Goal: Task Accomplishment & Management: Complete application form

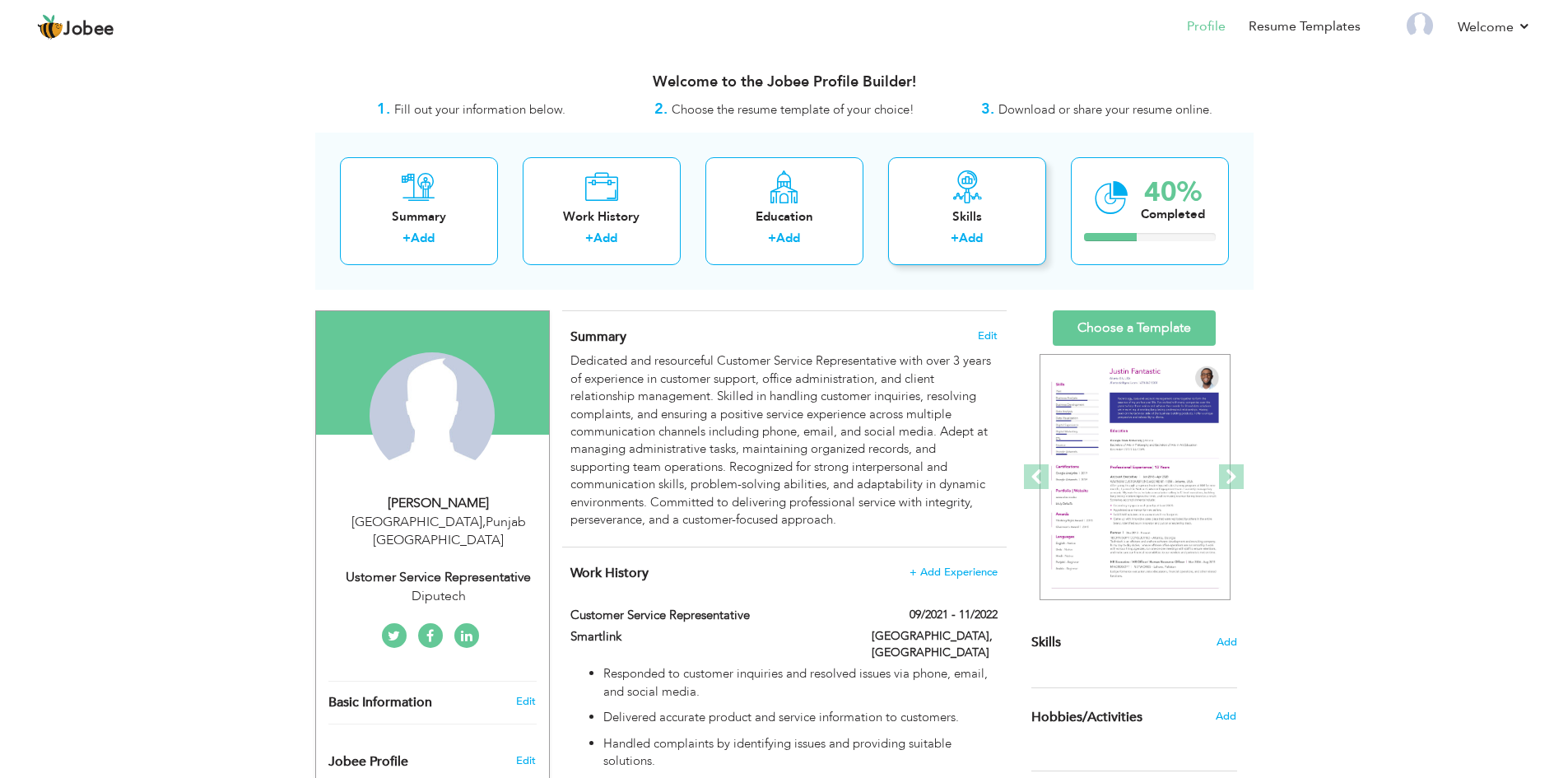
click at [969, 236] on link "Add" at bounding box center [971, 238] width 24 height 17
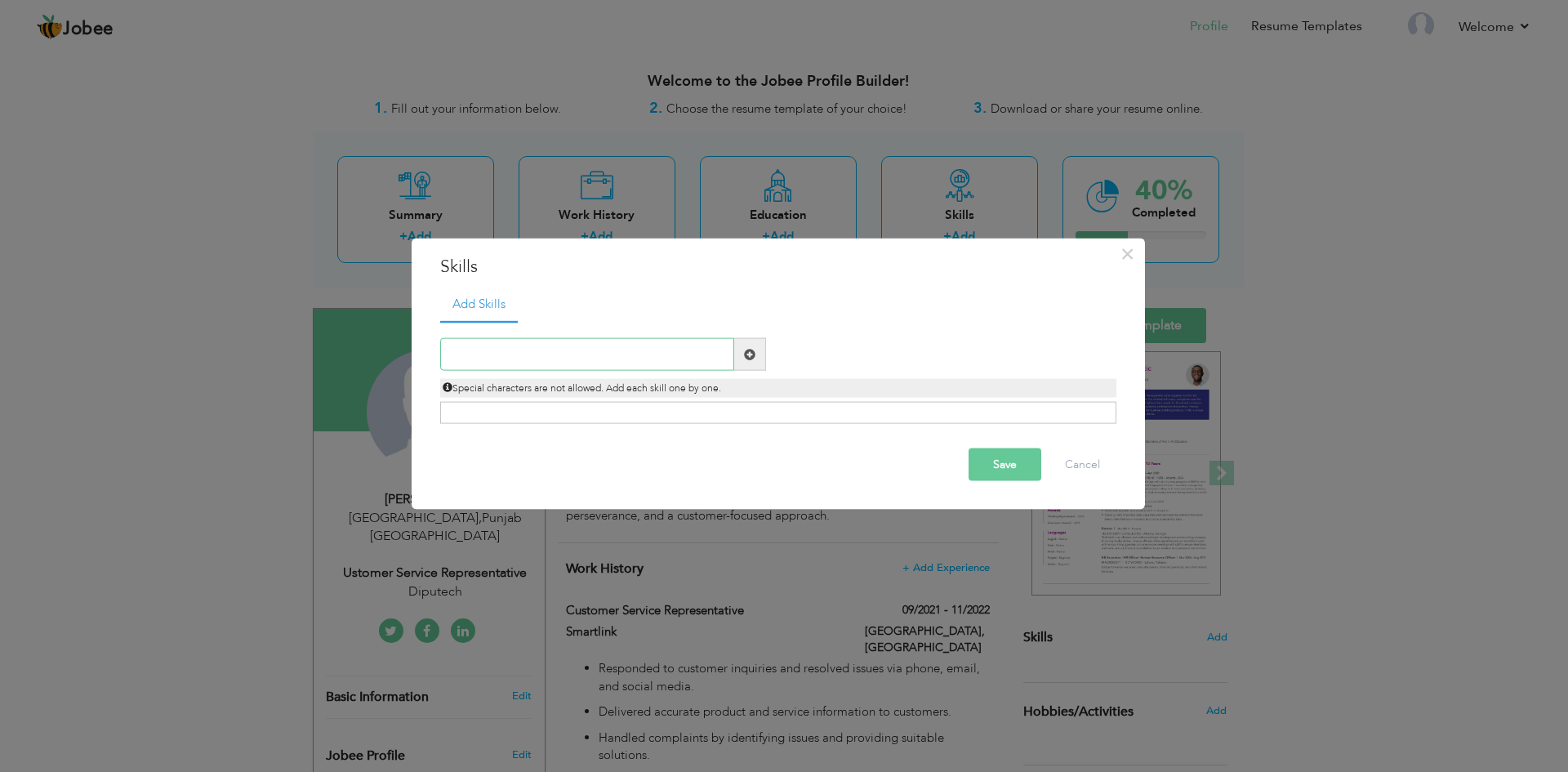
paste input "MS Office Suite (Word, Excel, PowerPoint, Outlook)"
drag, startPoint x: 721, startPoint y: 344, endPoint x: 531, endPoint y: 359, distance: 190.6
click at [531, 359] on input "MS Office Suite (Word, Excel, PowerPoint, Outlook)" at bounding box center [587, 355] width 294 height 33
type input "MS Office Suite"
click at [755, 357] on span at bounding box center [749, 354] width 12 height 12
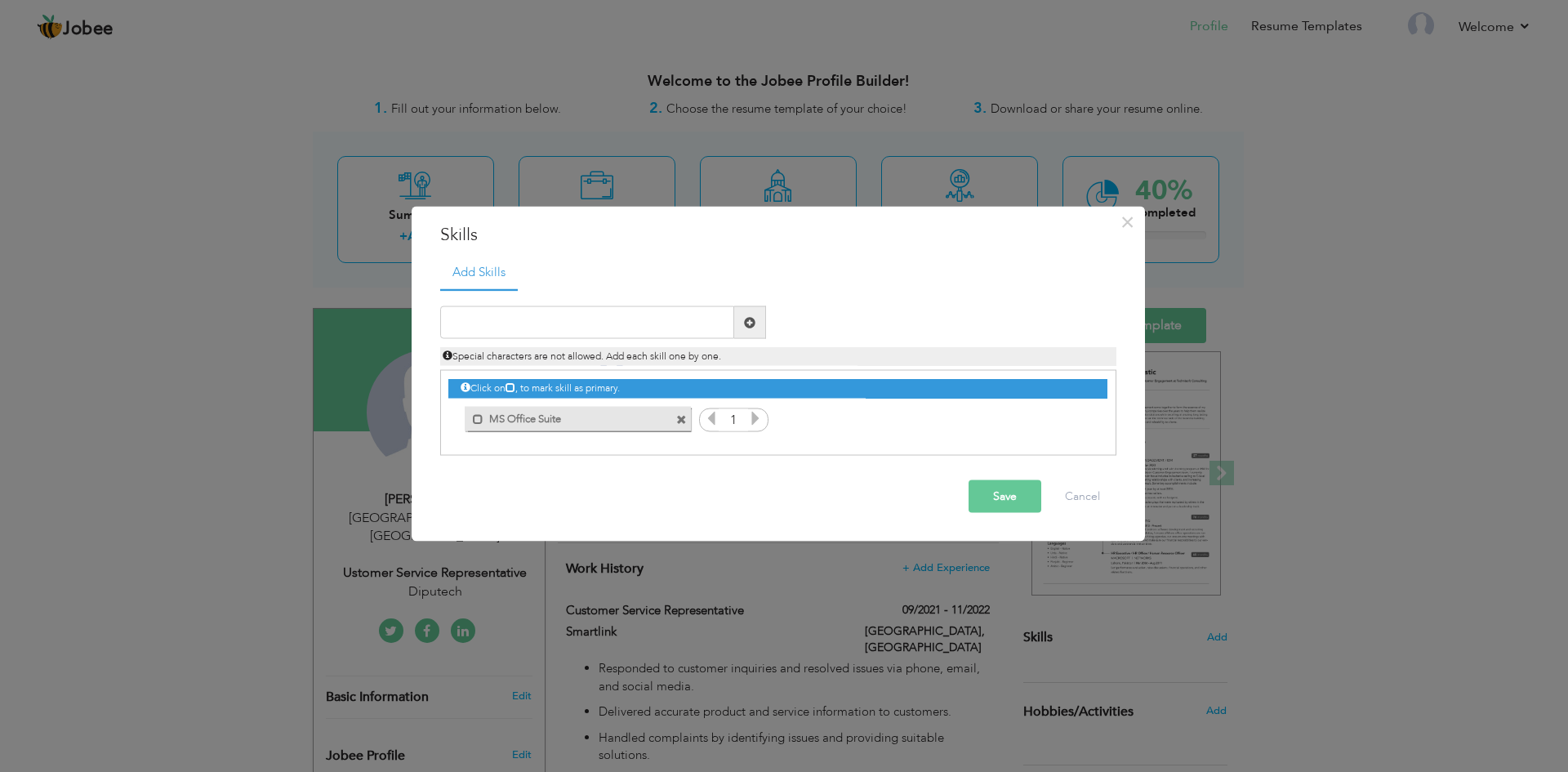
click at [725, 427] on input "1" at bounding box center [733, 419] width 30 height 23
click at [731, 425] on input "1" at bounding box center [733, 419] width 30 height 23
click at [756, 422] on icon at bounding box center [756, 418] width 15 height 15
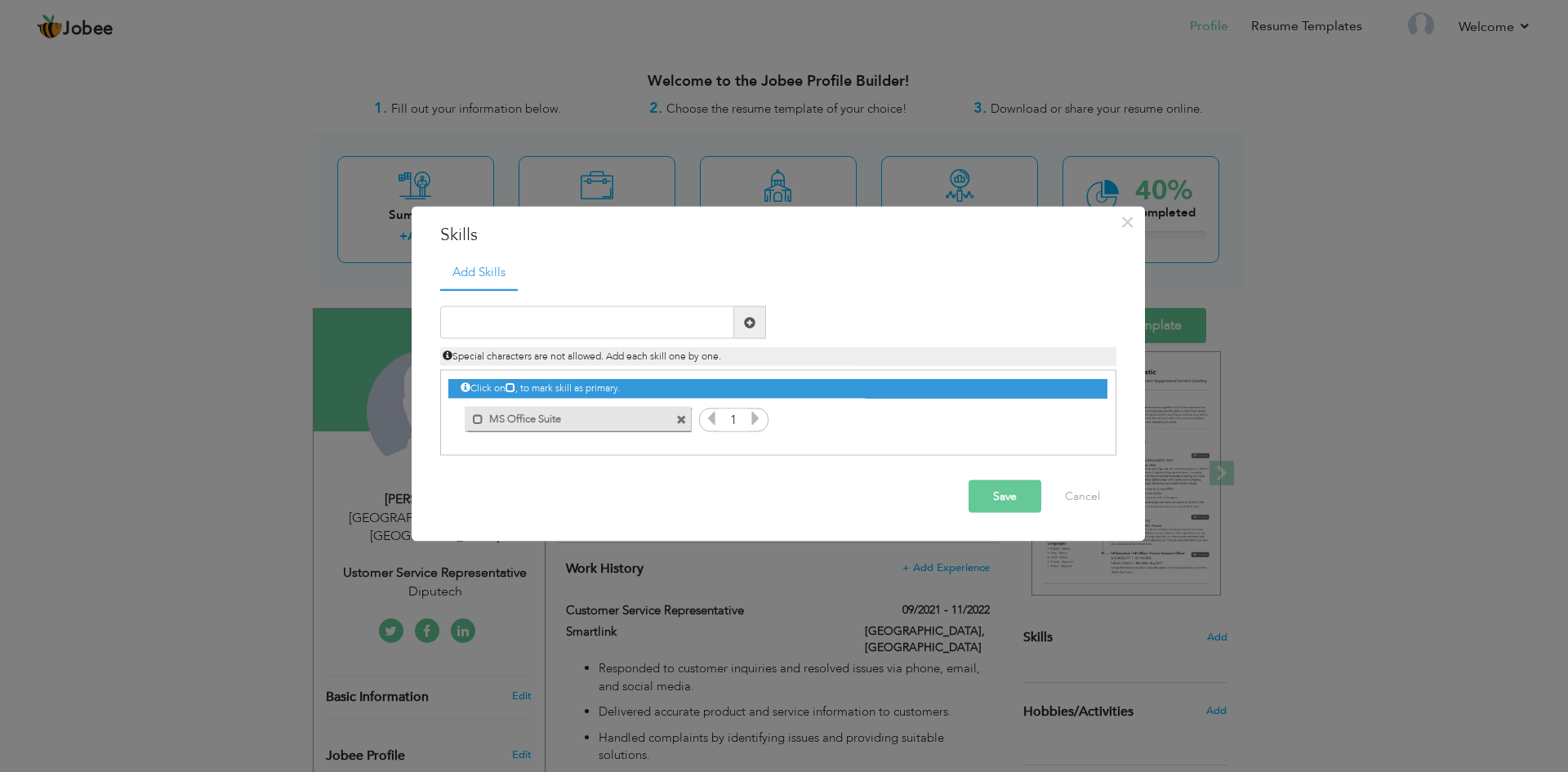
click at [756, 422] on icon at bounding box center [756, 418] width 15 height 15
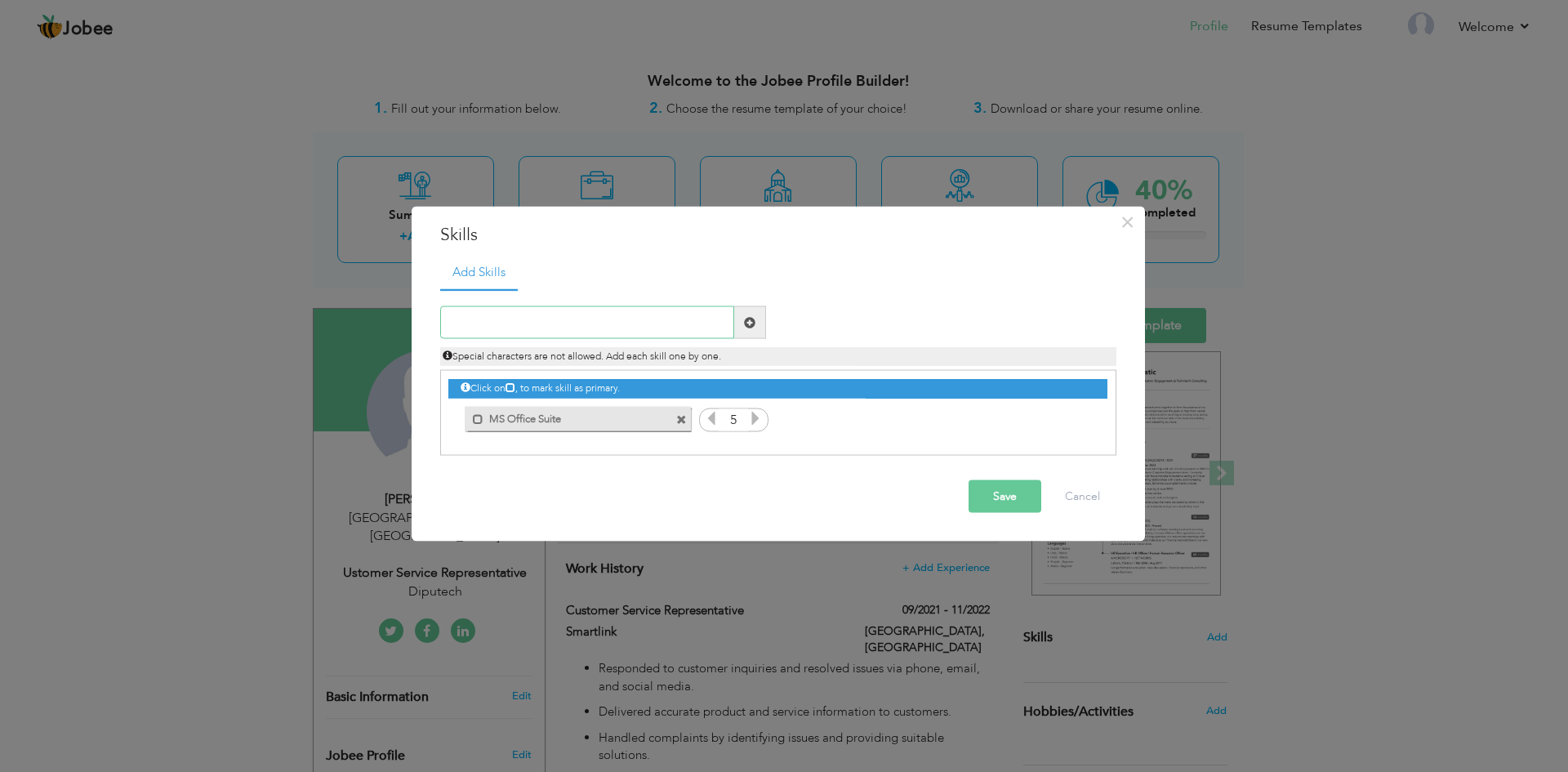
click at [638, 314] on input "text" at bounding box center [587, 323] width 294 height 33
paste input "Google Workspace"
type input "Google Workspace"
click at [758, 315] on span at bounding box center [749, 323] width 32 height 33
click at [1083, 421] on div "1" at bounding box center [1053, 419] width 69 height 25
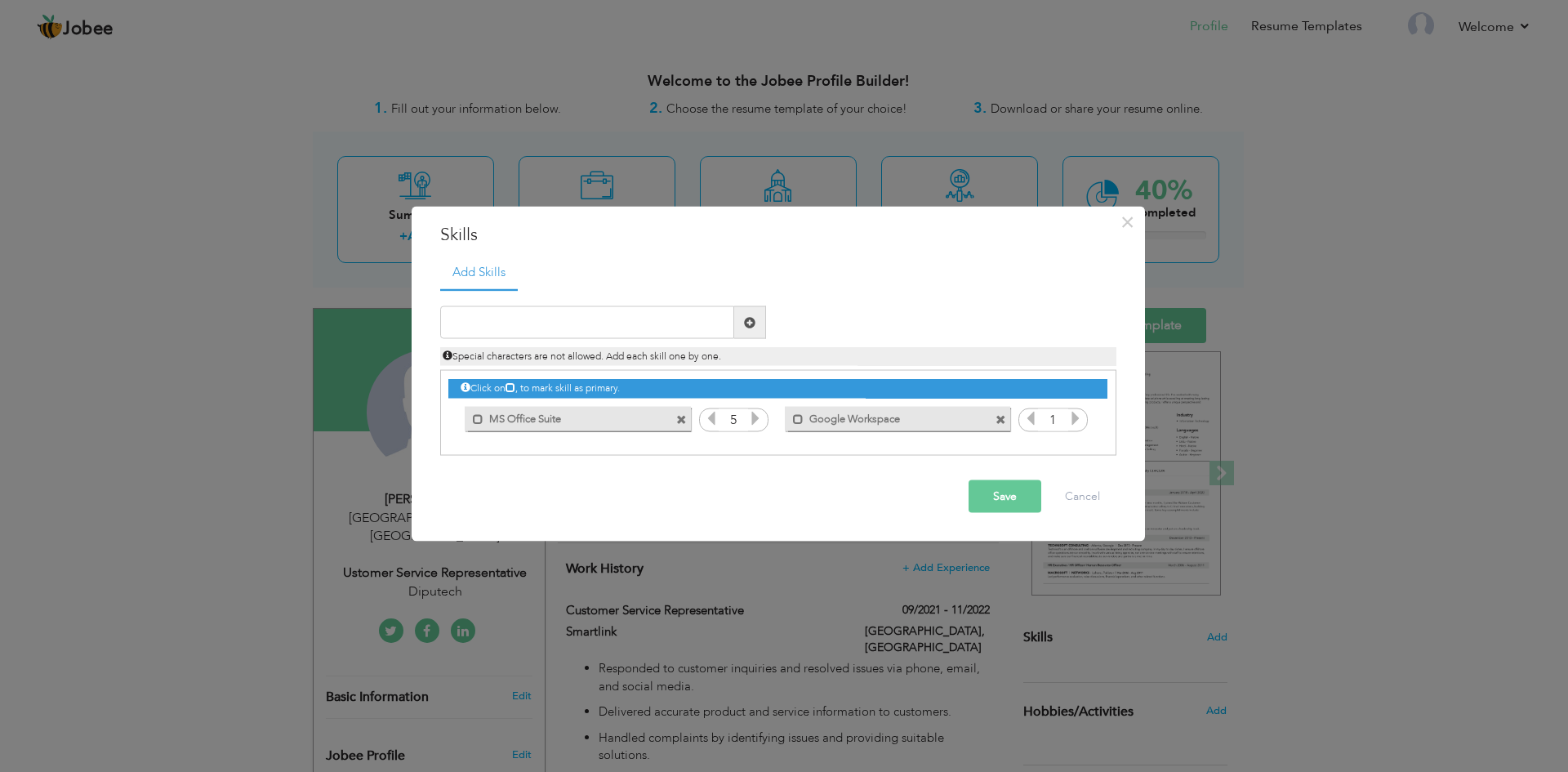
click at [1083, 421] on div "1" at bounding box center [1053, 419] width 69 height 25
click at [1078, 417] on icon at bounding box center [1076, 418] width 15 height 15
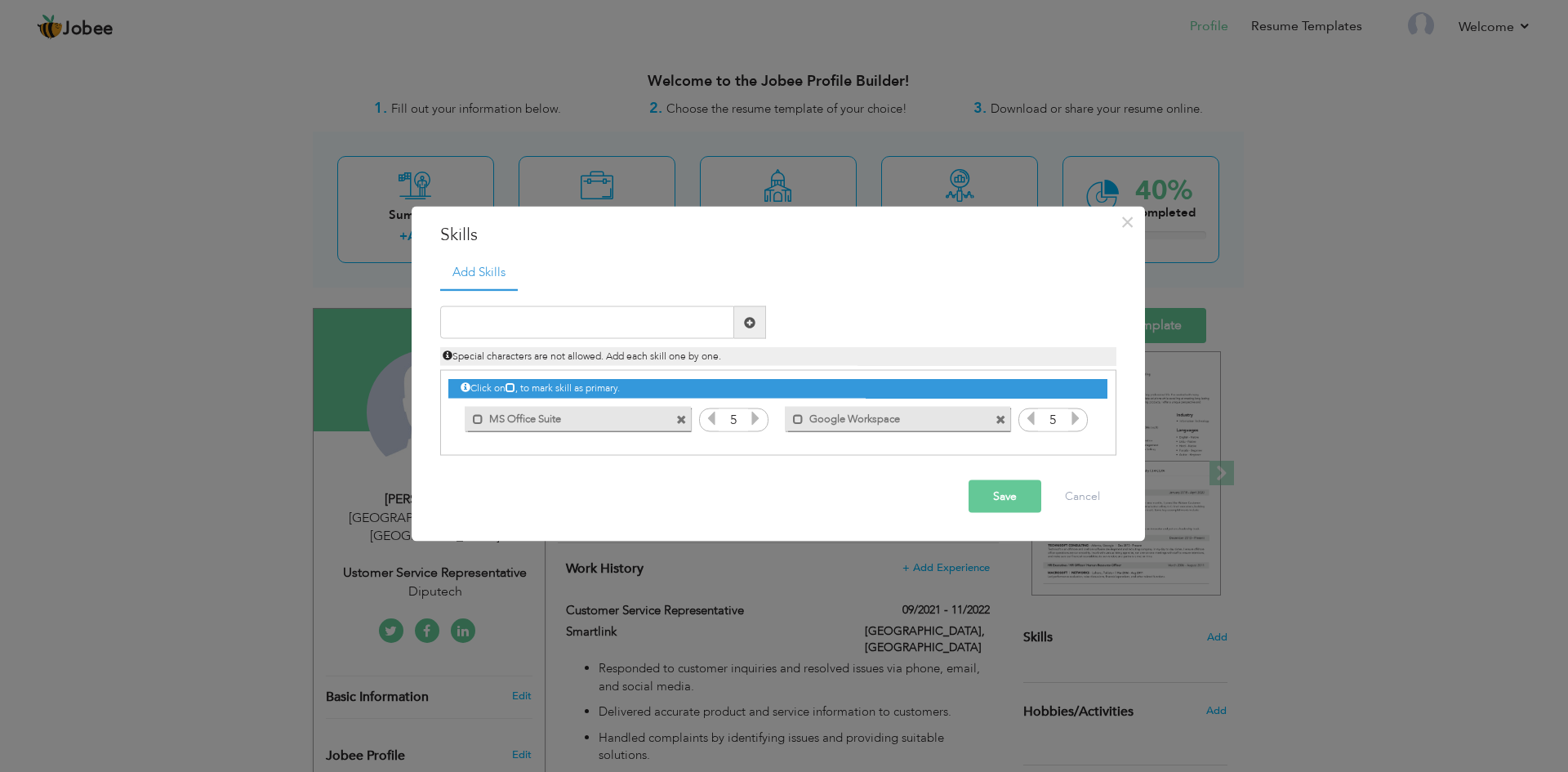
click at [1078, 417] on icon at bounding box center [1076, 418] width 15 height 15
click at [616, 324] on input "text" at bounding box center [587, 323] width 294 height 33
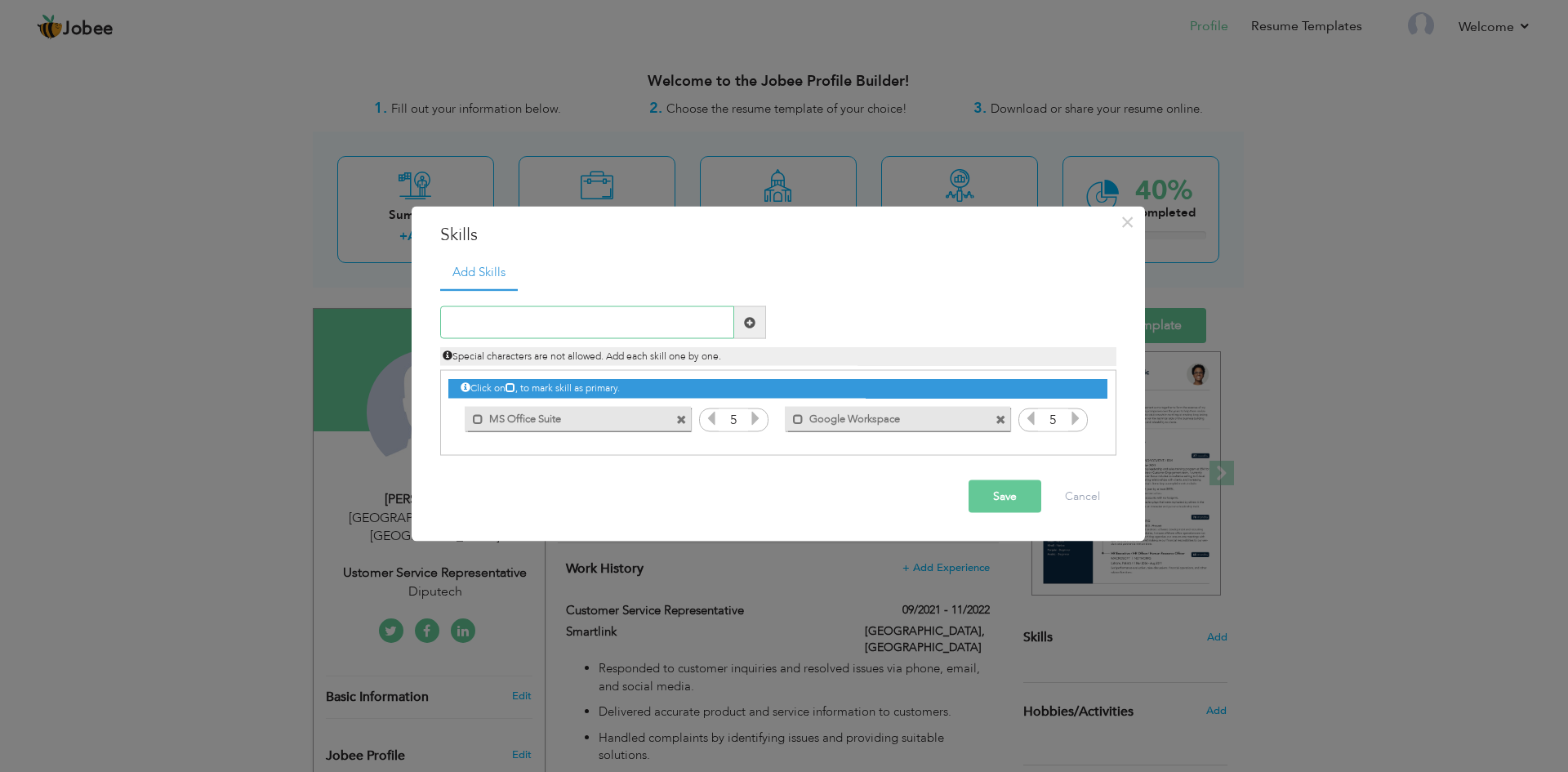
paste input "CRM Software"
type input "CRM Software"
click at [740, 314] on span at bounding box center [749, 323] width 32 height 33
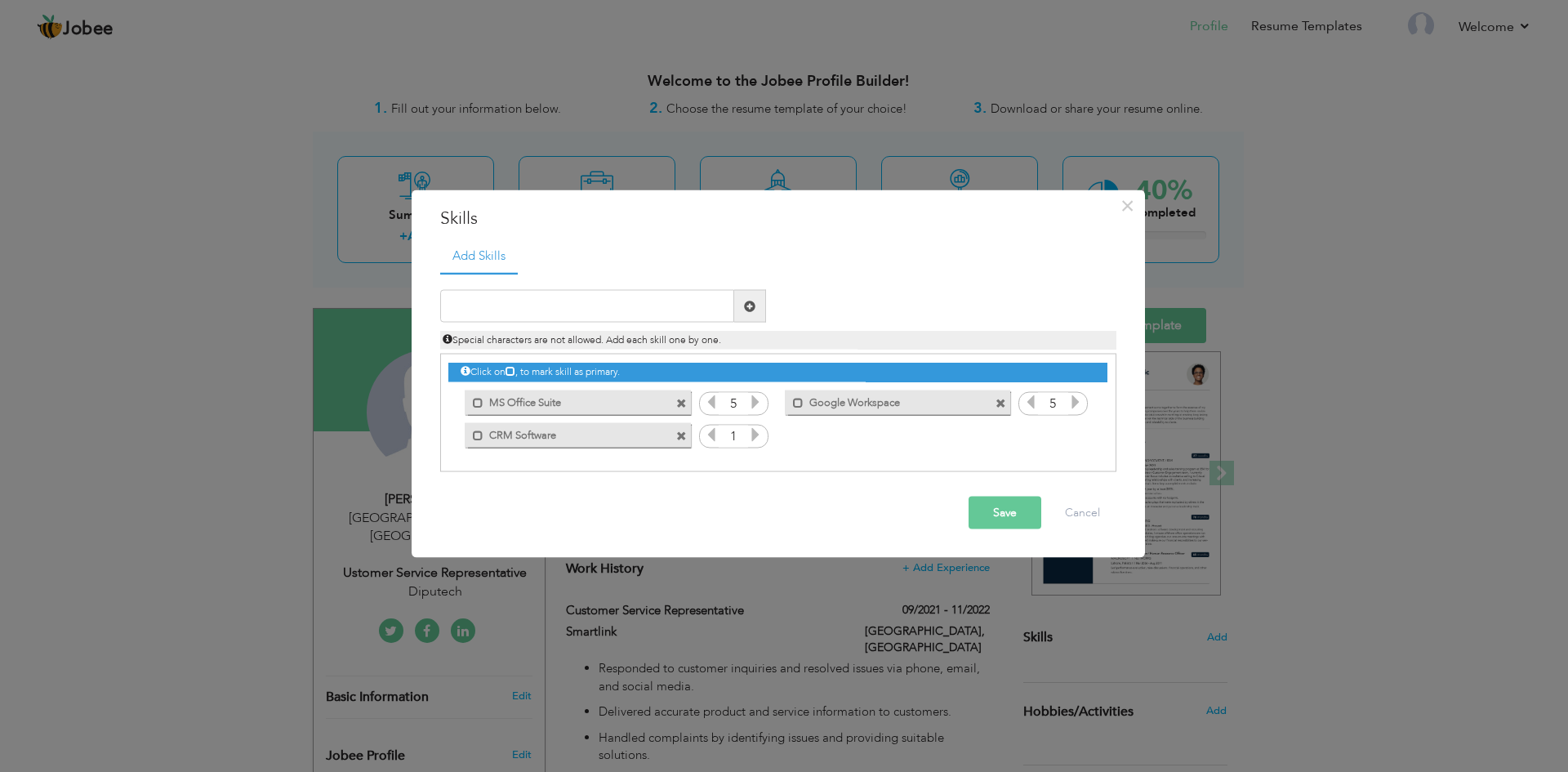
click at [758, 435] on icon at bounding box center [756, 435] width 15 height 15
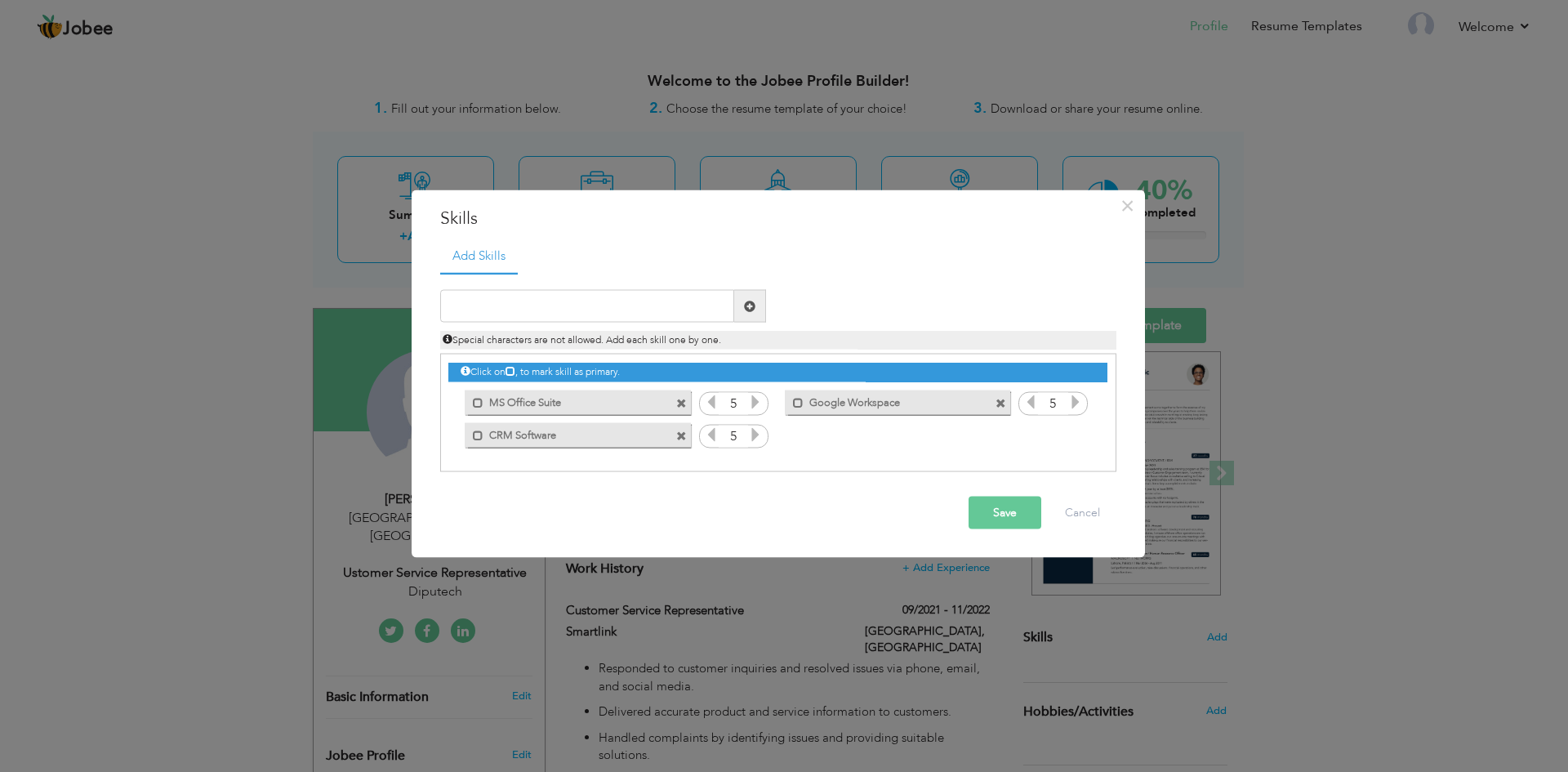
click at [758, 435] on icon at bounding box center [756, 435] width 15 height 15
click at [492, 300] on input "text" at bounding box center [587, 306] width 294 height 33
paste input "Social Media Platforms"
type input "Social Media Platforms"
click at [750, 300] on span at bounding box center [749, 305] width 12 height 12
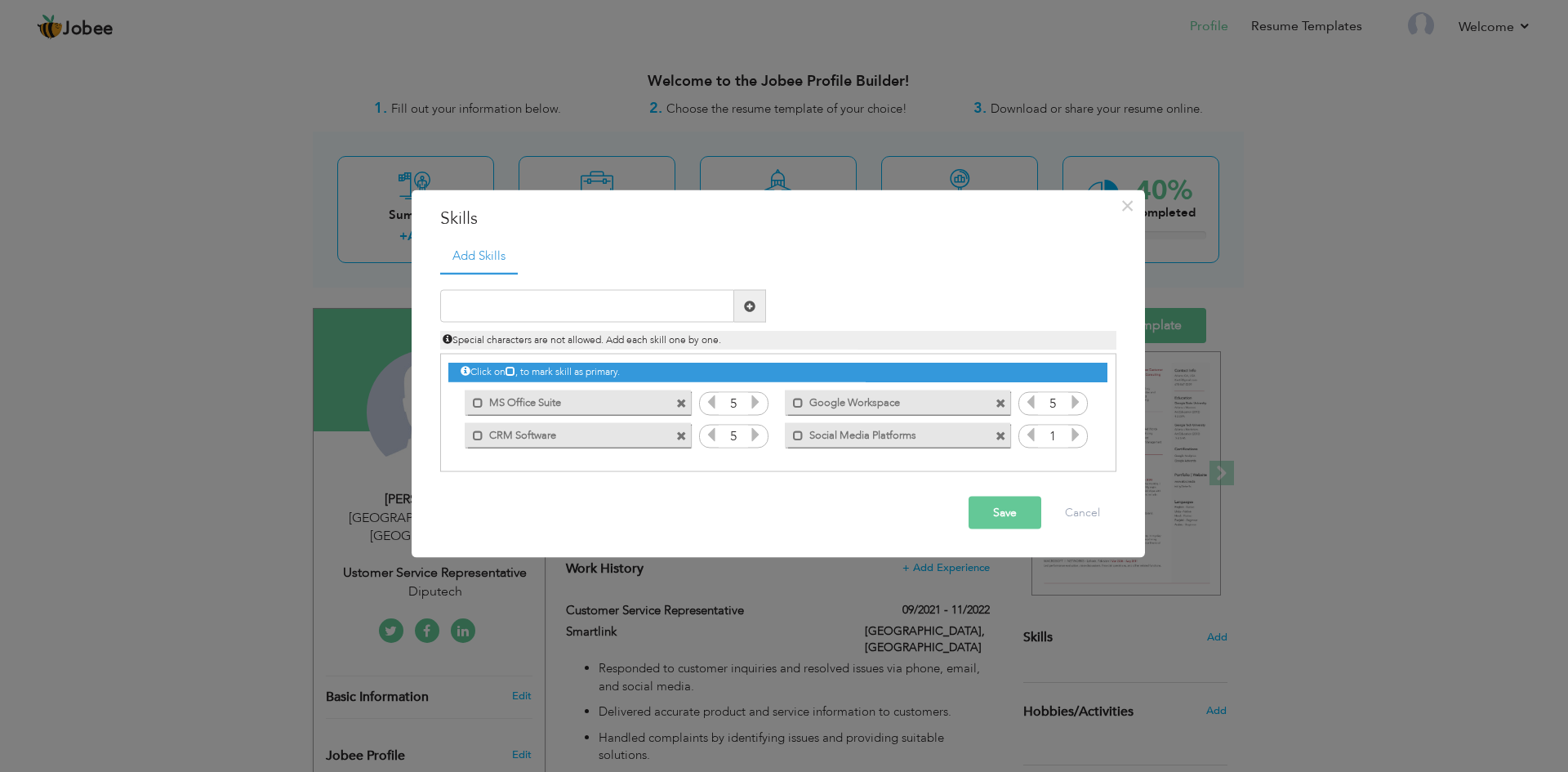
click at [1071, 433] on icon at bounding box center [1076, 435] width 15 height 15
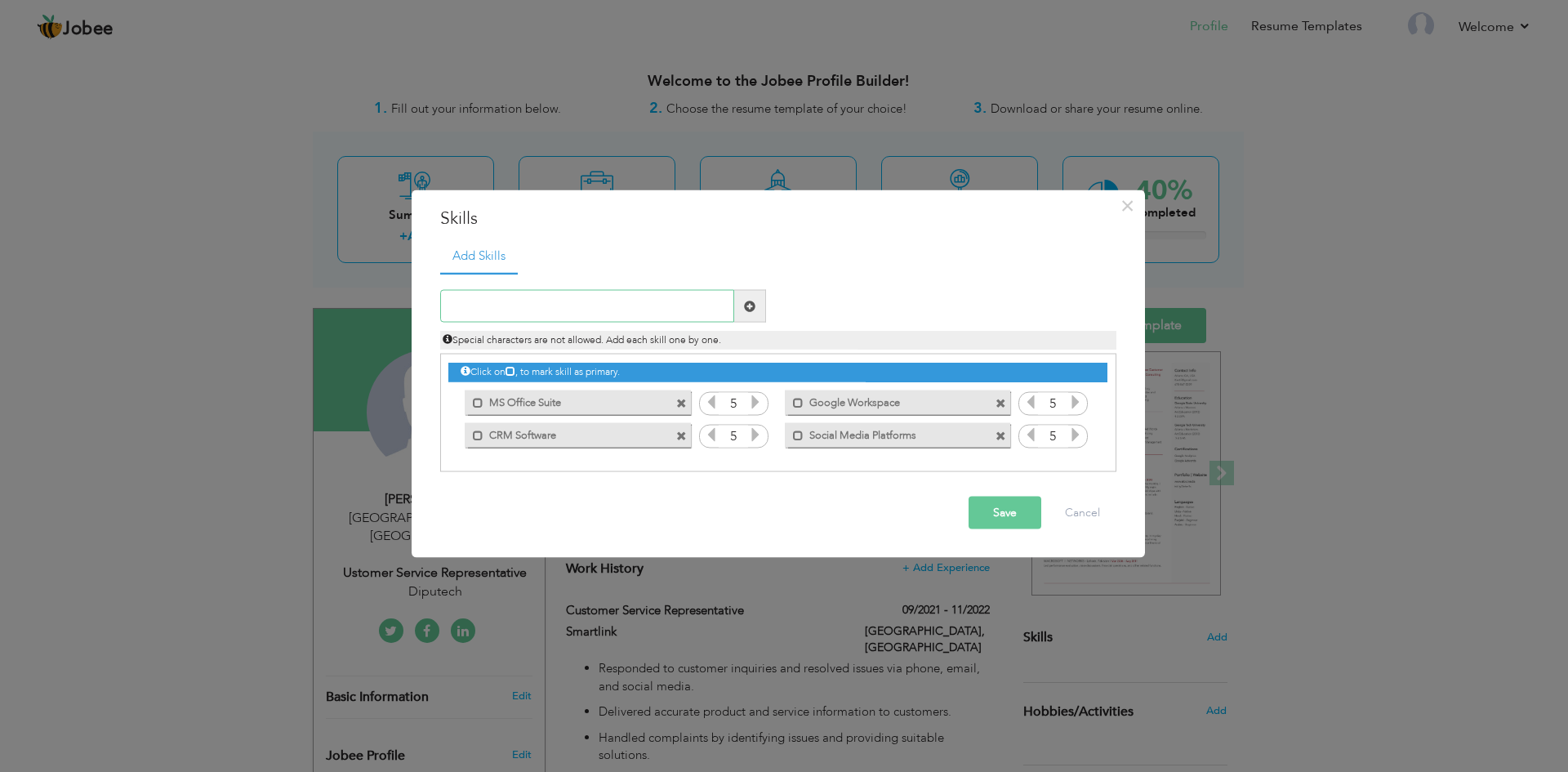
click at [645, 304] on input "text" at bounding box center [587, 306] width 294 height 33
paste input "Email Management Tools"
type input "Email Management Tools"
click at [744, 311] on span at bounding box center [749, 305] width 12 height 12
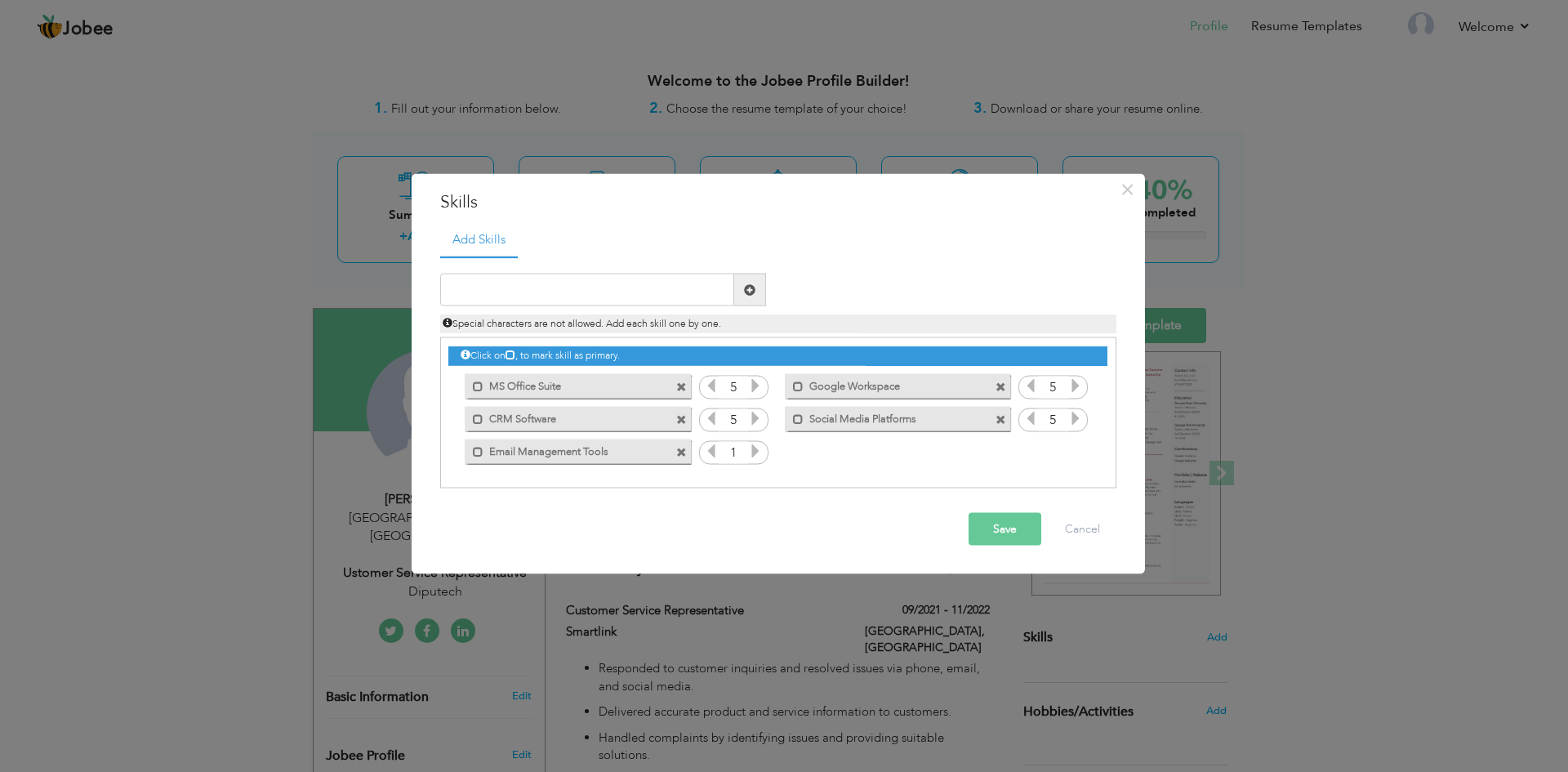
click at [745, 457] on input "1" at bounding box center [733, 452] width 30 height 23
click at [752, 457] on icon at bounding box center [756, 450] width 15 height 15
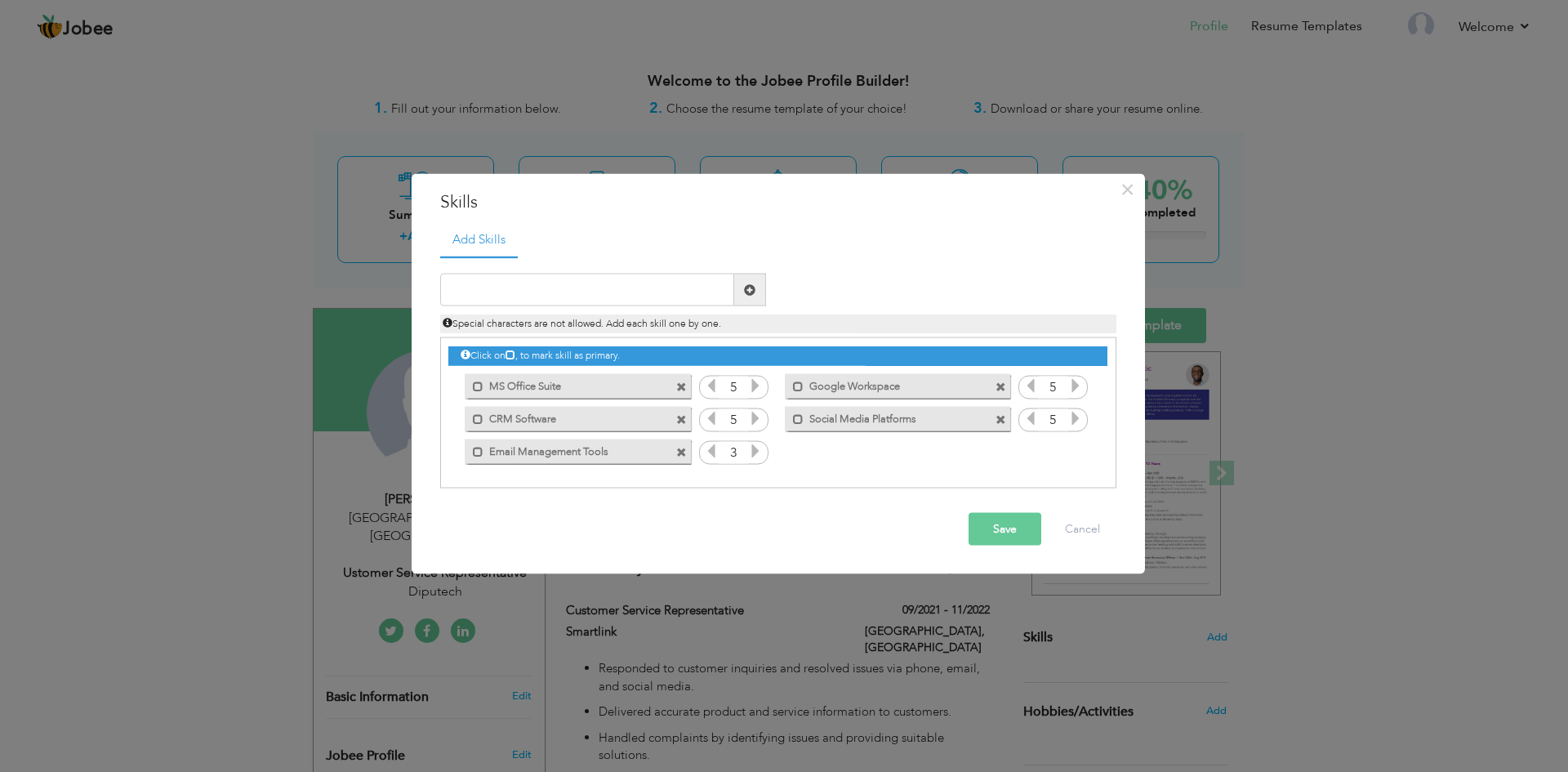
click at [752, 457] on icon at bounding box center [756, 450] width 15 height 15
click at [549, 292] on input "text" at bounding box center [587, 290] width 294 height 33
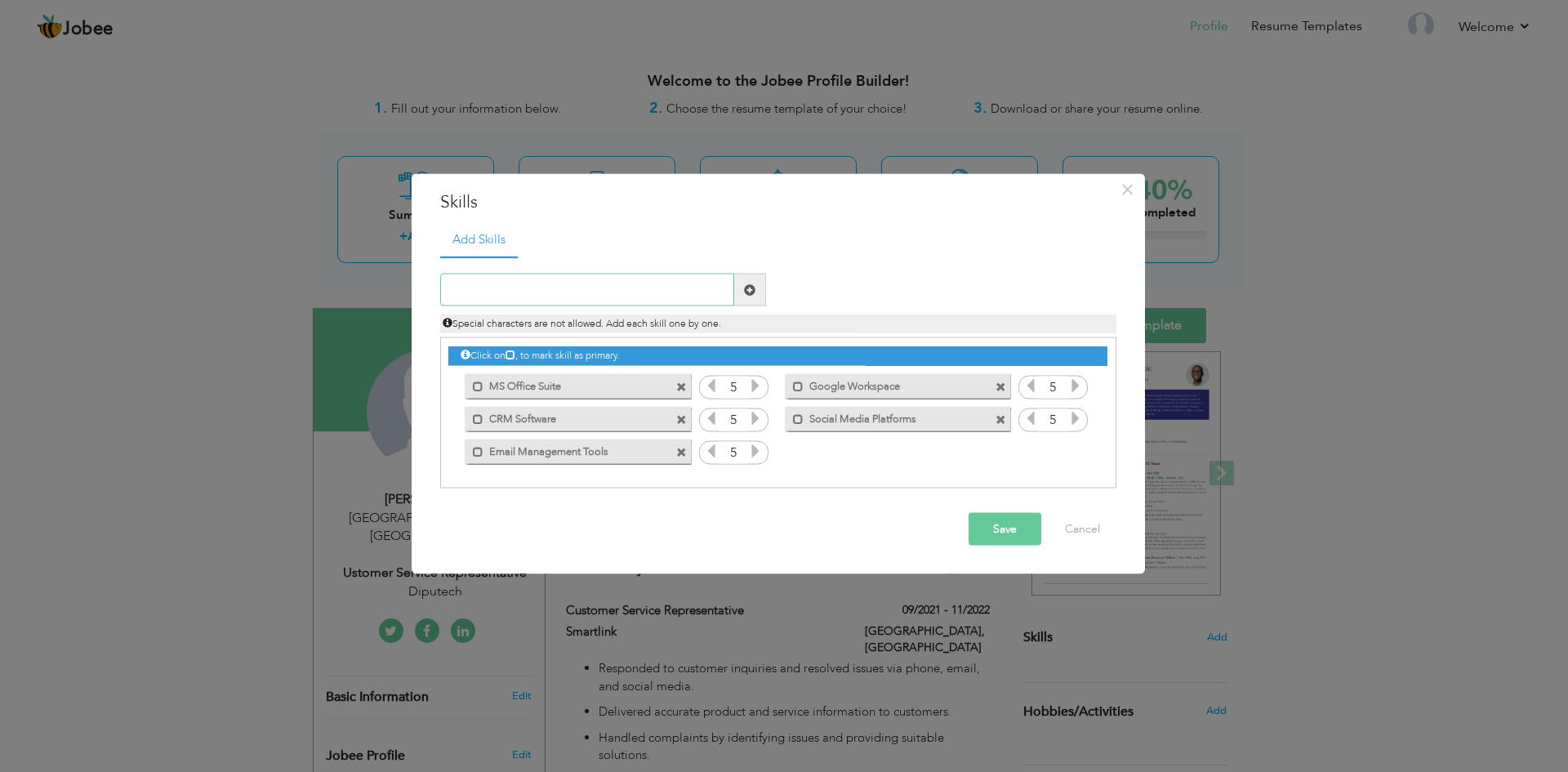
paste input "Data Entry & Record-Keeping Systems"
type input "Data Entry & Record-Keeping Systems"
click at [749, 281] on span at bounding box center [749, 290] width 32 height 33
click at [1078, 449] on icon at bounding box center [1076, 450] width 15 height 15
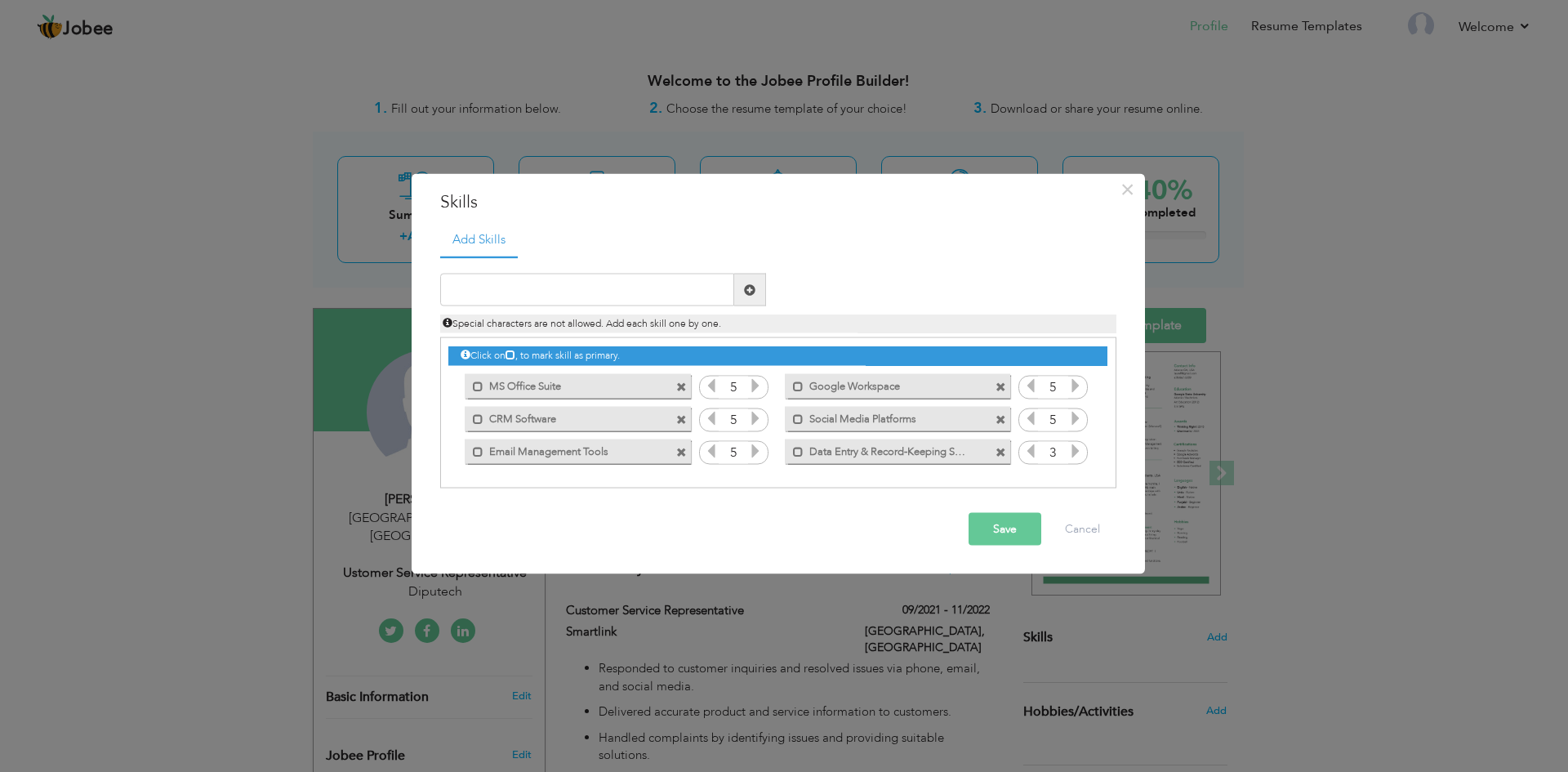
click at [1078, 449] on icon at bounding box center [1076, 450] width 15 height 15
click at [1007, 536] on button "Save" at bounding box center [1006, 530] width 73 height 33
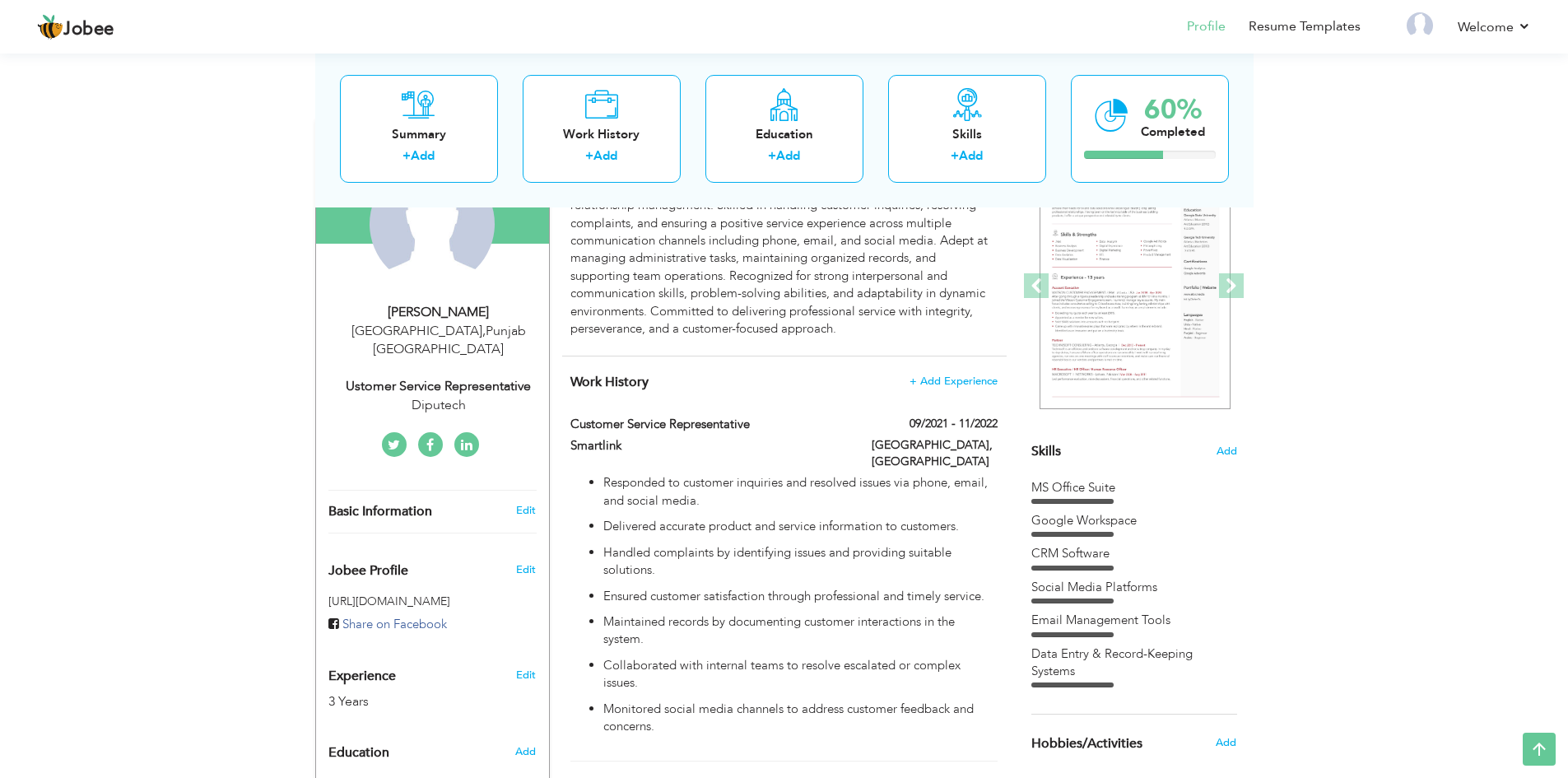
scroll to position [164, 0]
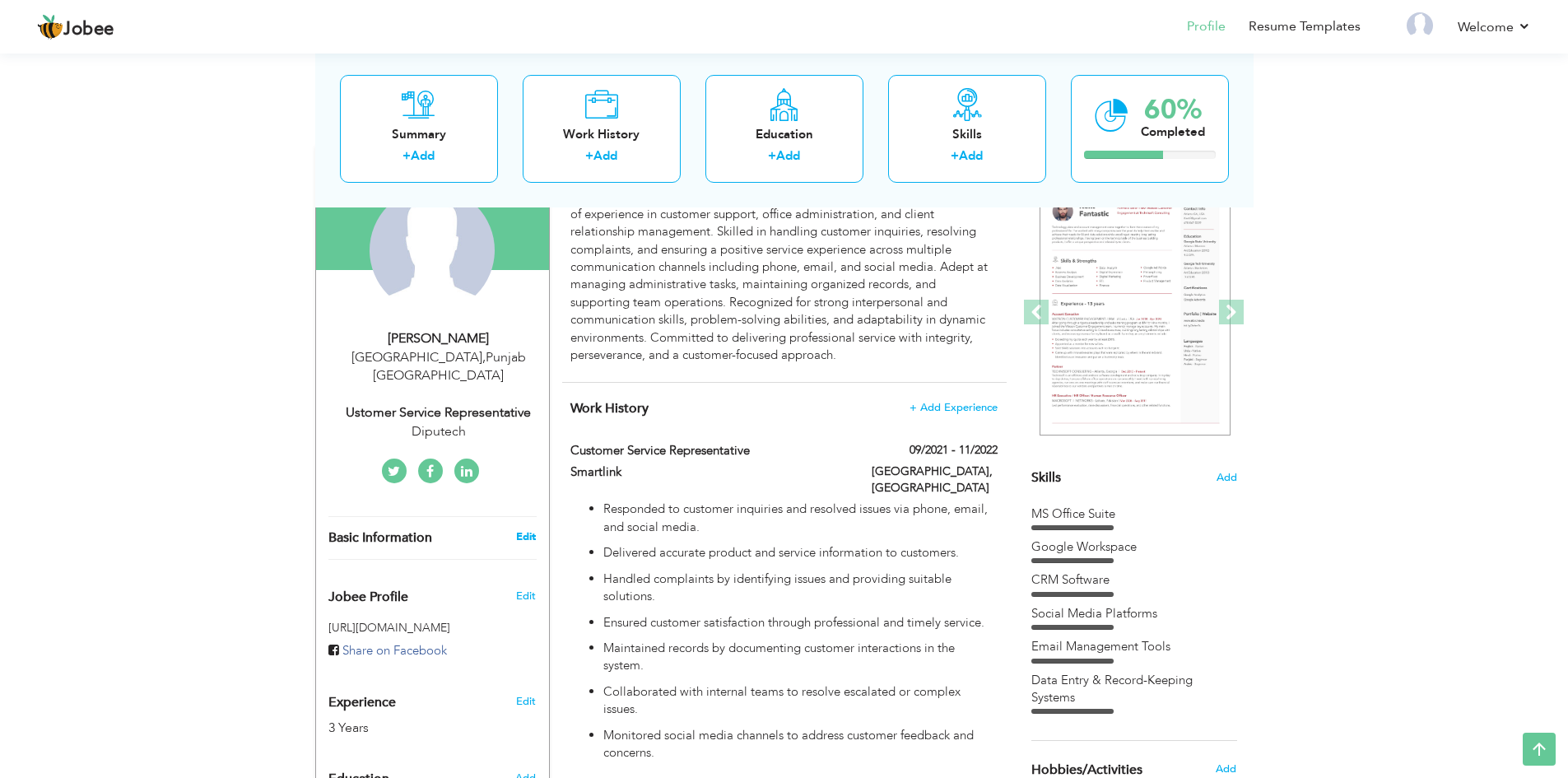
click at [527, 529] on link "Edit" at bounding box center [526, 536] width 20 height 15
type input "Fatima"
type input "[PERSON_NAME]"
type input "92 322 8020787"
select select "number:166"
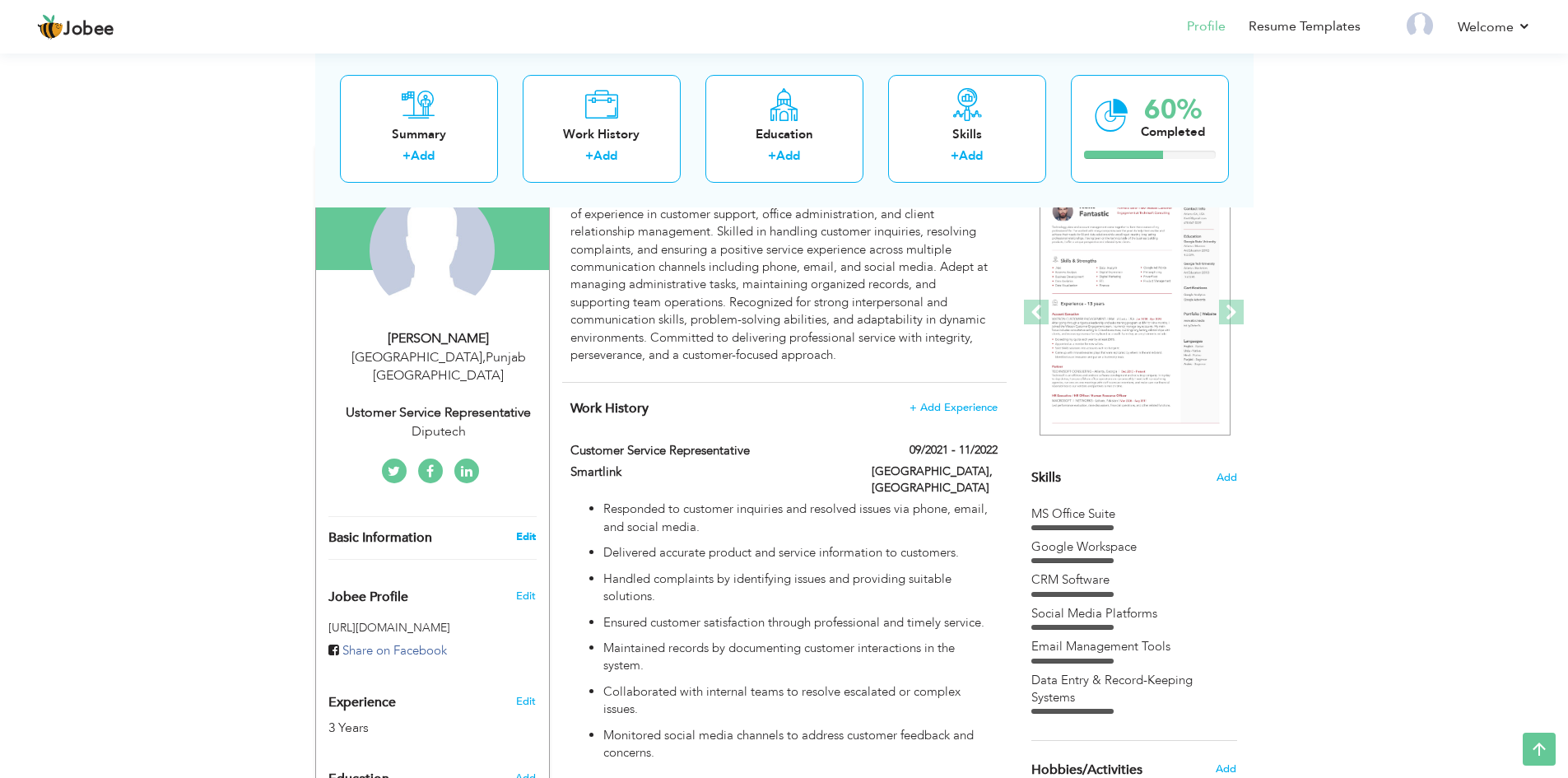
type input "[GEOGRAPHIC_DATA]"
select select "number:5"
type input "Diputech"
type input "ustomer Service Representative"
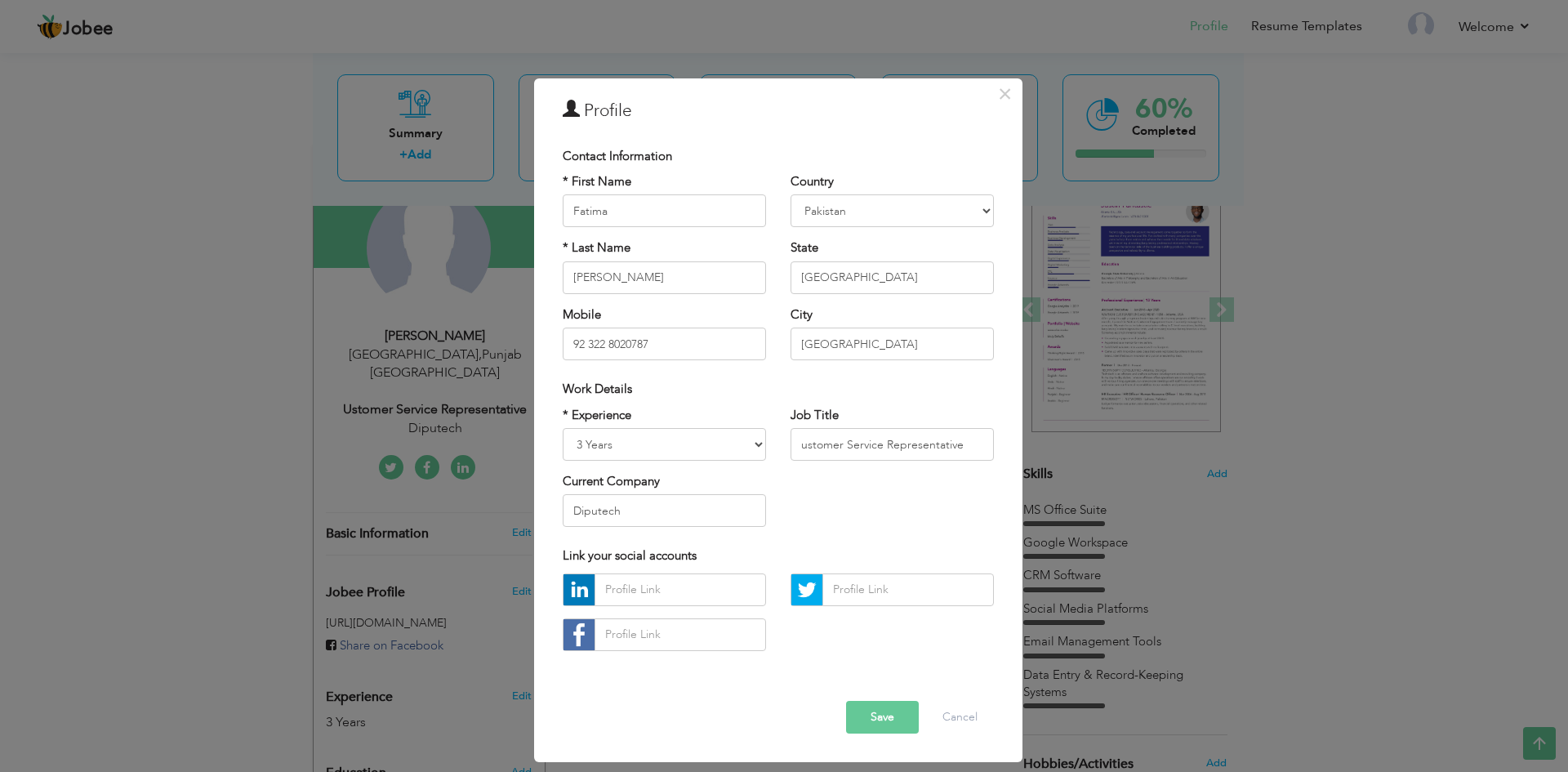
click at [886, 725] on button "Save" at bounding box center [882, 717] width 73 height 33
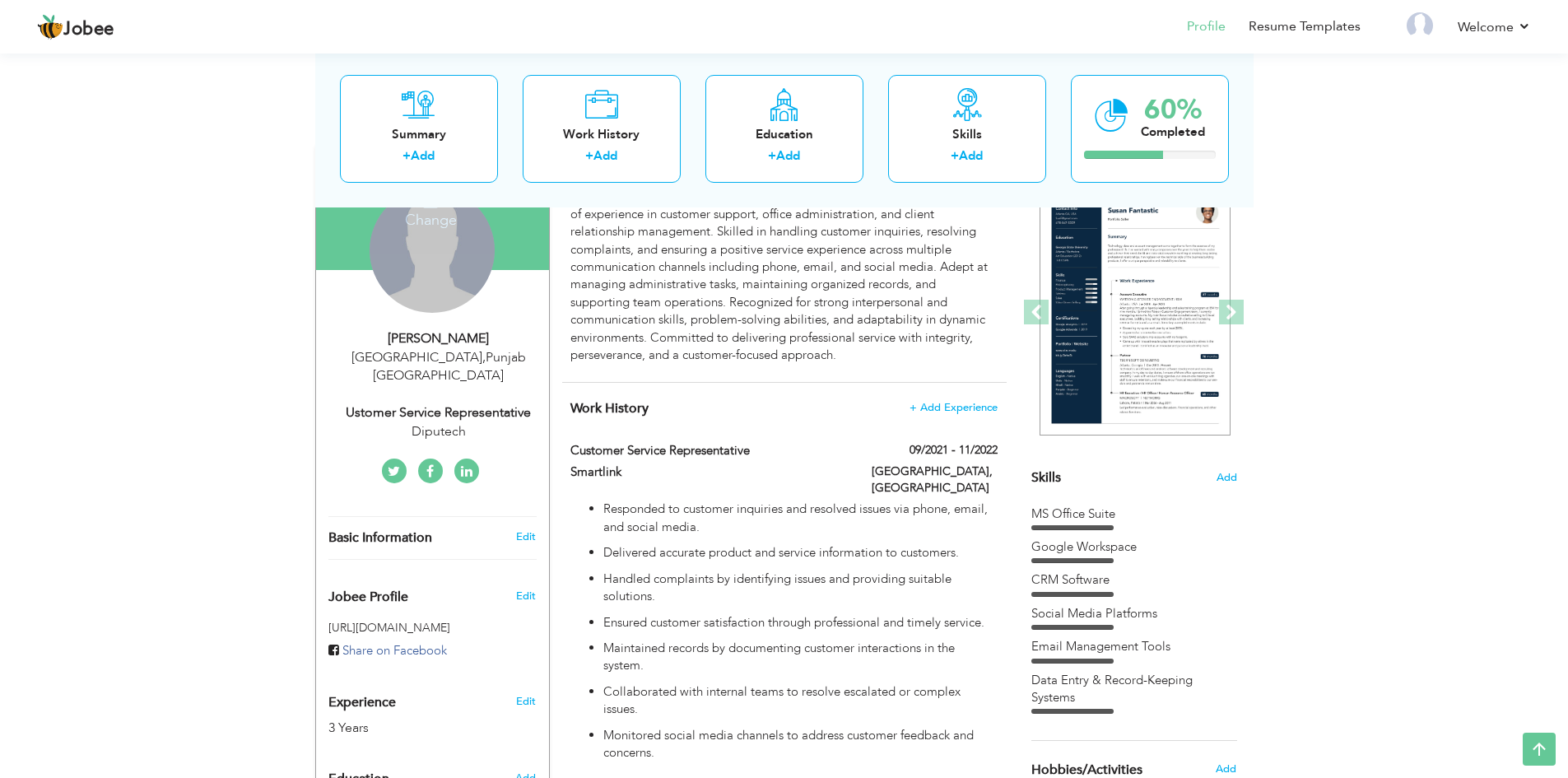
click at [421, 277] on div "Change Remove" at bounding box center [432, 250] width 125 height 125
click at [423, 266] on div "Change Remove" at bounding box center [432, 250] width 125 height 125
click at [433, 220] on h4 "Change" at bounding box center [431, 209] width 118 height 39
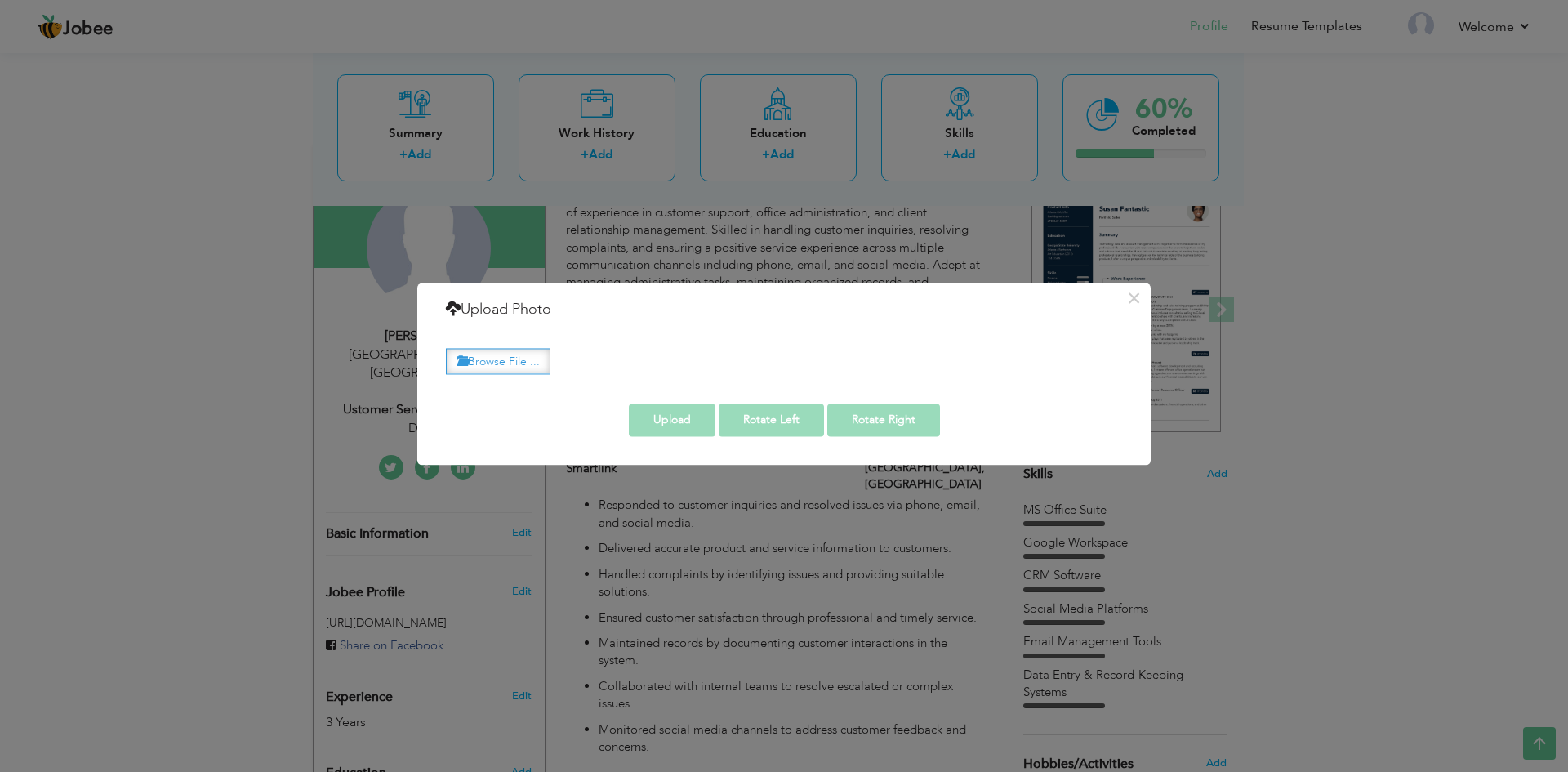
click at [489, 364] on label "Browse File ..." at bounding box center [498, 362] width 105 height 26
click at [0, 0] on input "Browse File ..." at bounding box center [0, 0] width 0 height 0
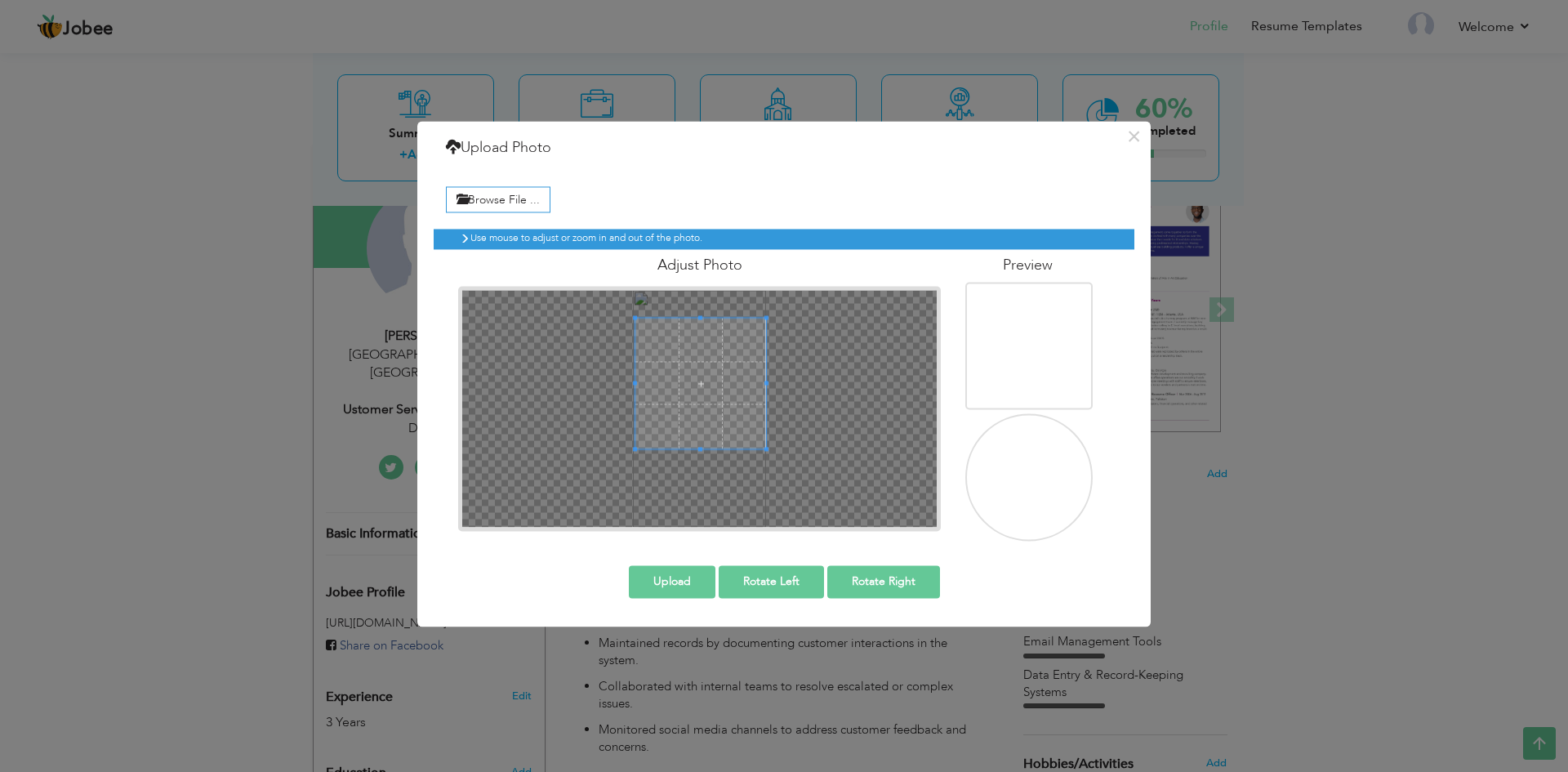
click at [738, 417] on span at bounding box center [700, 383] width 130 height 130
click at [682, 588] on button "Upload" at bounding box center [672, 582] width 87 height 33
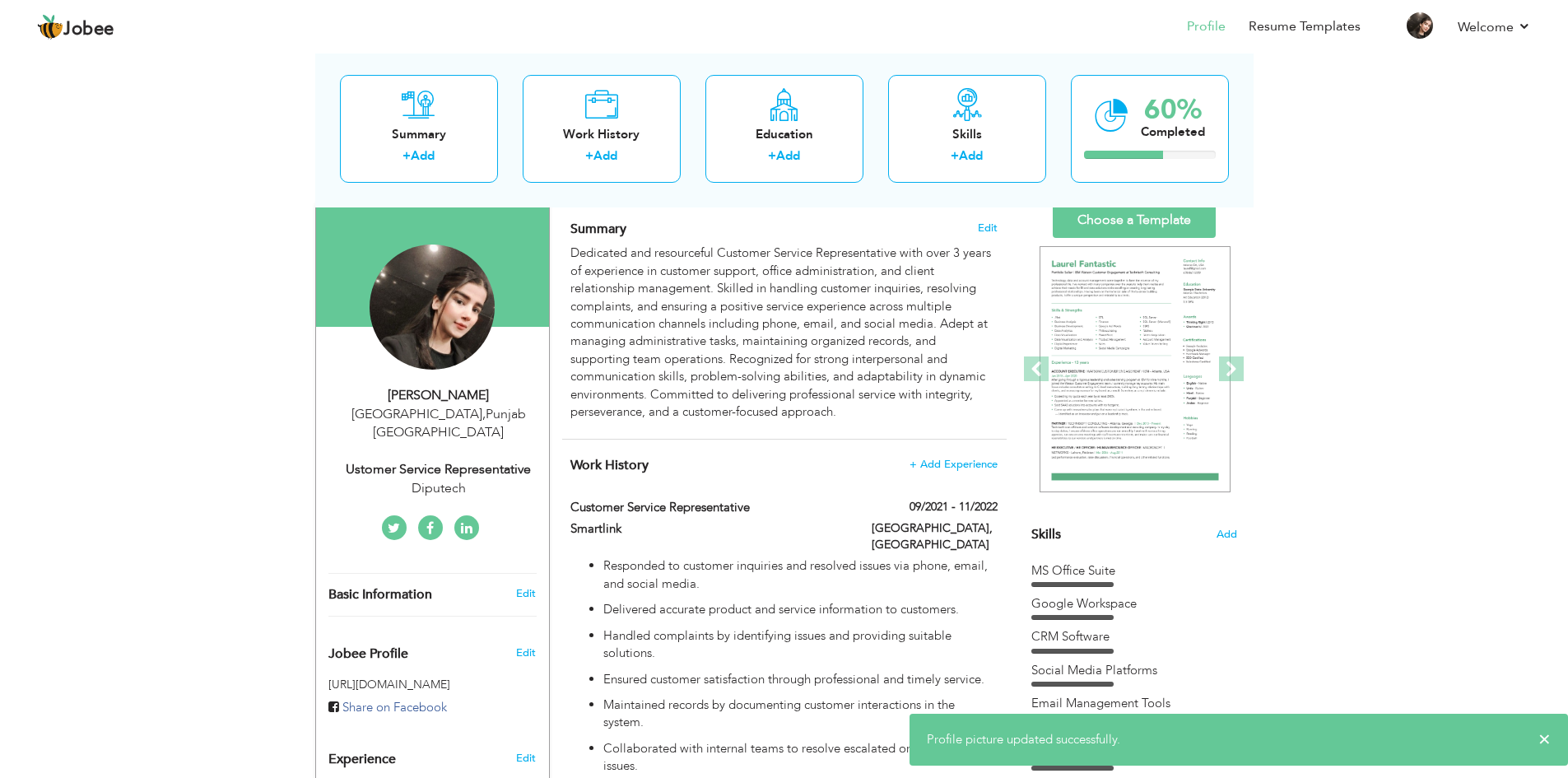
scroll to position [0, 0]
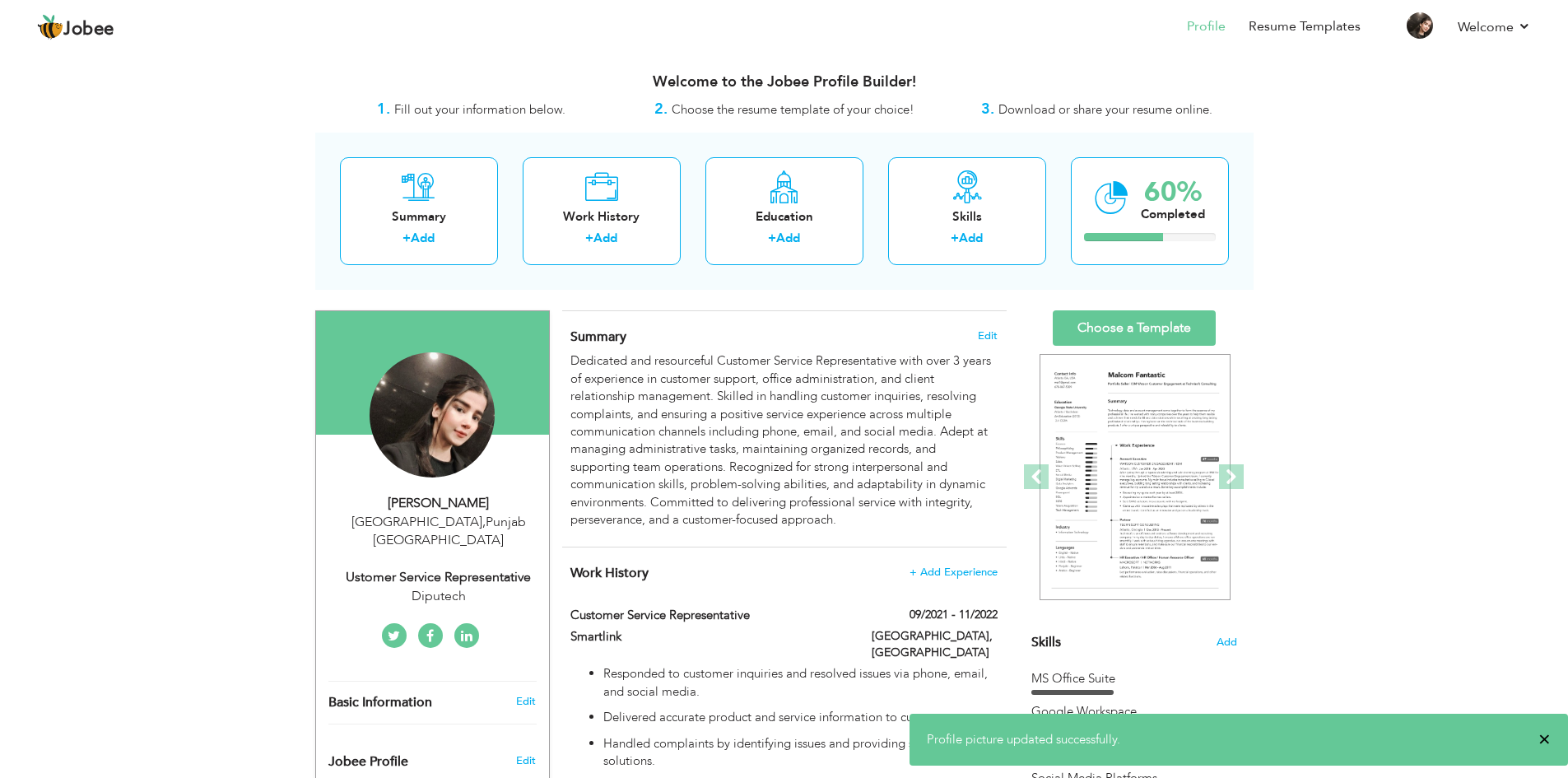
click at [1545, 740] on span "×" at bounding box center [1543, 739] width 12 height 17
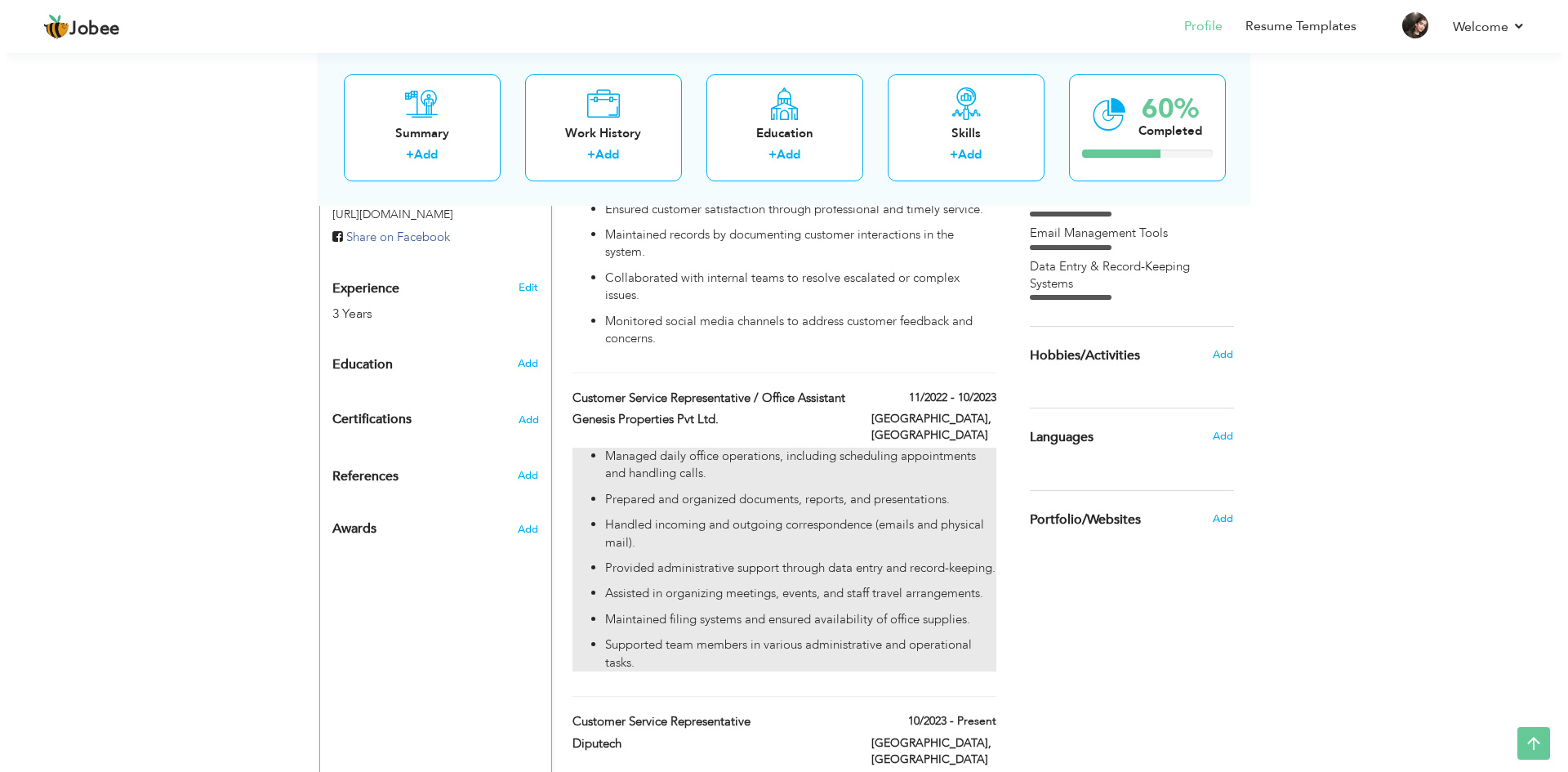
scroll to position [932, 0]
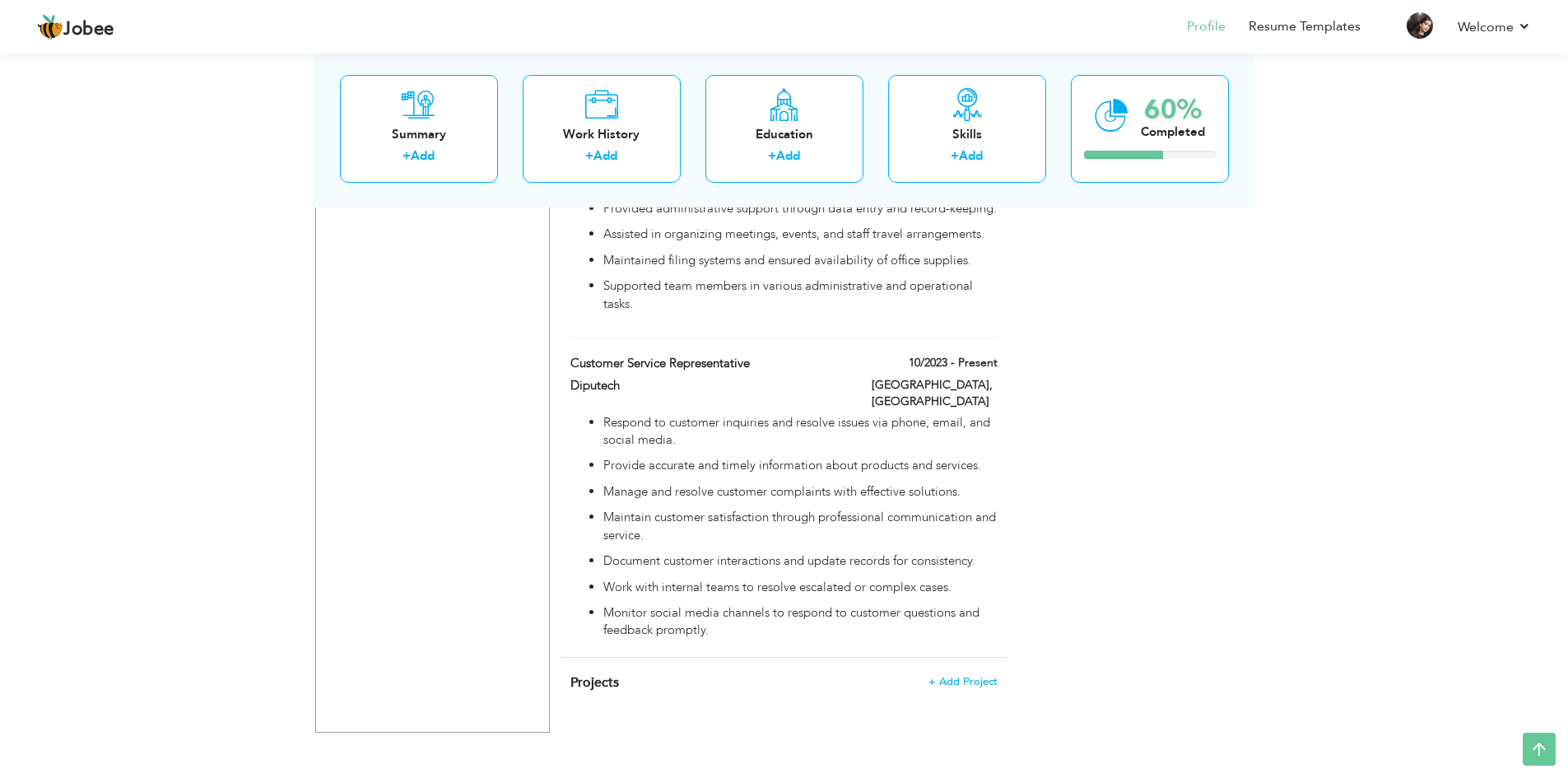
click at [965, 677] on h4 "Projects + Add Project" at bounding box center [784, 682] width 426 height 17
click at [961, 676] on span "+ Add Project" at bounding box center [963, 682] width 70 height 12
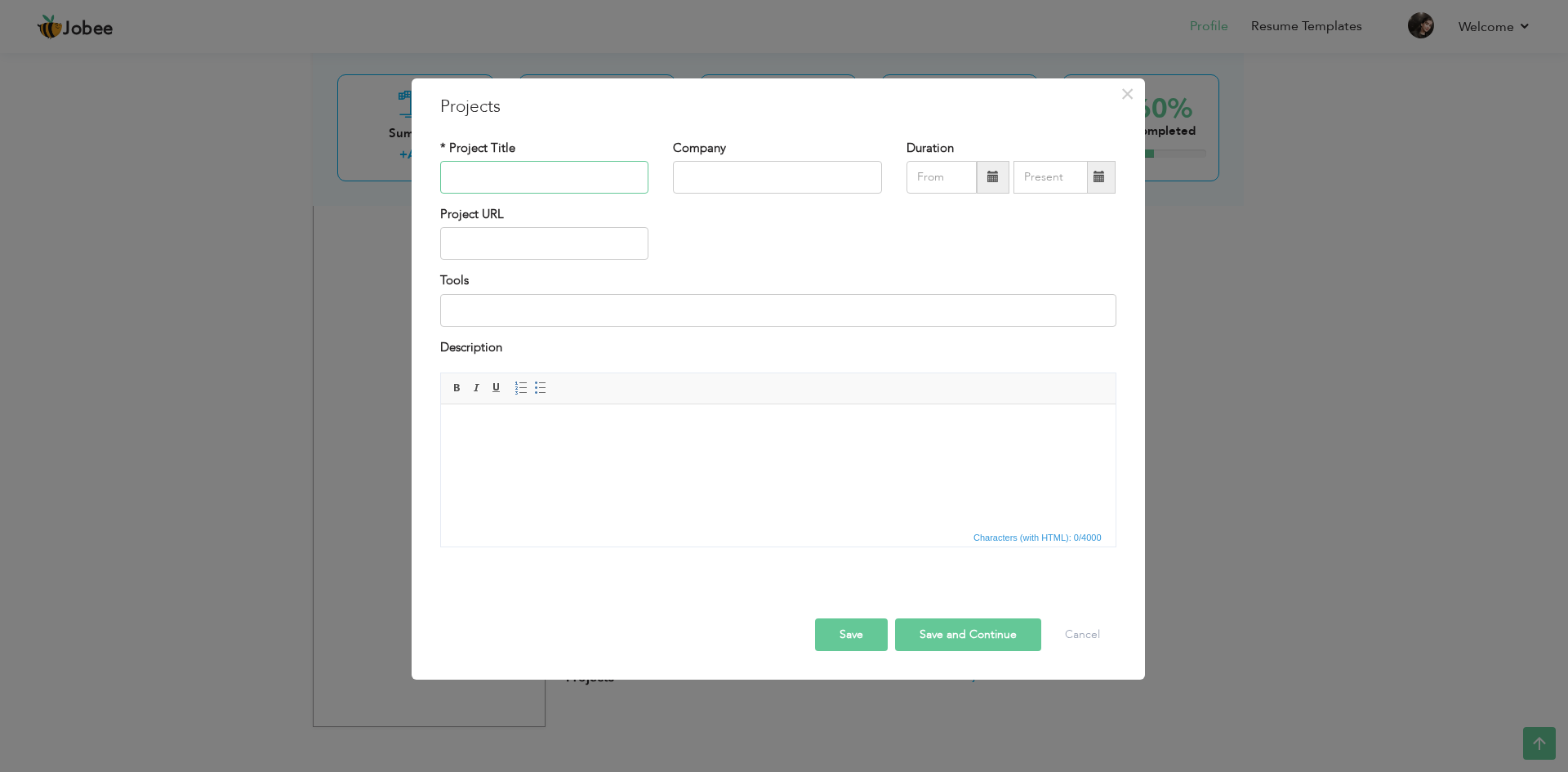
paste input "Customer Support Process Improvement"
type input "Customer Support Process Improvement"
click at [809, 160] on div "Company" at bounding box center [777, 166] width 209 height 54
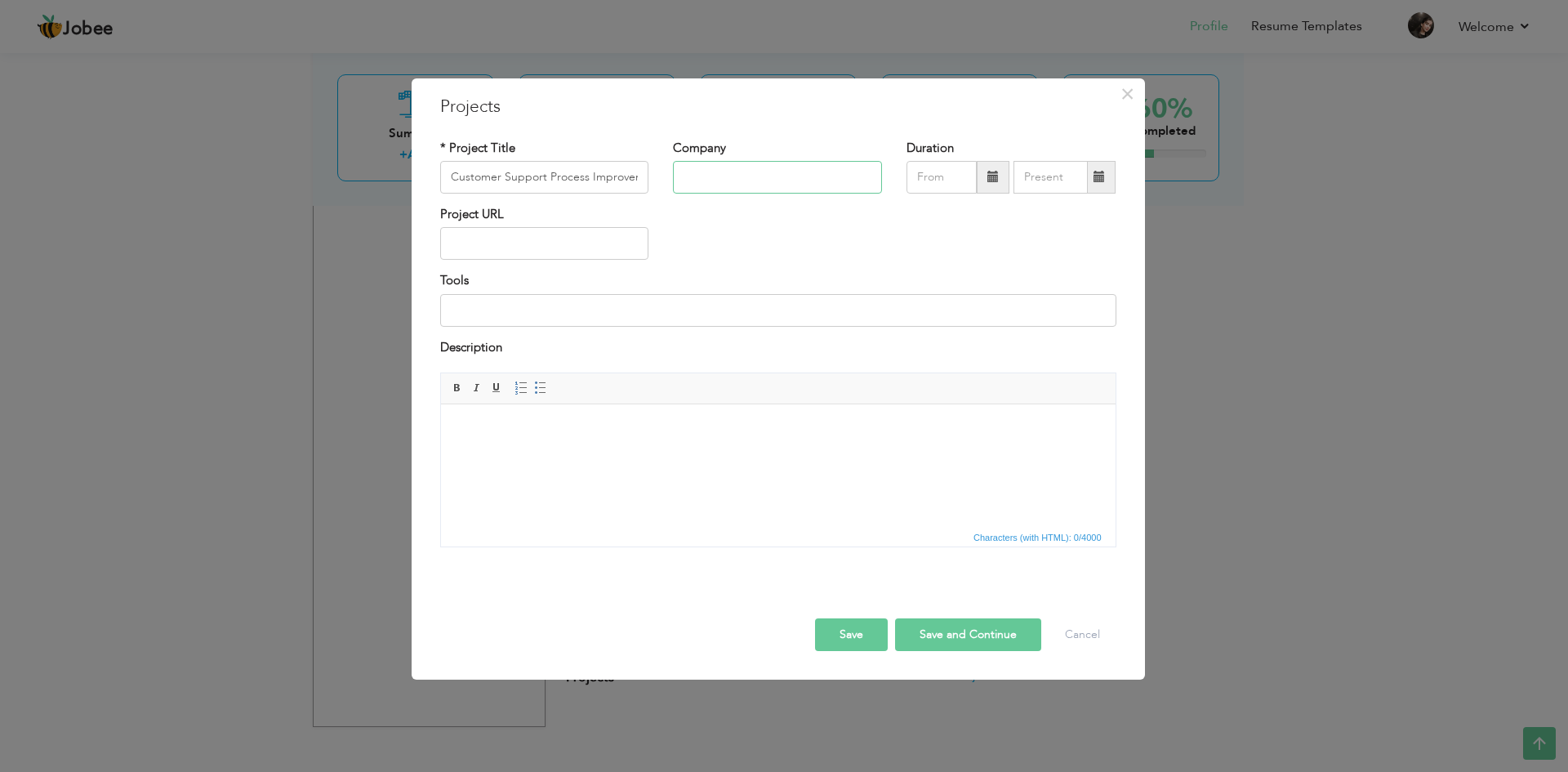
click at [805, 164] on input "text" at bounding box center [777, 177] width 209 height 33
paste input "SmartLink"
click at [567, 454] on html at bounding box center [778, 428] width 675 height 50
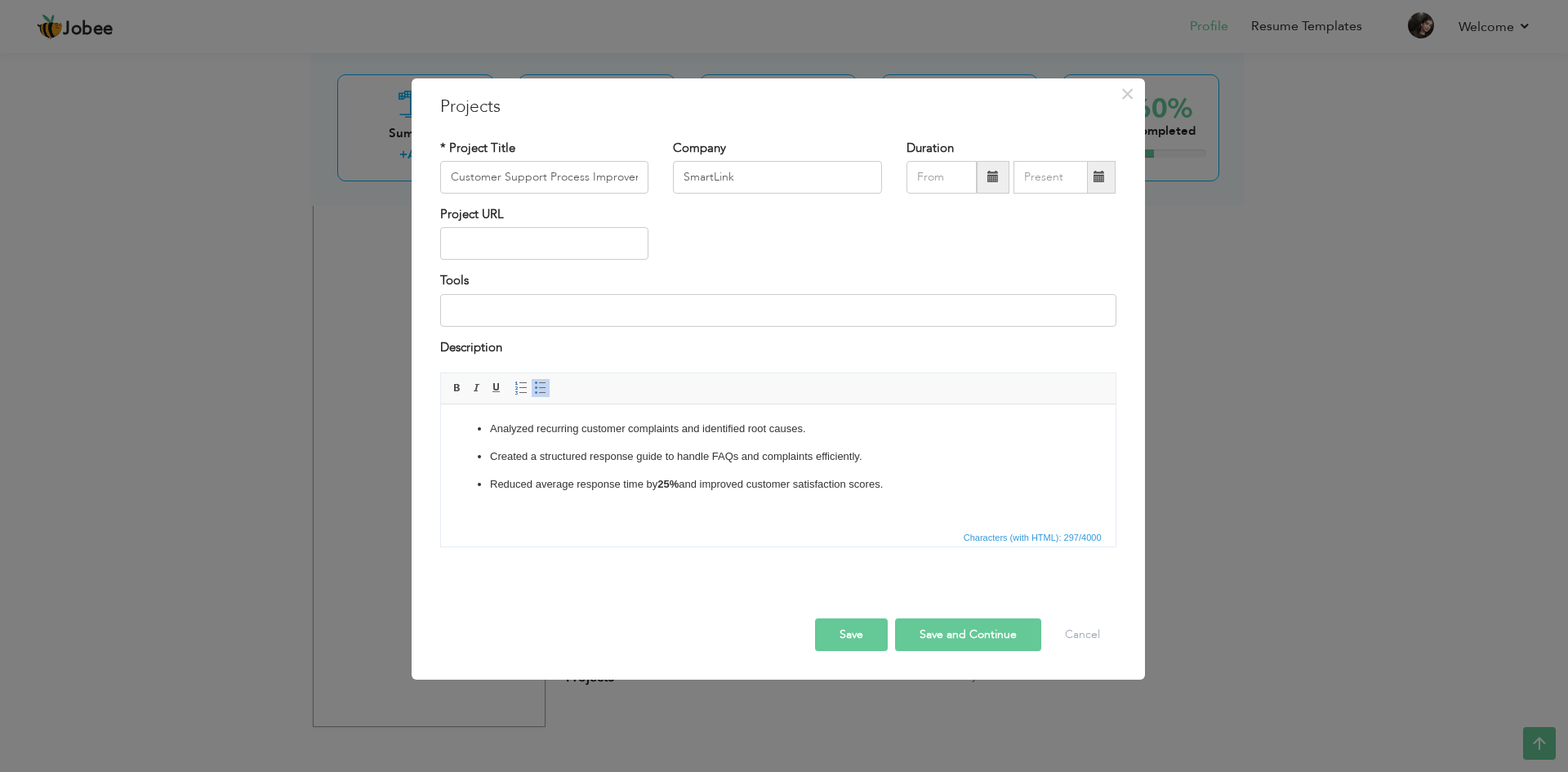
click at [931, 644] on button "Save and Continue" at bounding box center [968, 634] width 146 height 33
type input "Smartlink"
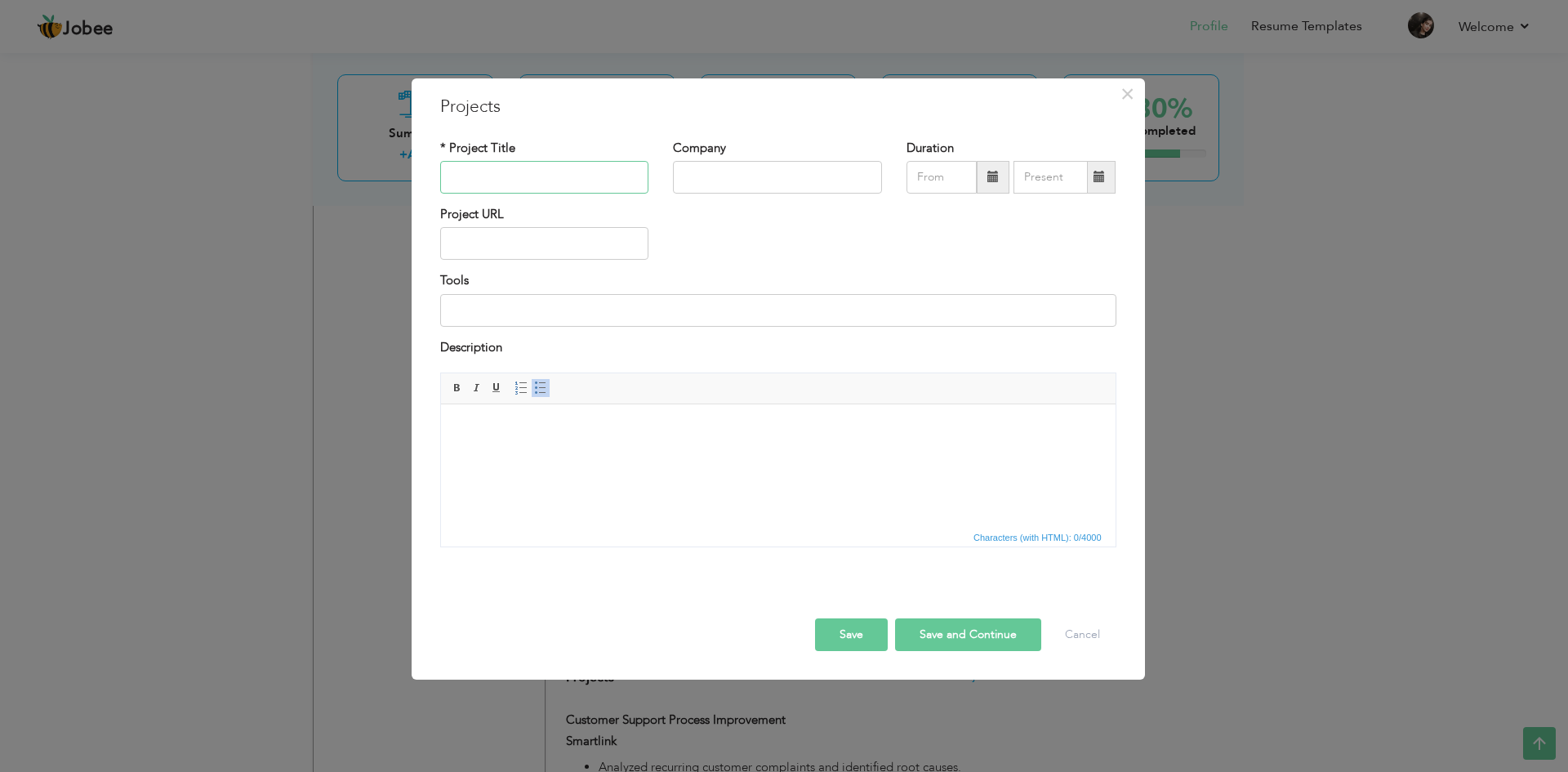
click at [520, 177] on input "text" at bounding box center [544, 177] width 209 height 33
paste input "Office Workflow & Documentation System"
type input "Office Workflow & Documentation System"
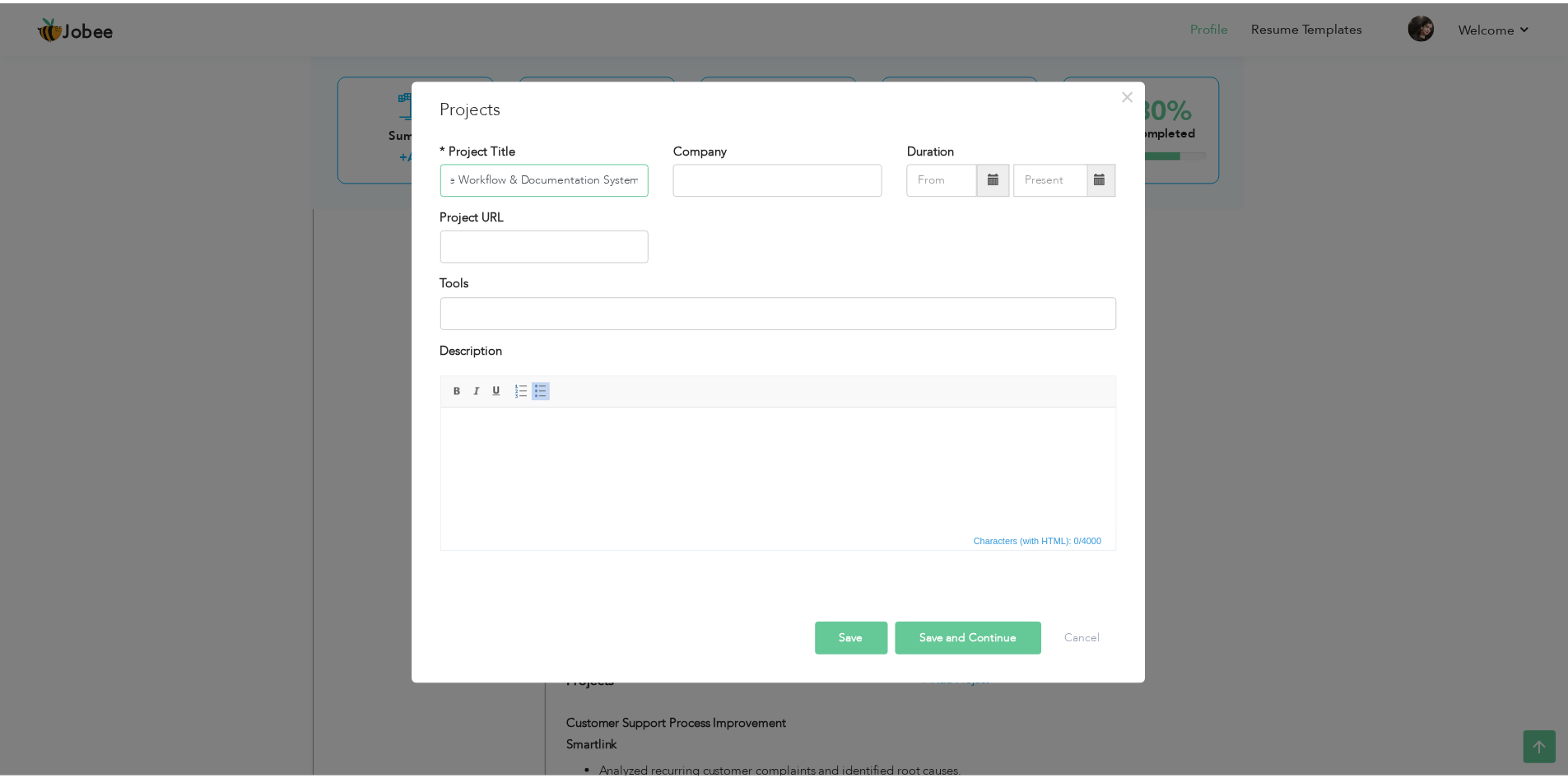
scroll to position [0, 0]
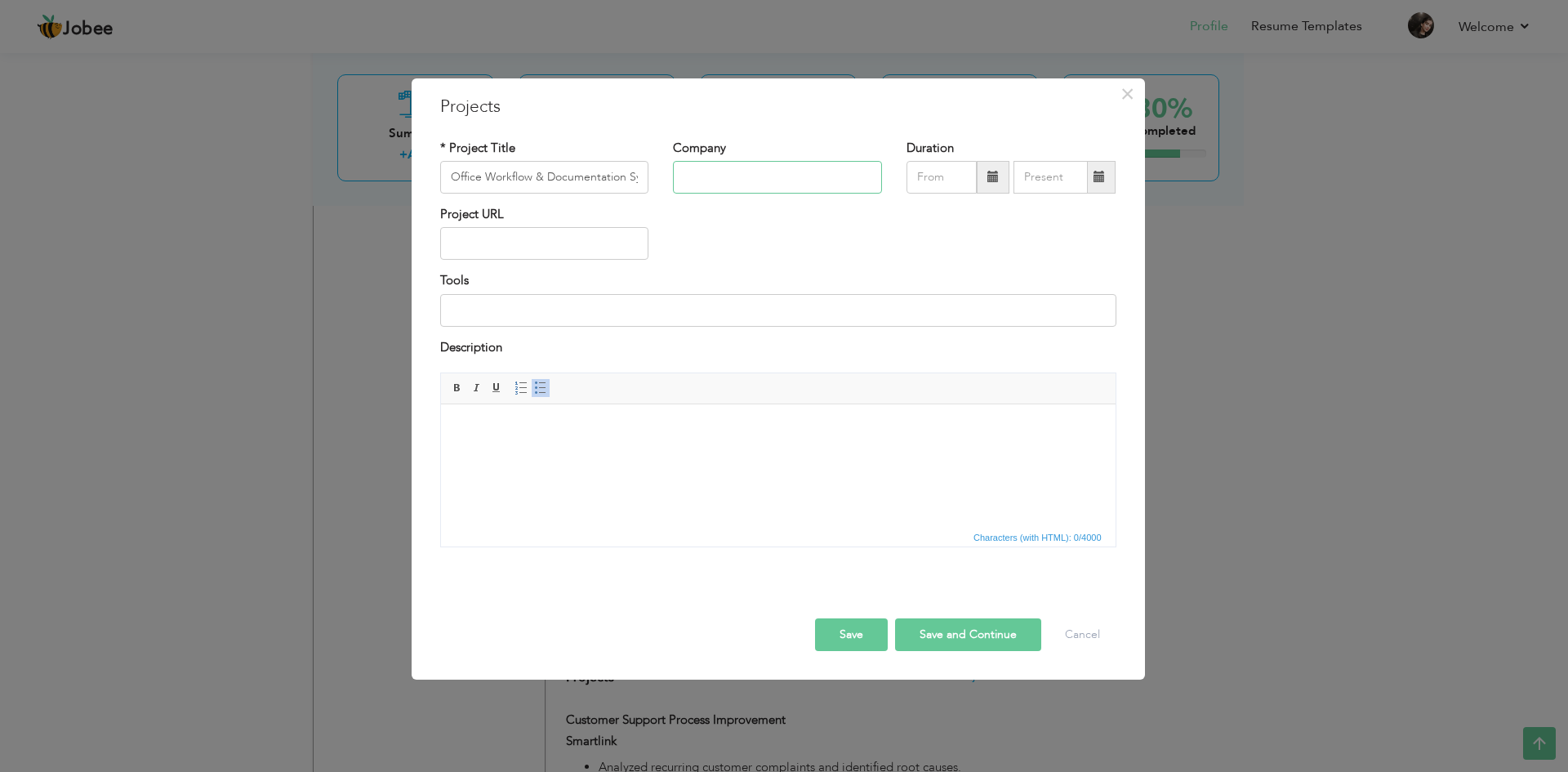
click at [715, 178] on input "text" at bounding box center [777, 177] width 209 height 33
paste input "Genesis Properties Pvt Ltd."
type input "Genesis Properties Pvt Ltd."
click at [569, 454] on html at bounding box center [778, 428] width 675 height 50
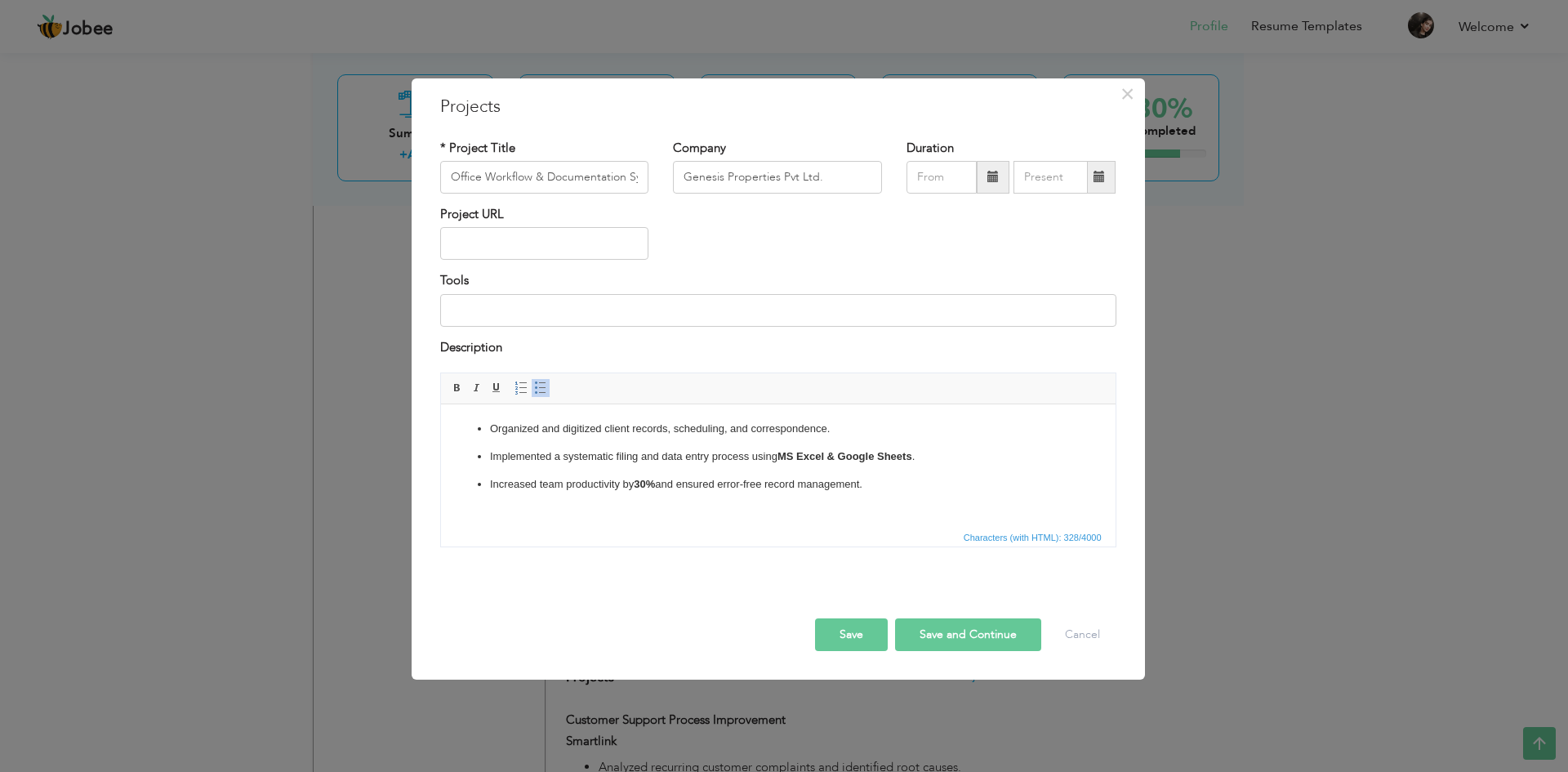
click at [941, 635] on button "Save and Continue" at bounding box center [968, 634] width 146 height 33
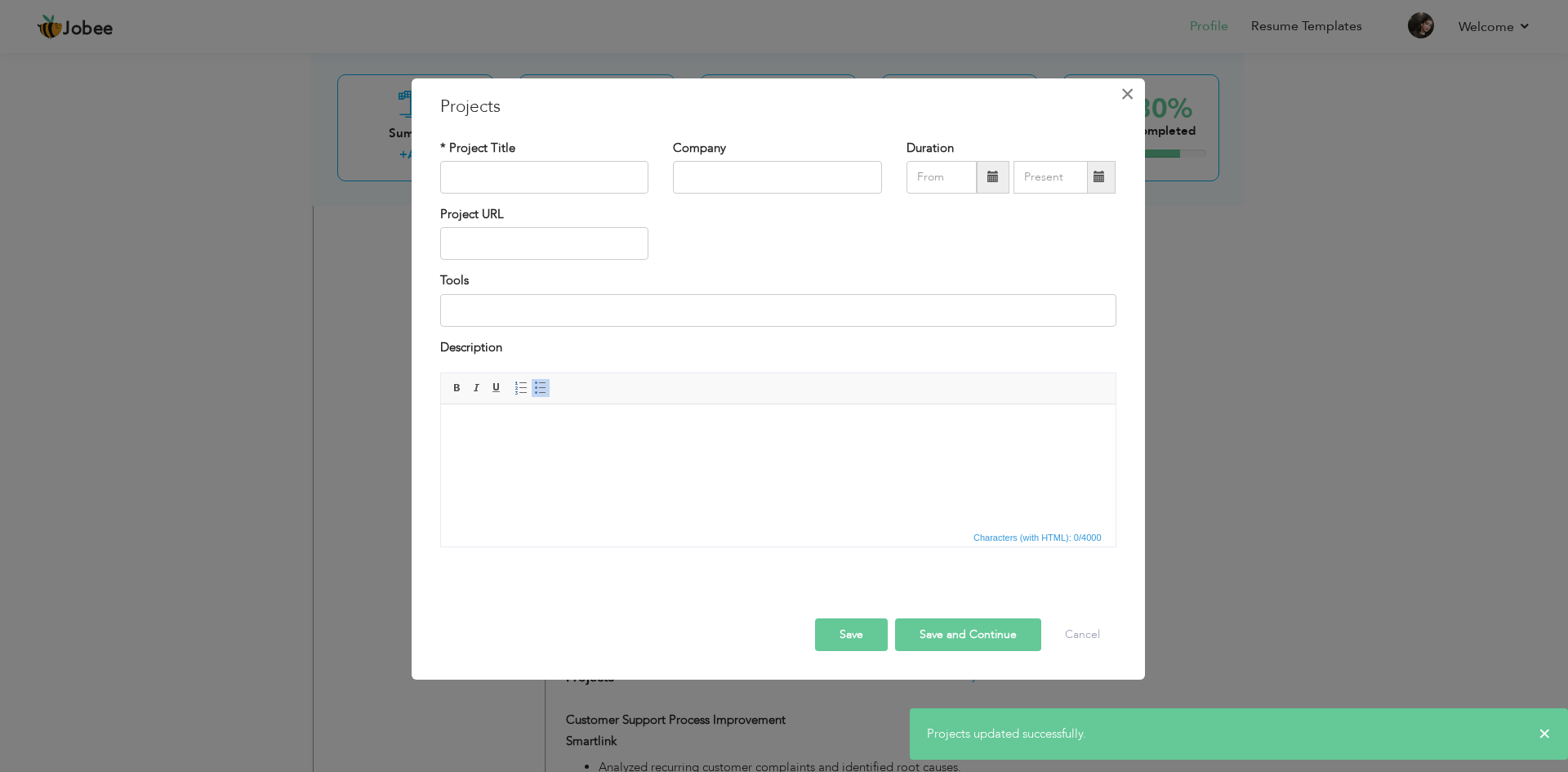
click at [1125, 90] on span "×" at bounding box center [1127, 94] width 14 height 29
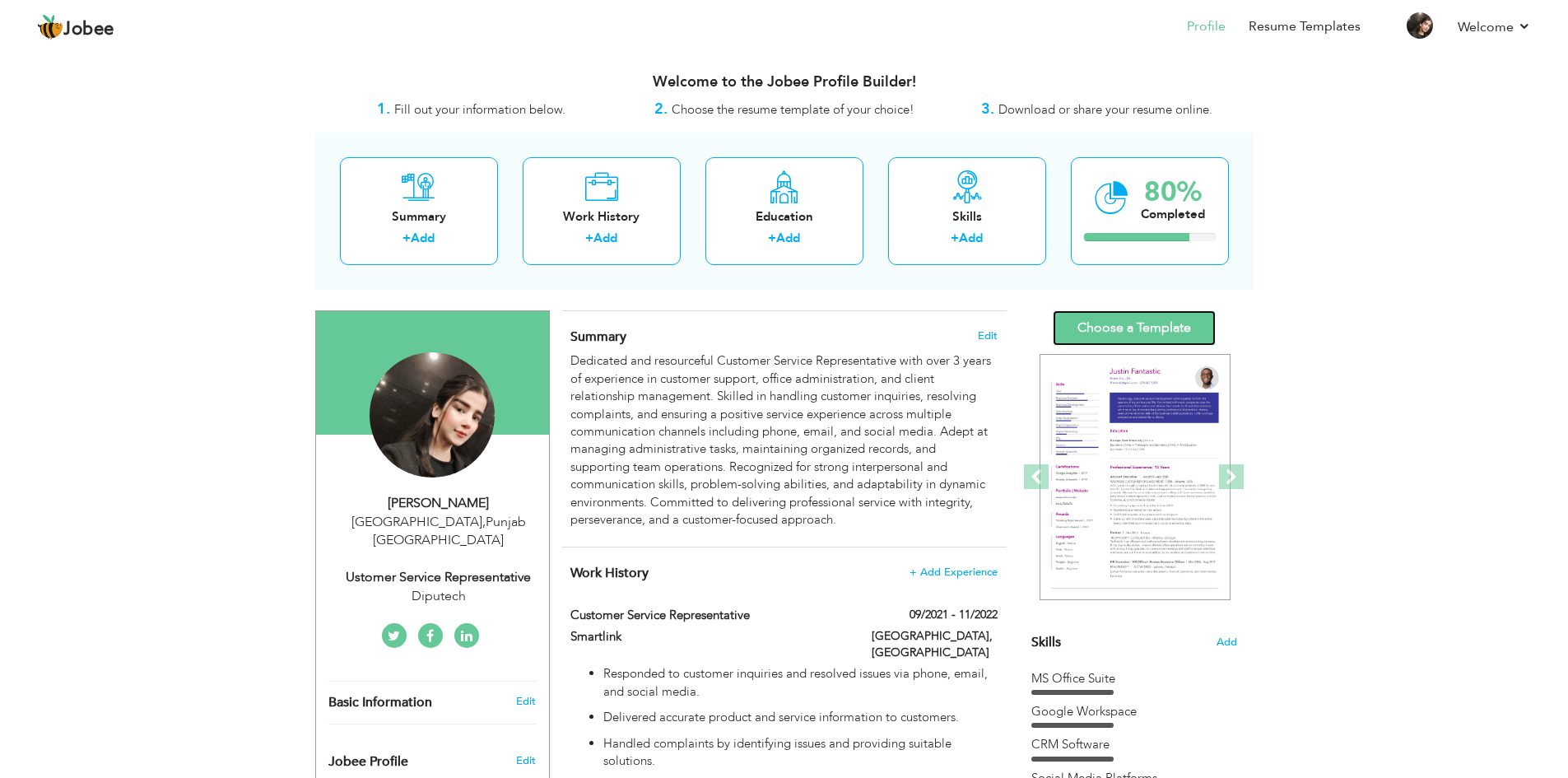
click at [1199, 325] on link "Choose a Template" at bounding box center [1134, 328] width 163 height 36
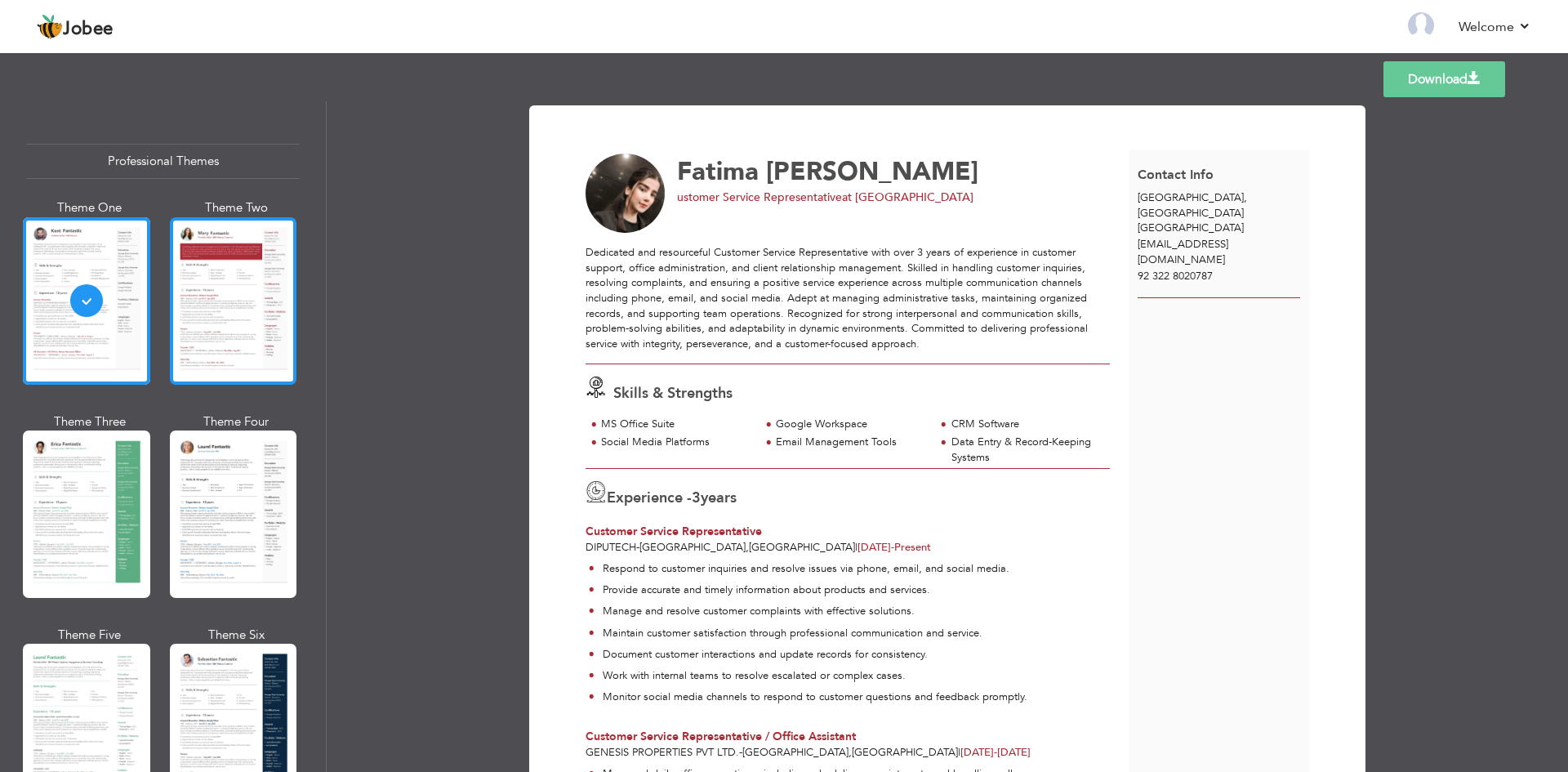
click at [240, 326] on div at bounding box center [233, 301] width 128 height 168
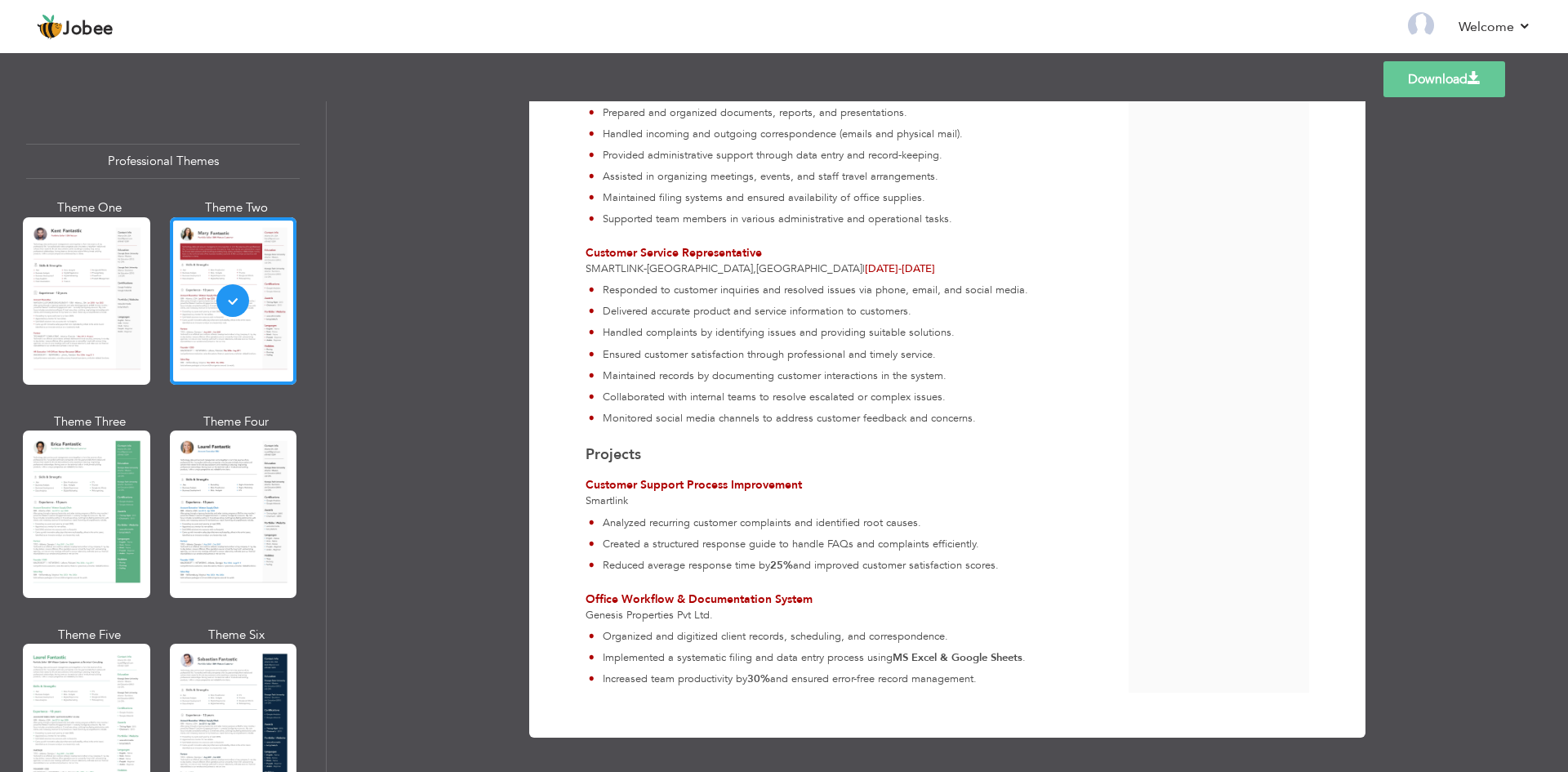
scroll to position [116, 0]
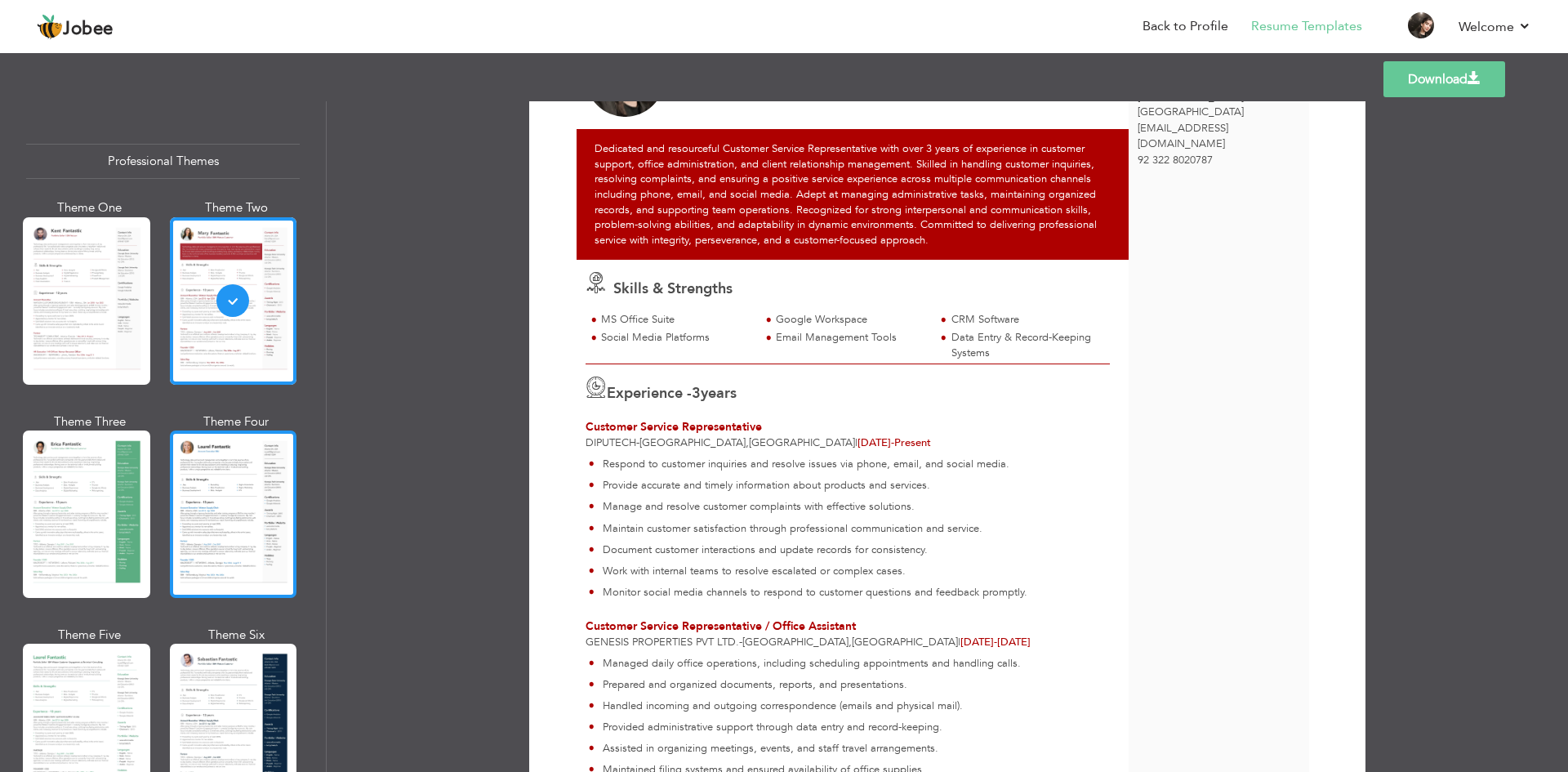
click at [253, 527] on div at bounding box center [233, 514] width 128 height 168
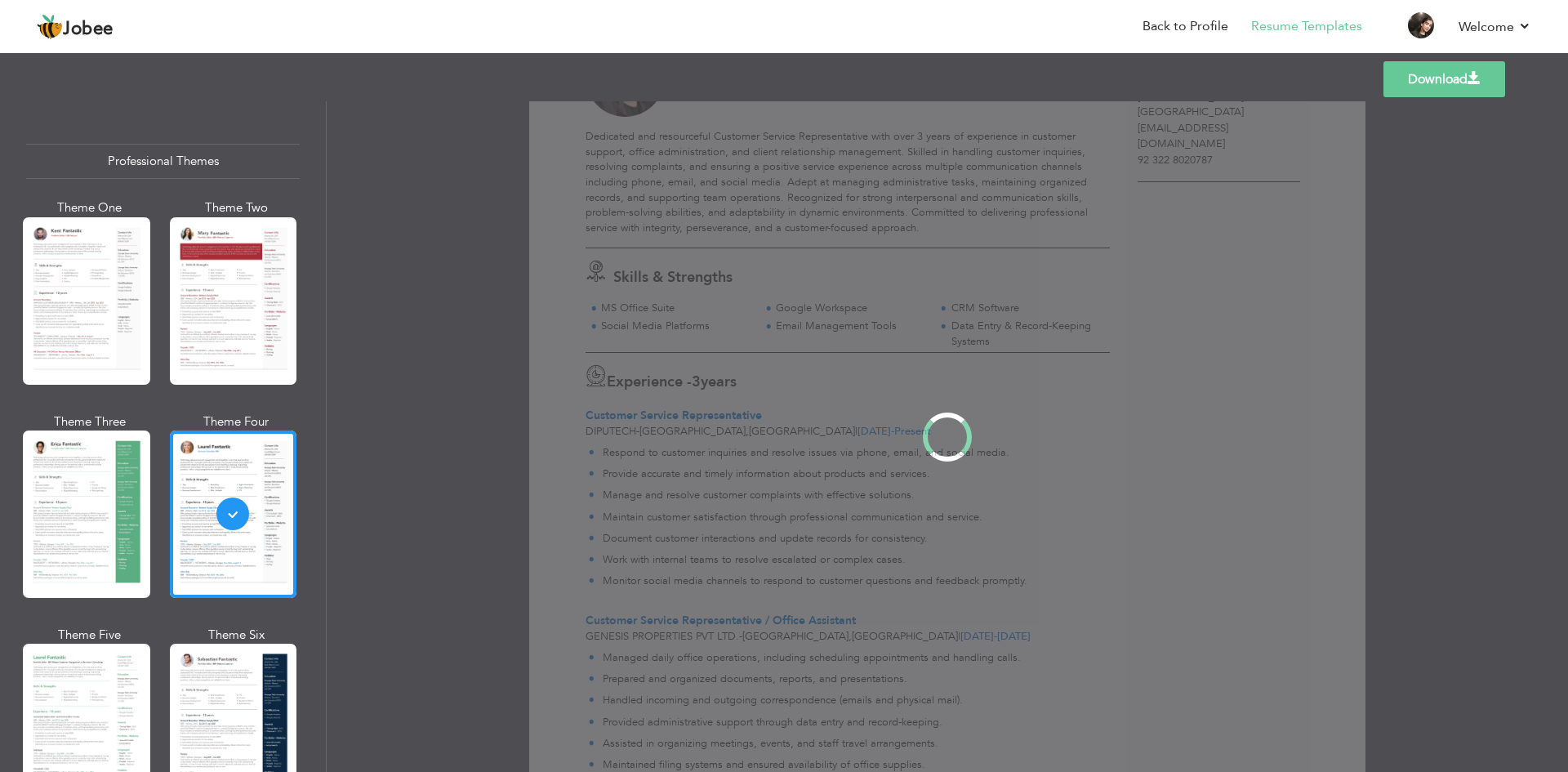
scroll to position [0, 0]
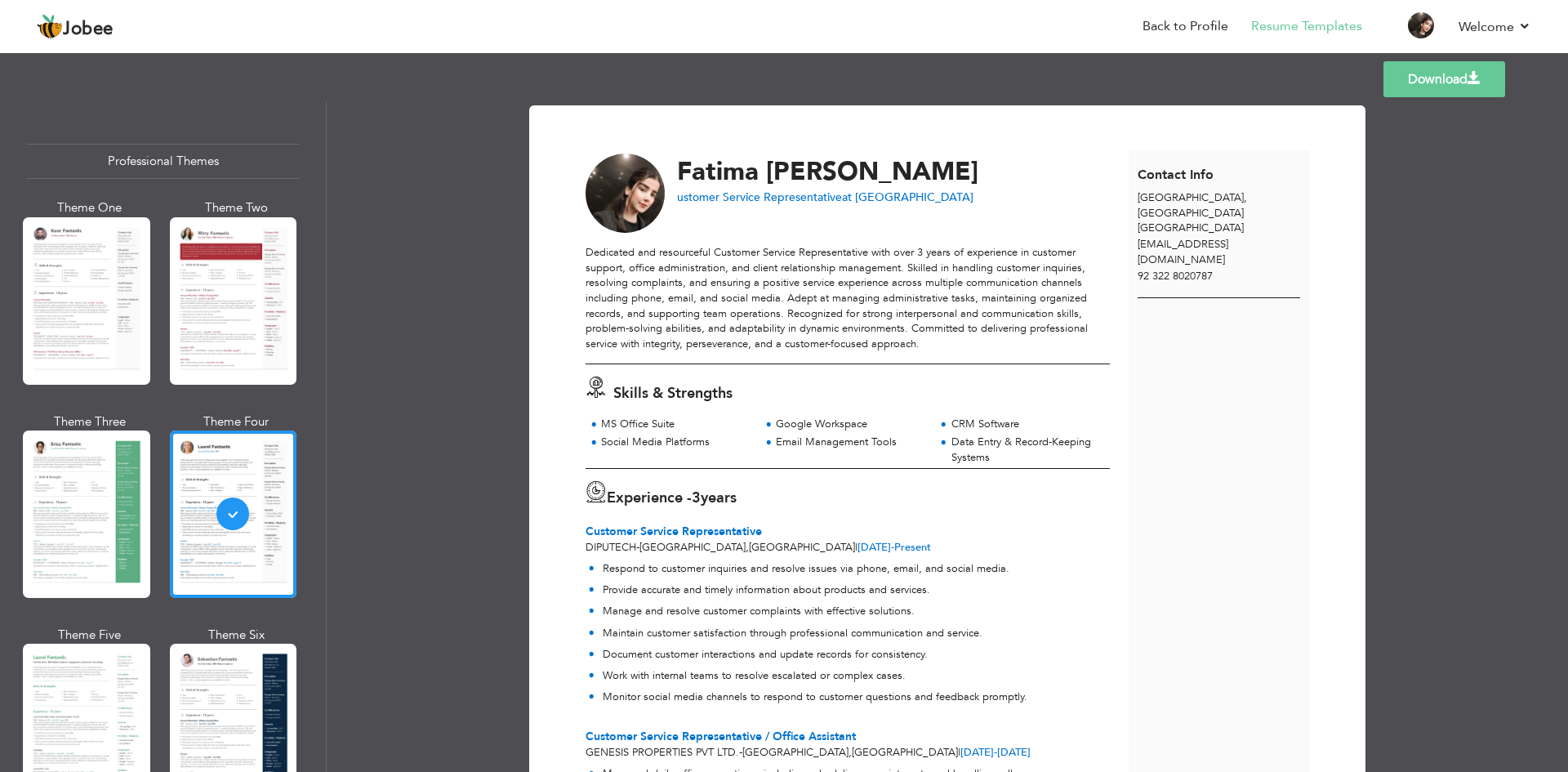
click at [101, 490] on div at bounding box center [87, 514] width 128 height 168
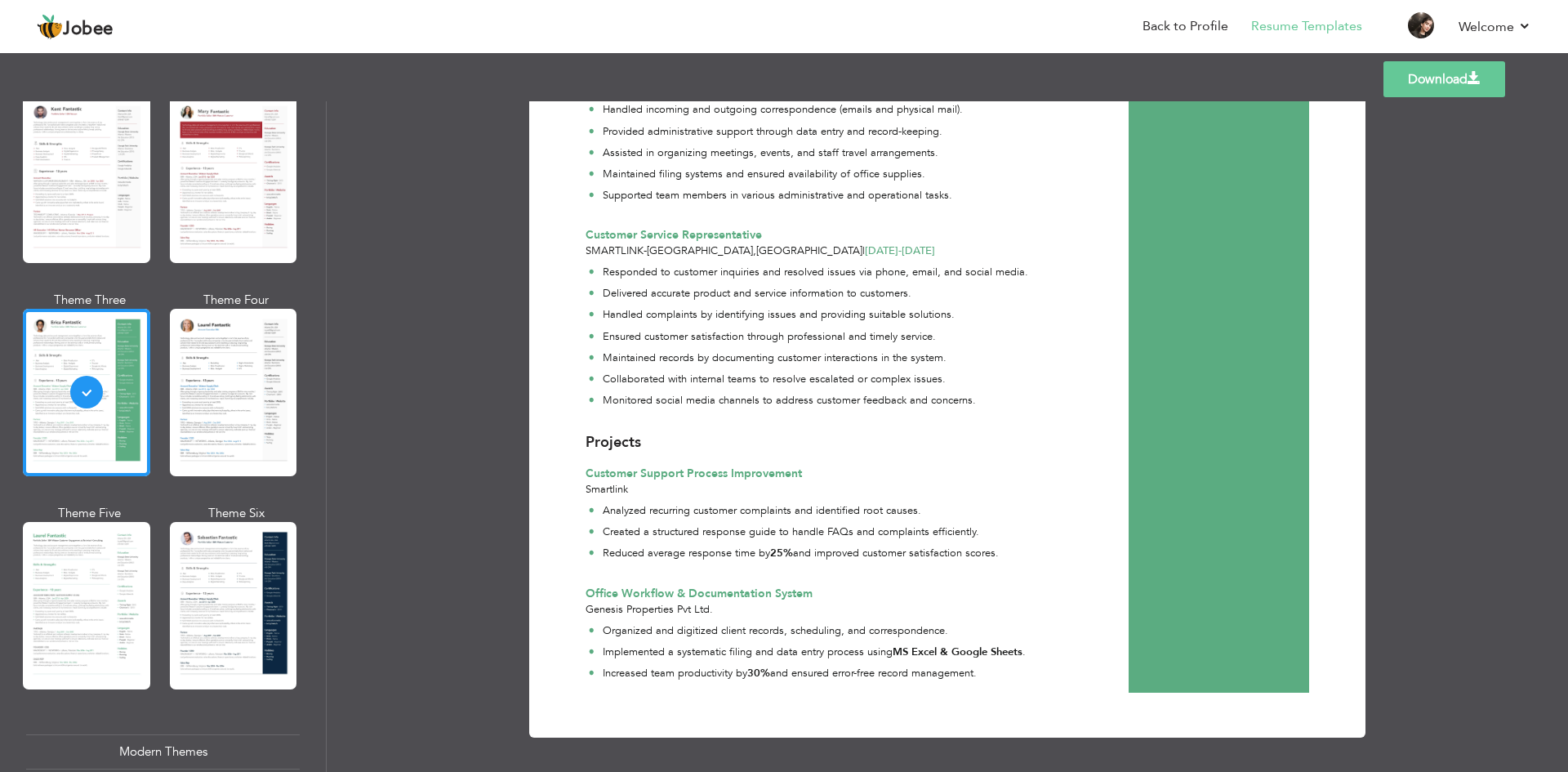
scroll to position [245, 0]
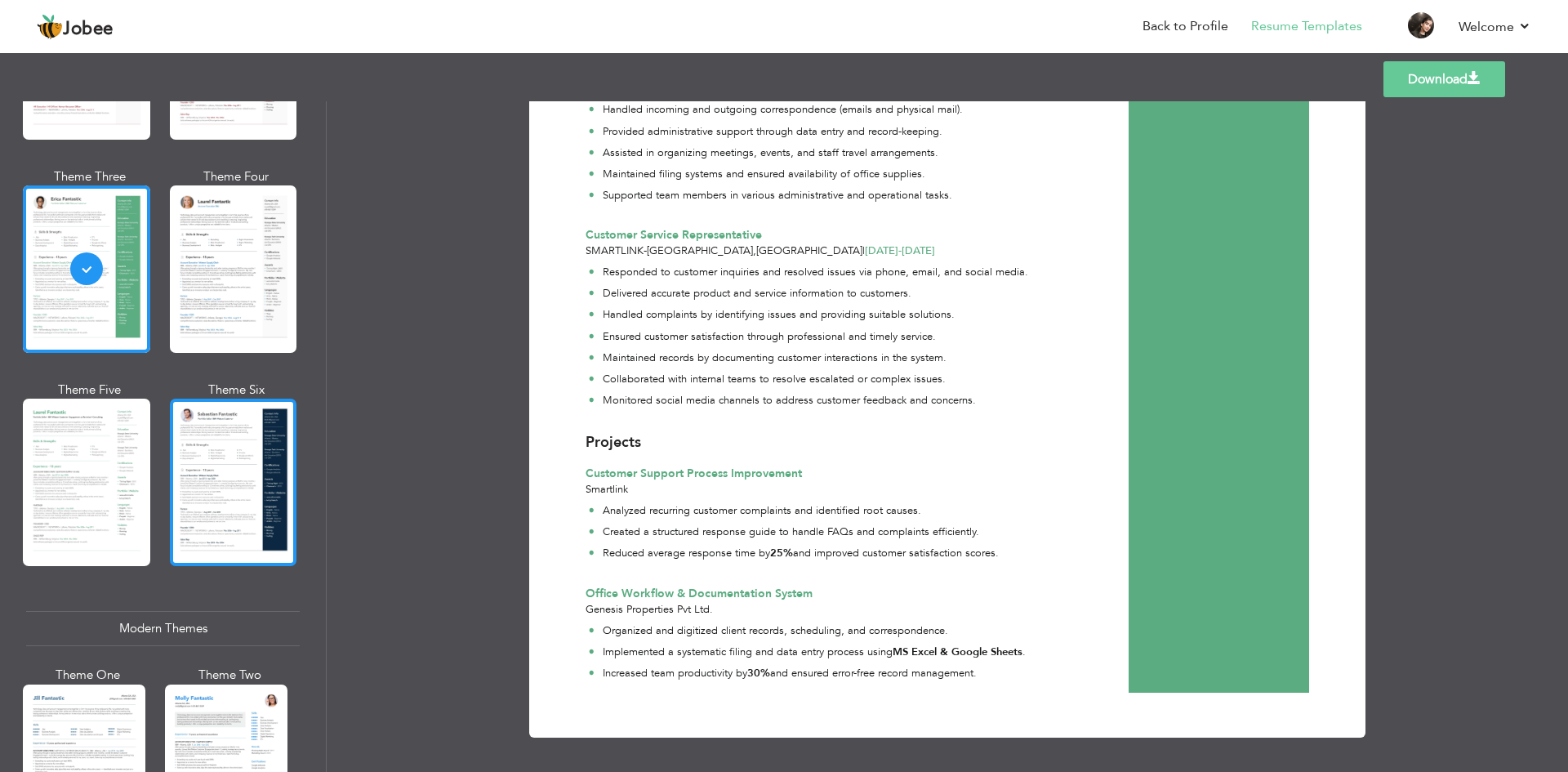
click at [222, 511] on div at bounding box center [233, 482] width 128 height 168
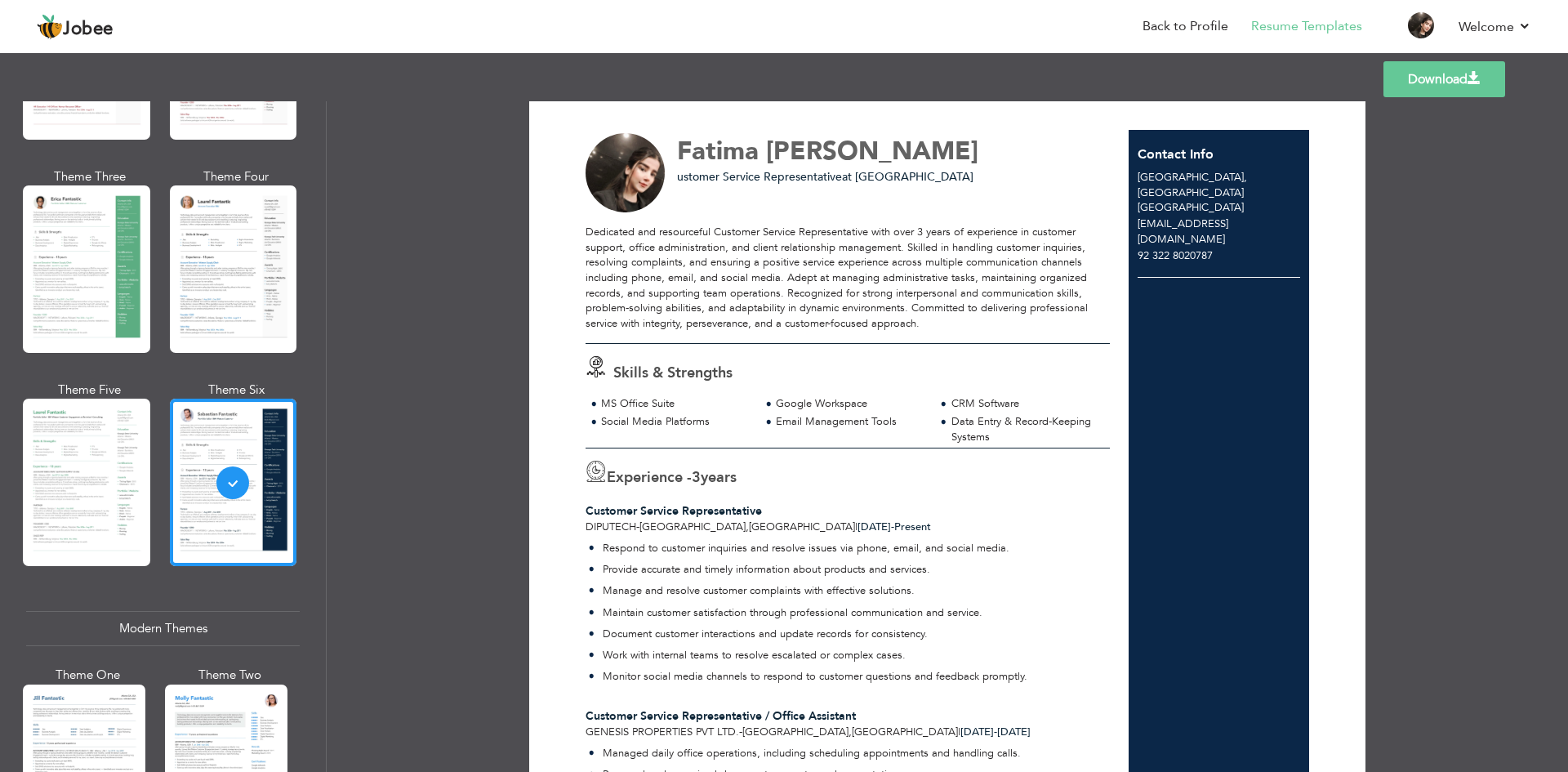
scroll to position [0, 0]
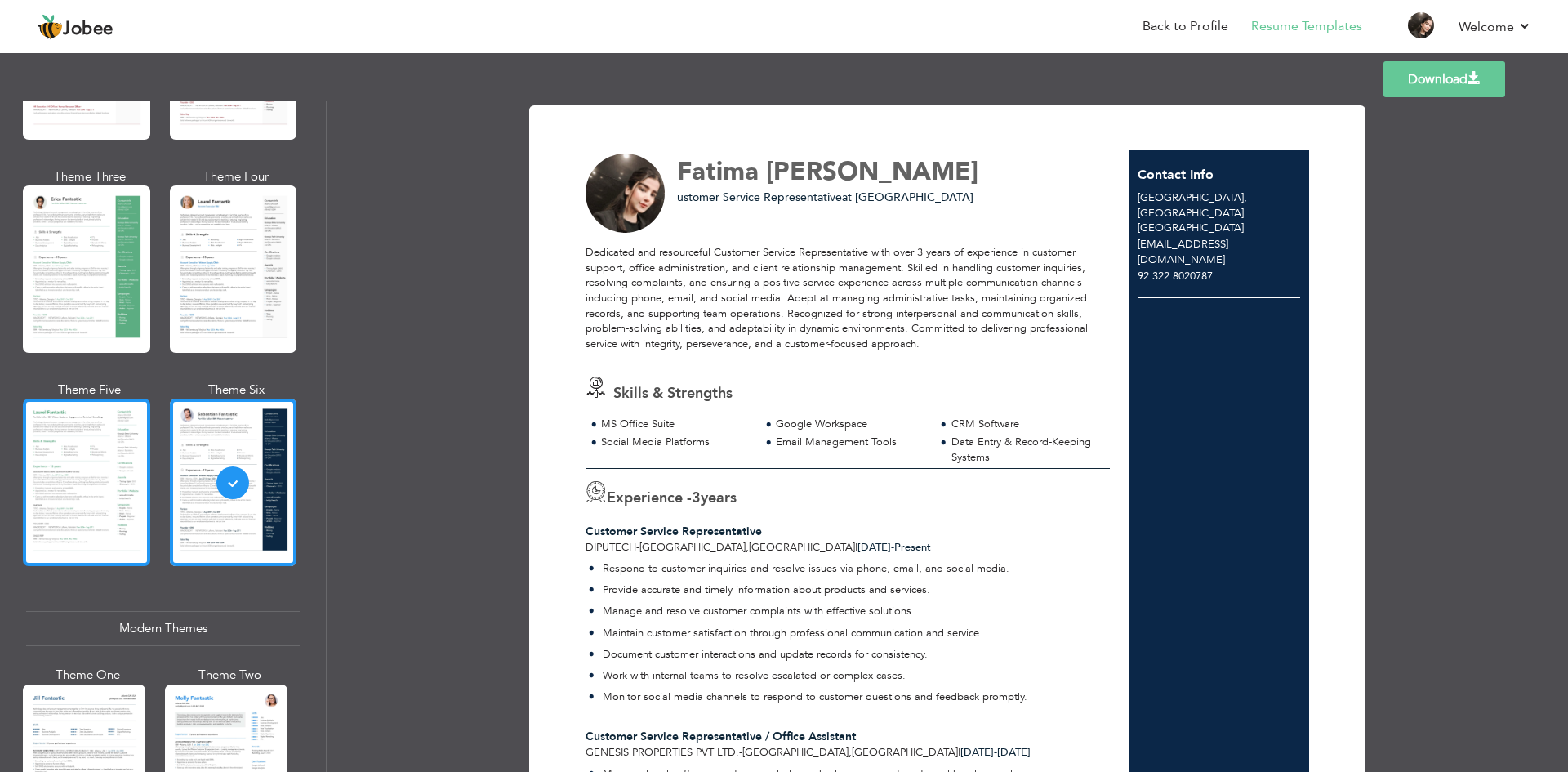
click at [80, 499] on div at bounding box center [87, 482] width 128 height 168
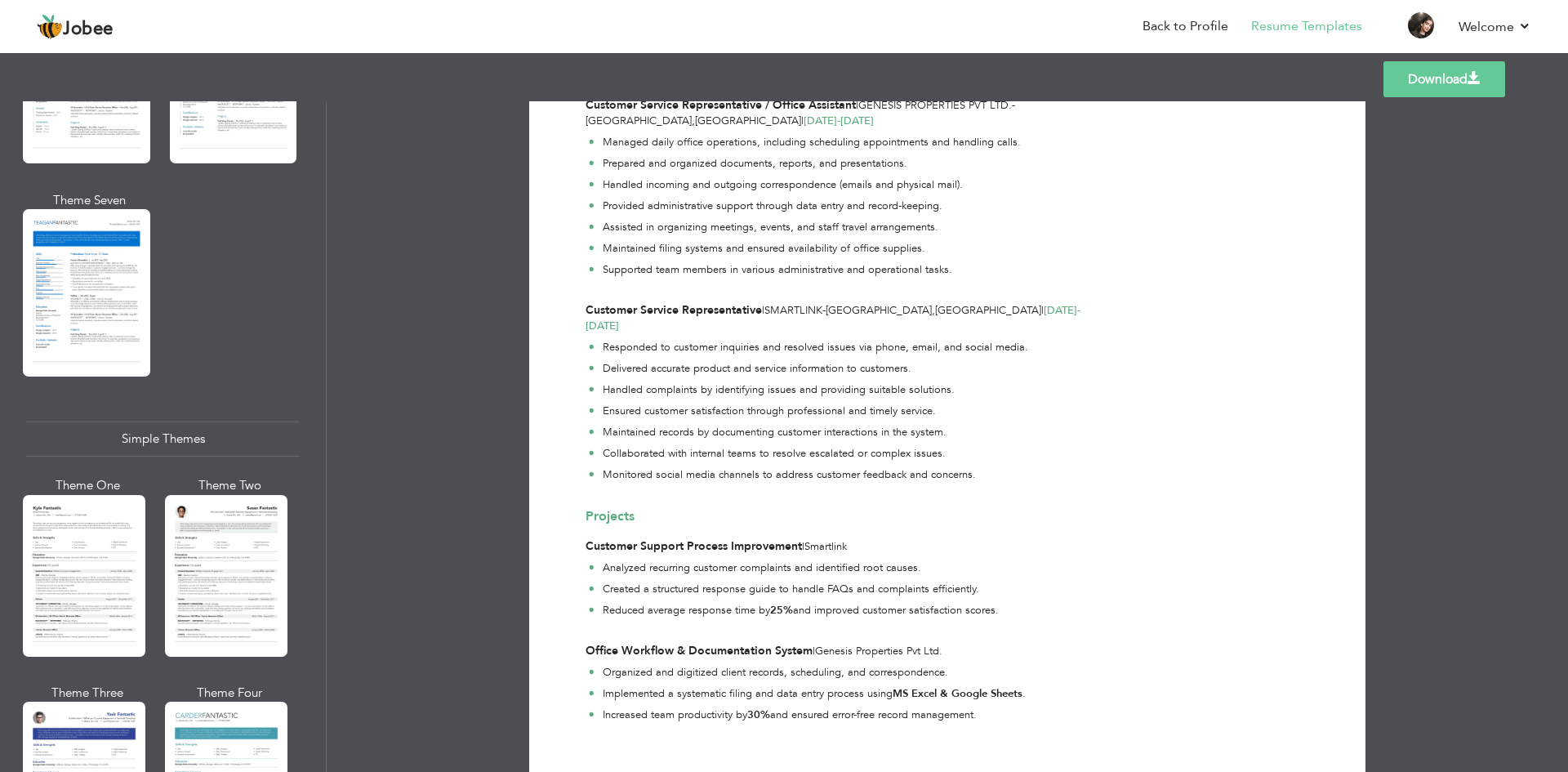
scroll to position [2659, 0]
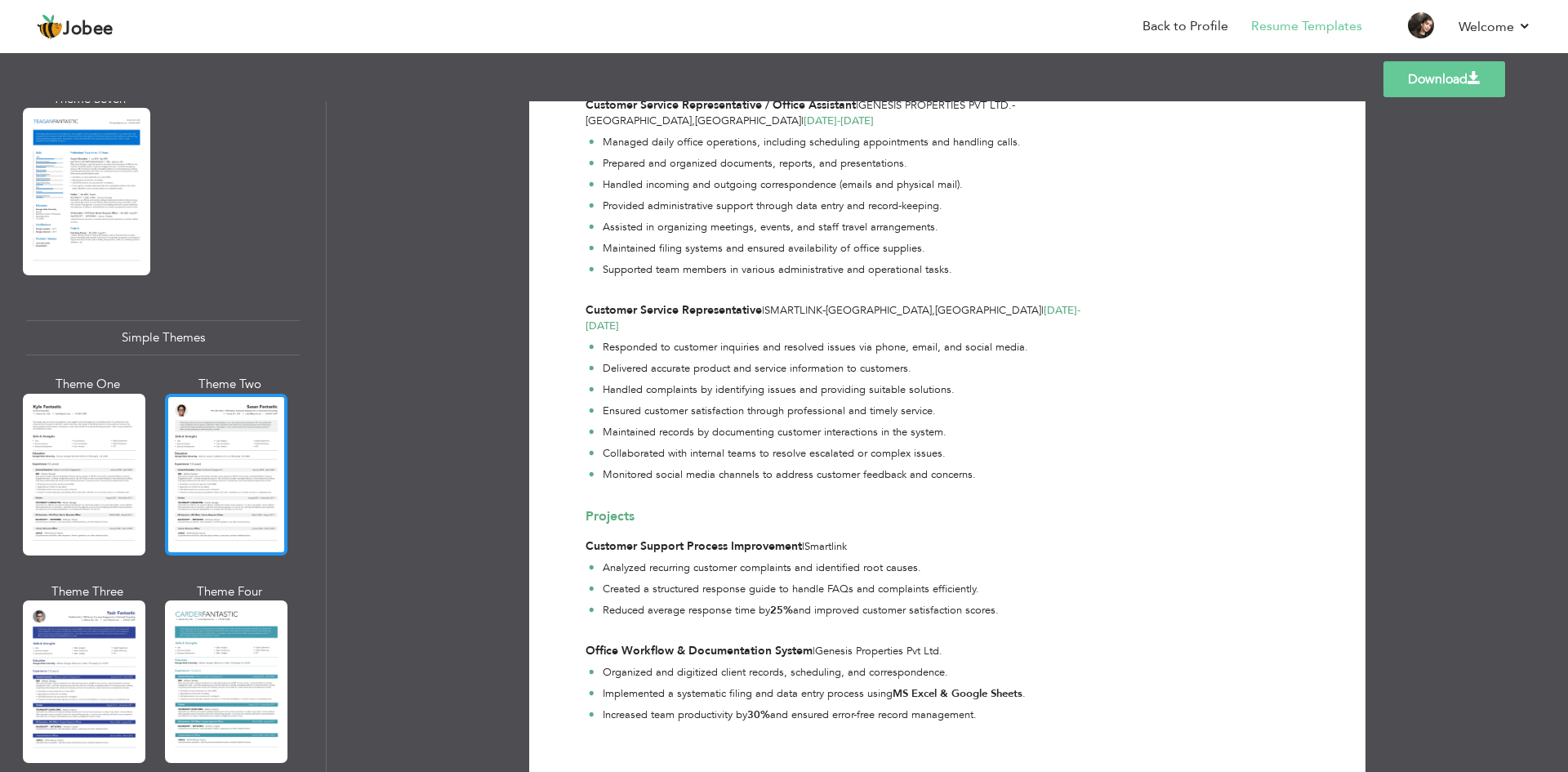
click at [219, 465] on div at bounding box center [226, 474] width 122 height 161
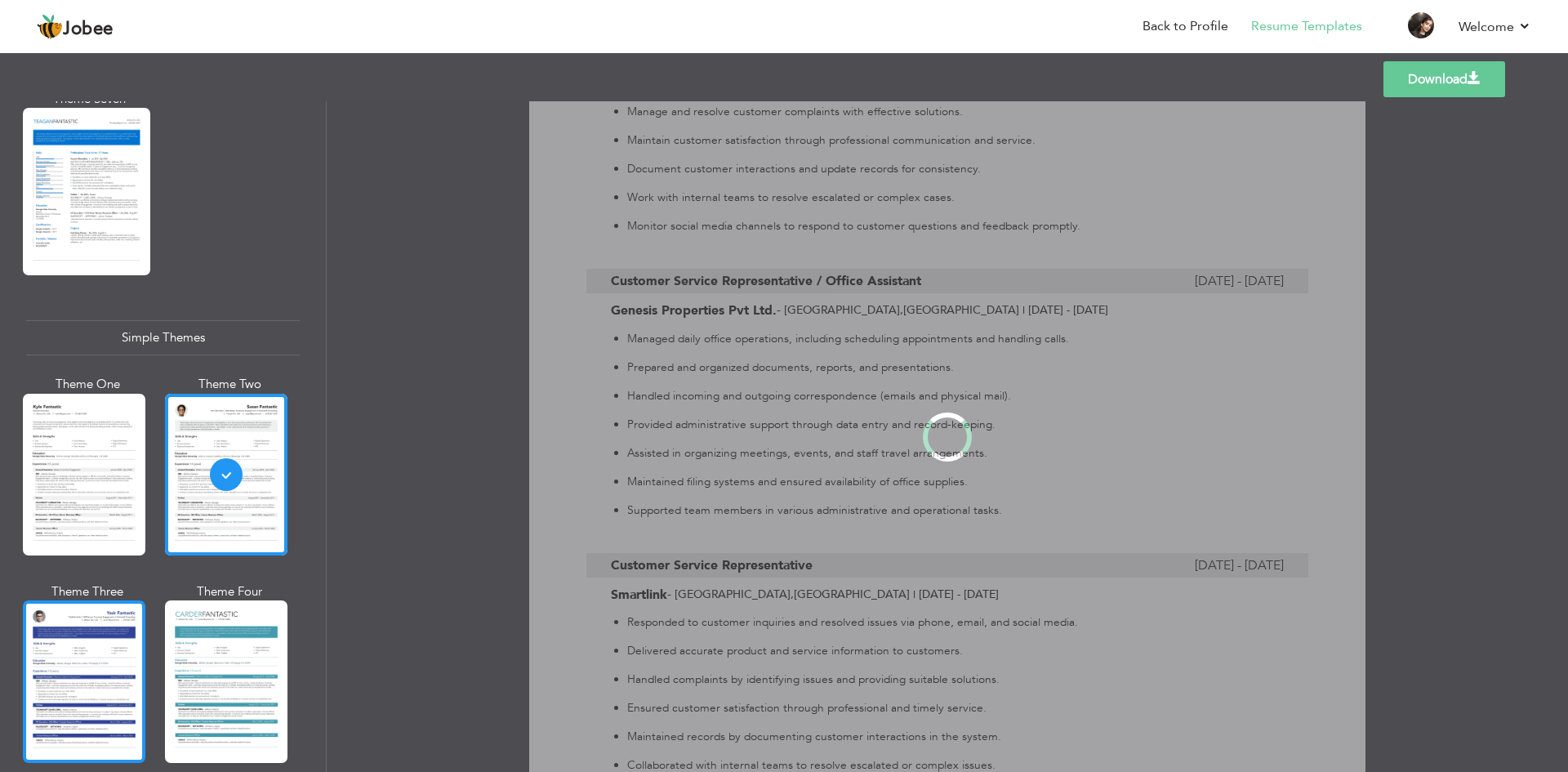
scroll to position [0, 0]
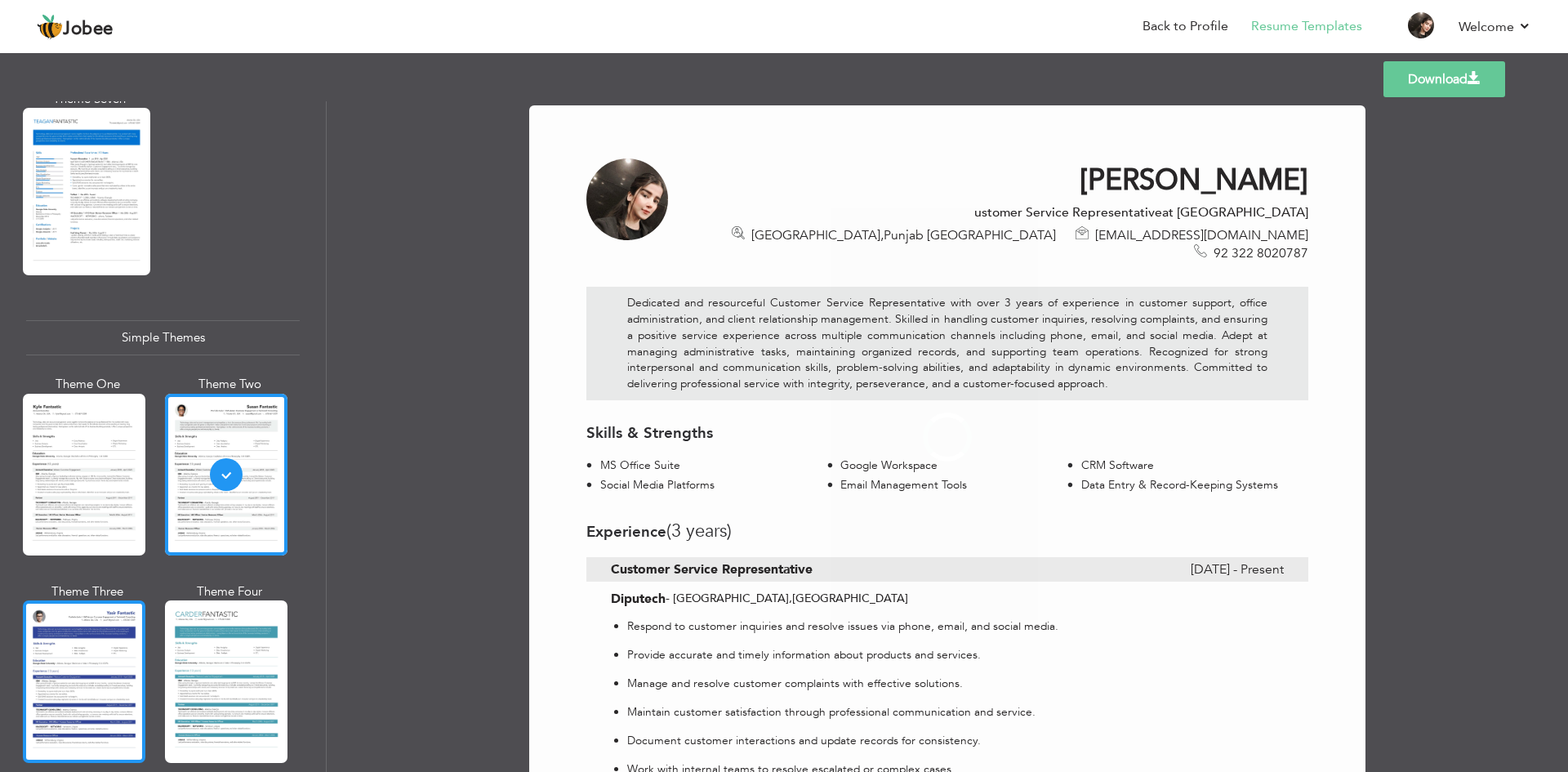
click at [91, 633] on div at bounding box center [84, 680] width 122 height 161
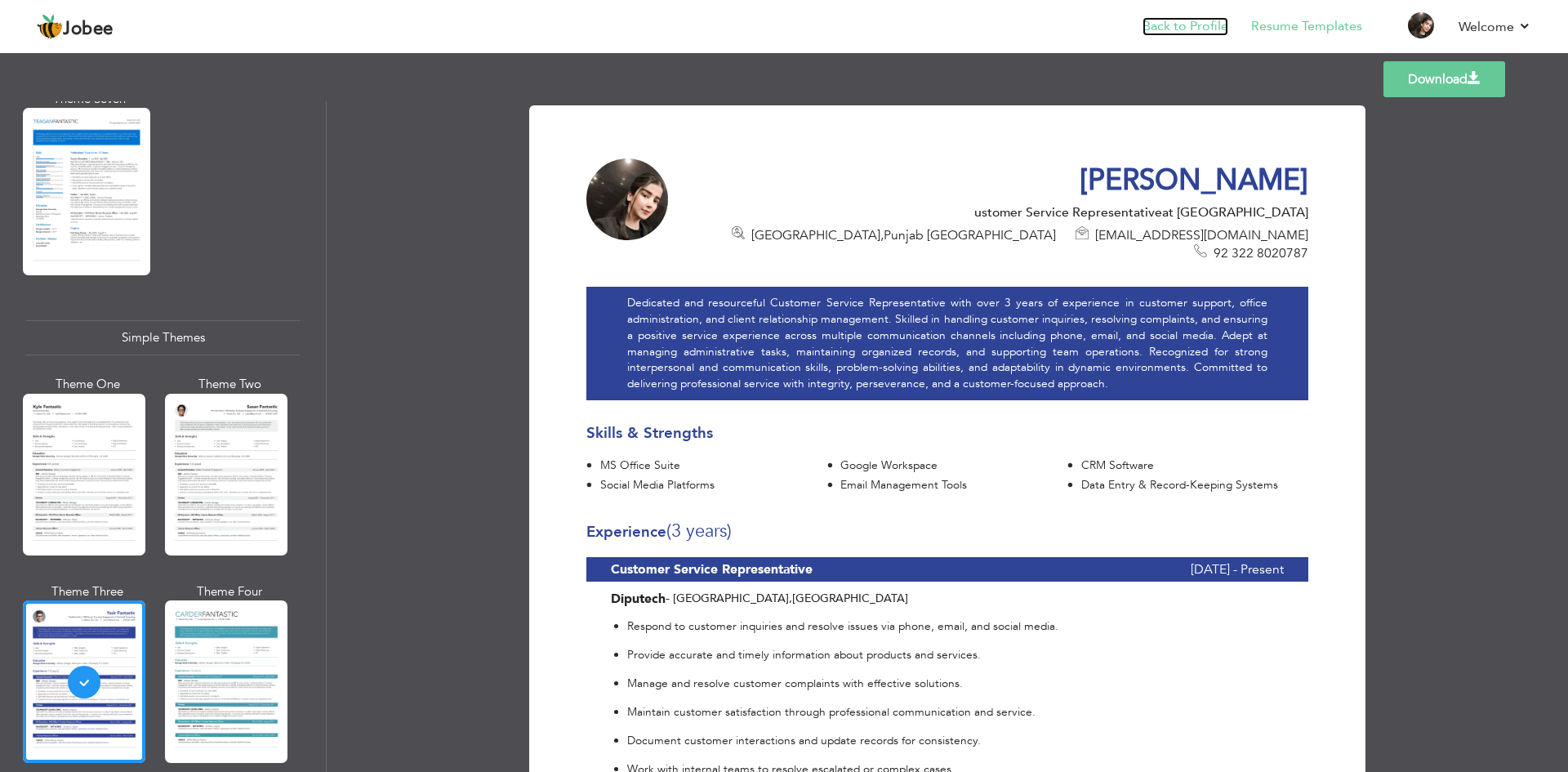
click at [1159, 30] on link "Back to Profile" at bounding box center [1185, 26] width 86 height 19
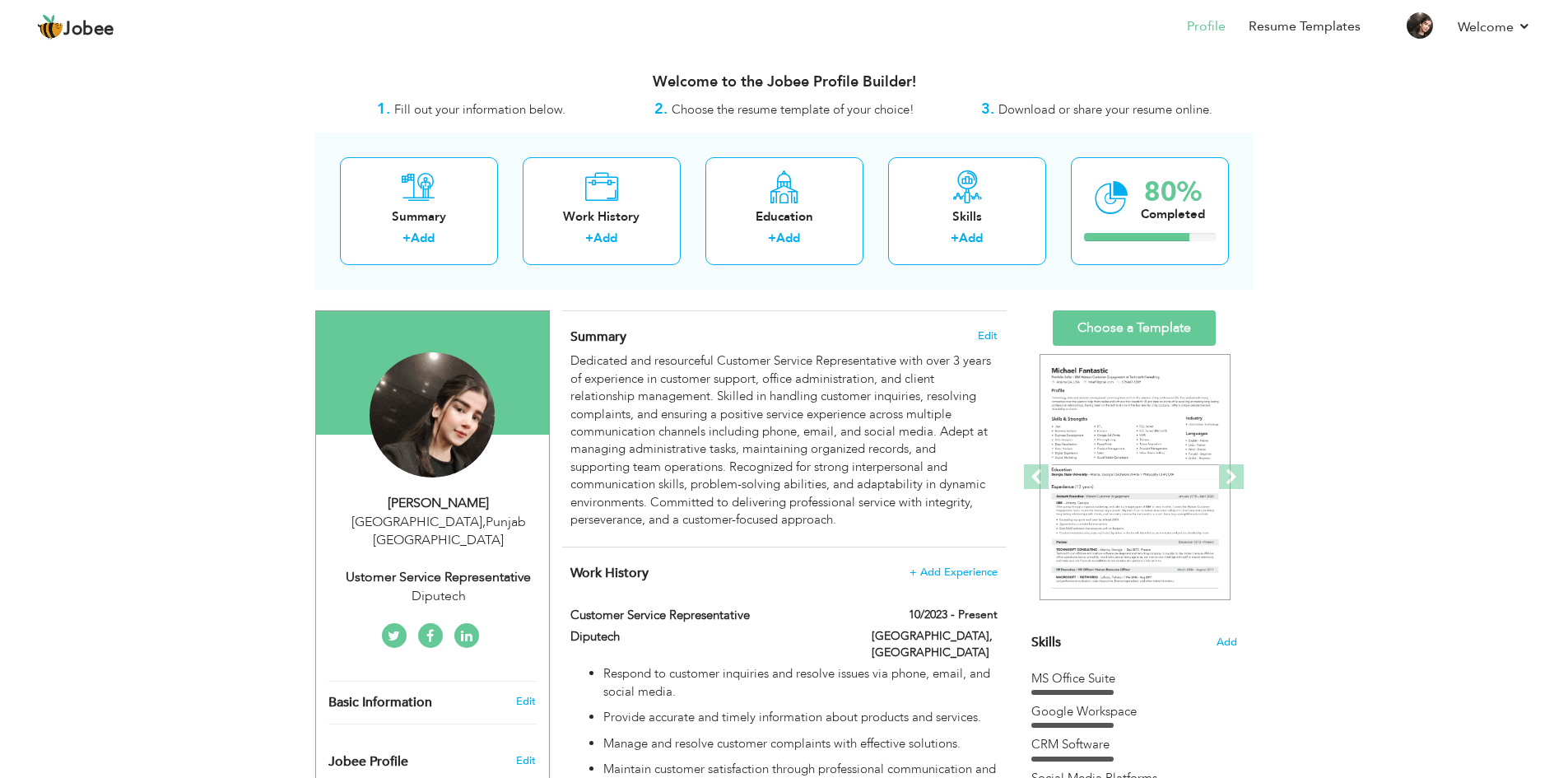
click at [363, 568] on div "ustomer Service Representative" at bounding box center [438, 577] width 220 height 19
type input "Fatima"
type input "[PERSON_NAME]"
type input "92 322 8020787"
select select "number:166"
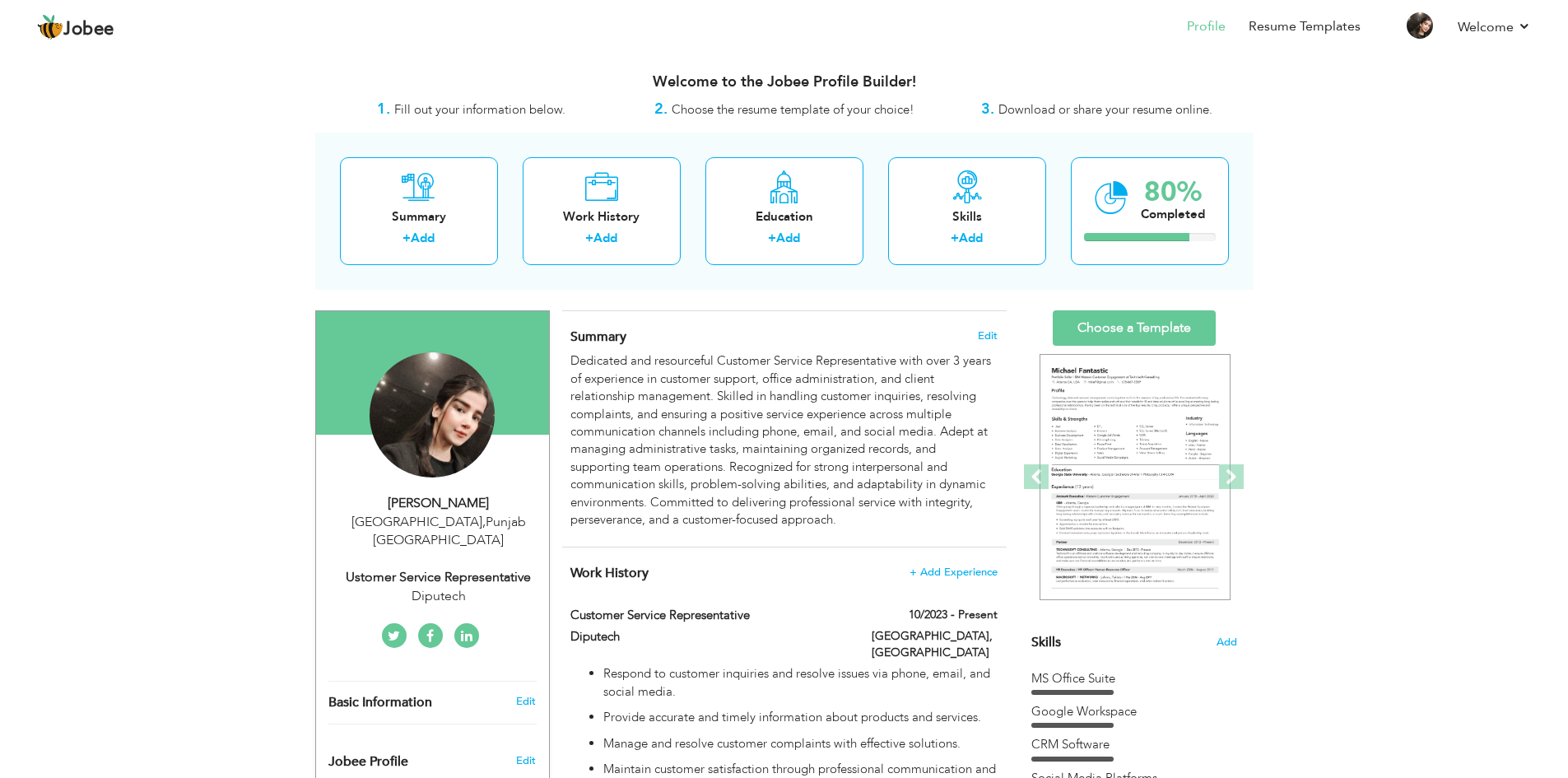
type input "[GEOGRAPHIC_DATA]"
select select "number:5"
type input "Diputech"
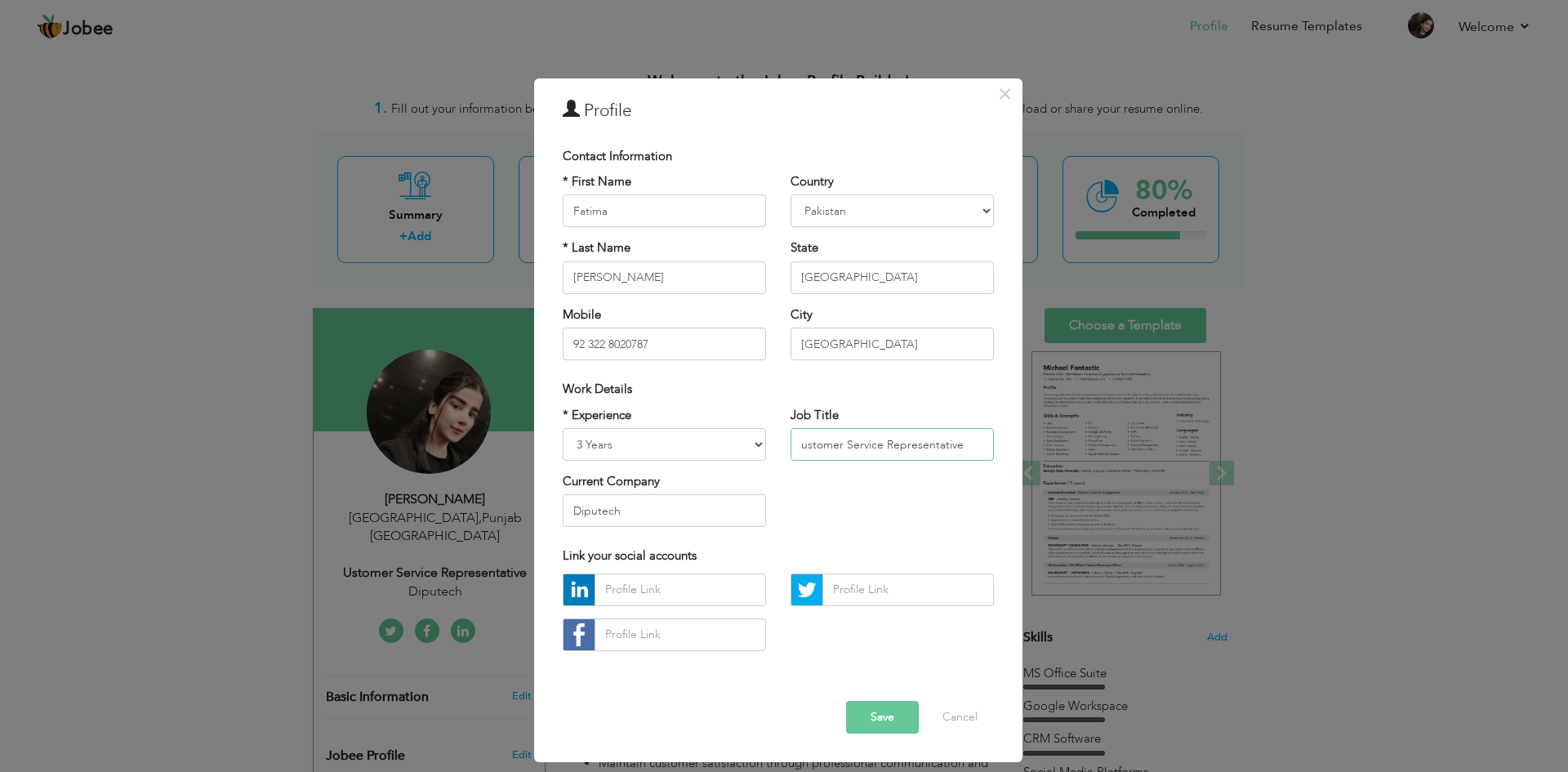
click at [804, 448] on input "ustomer Service Representative" at bounding box center [892, 444] width 203 height 33
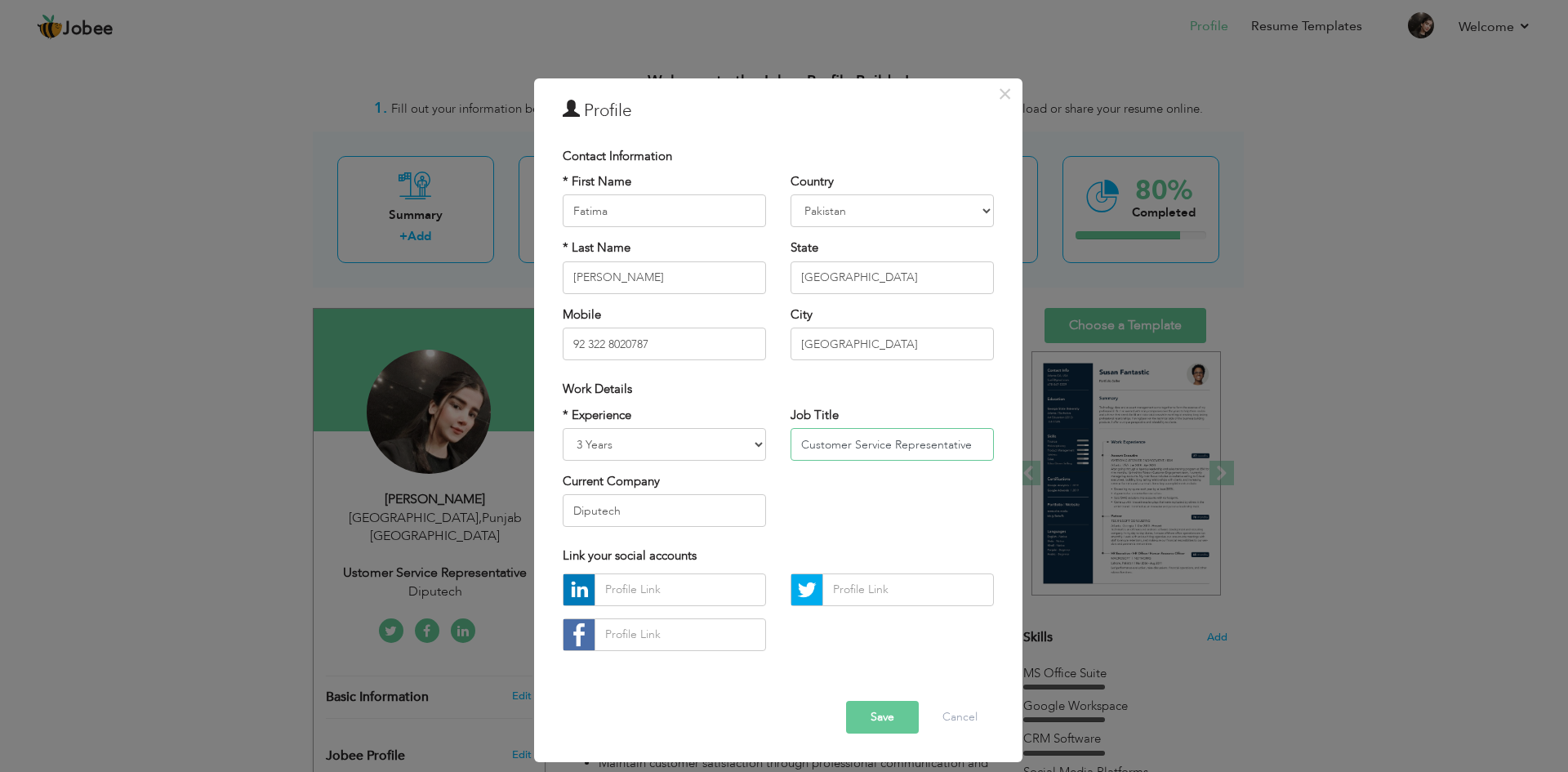
type input "Customer Service Representative"
click at [866, 730] on button "Save" at bounding box center [882, 717] width 73 height 33
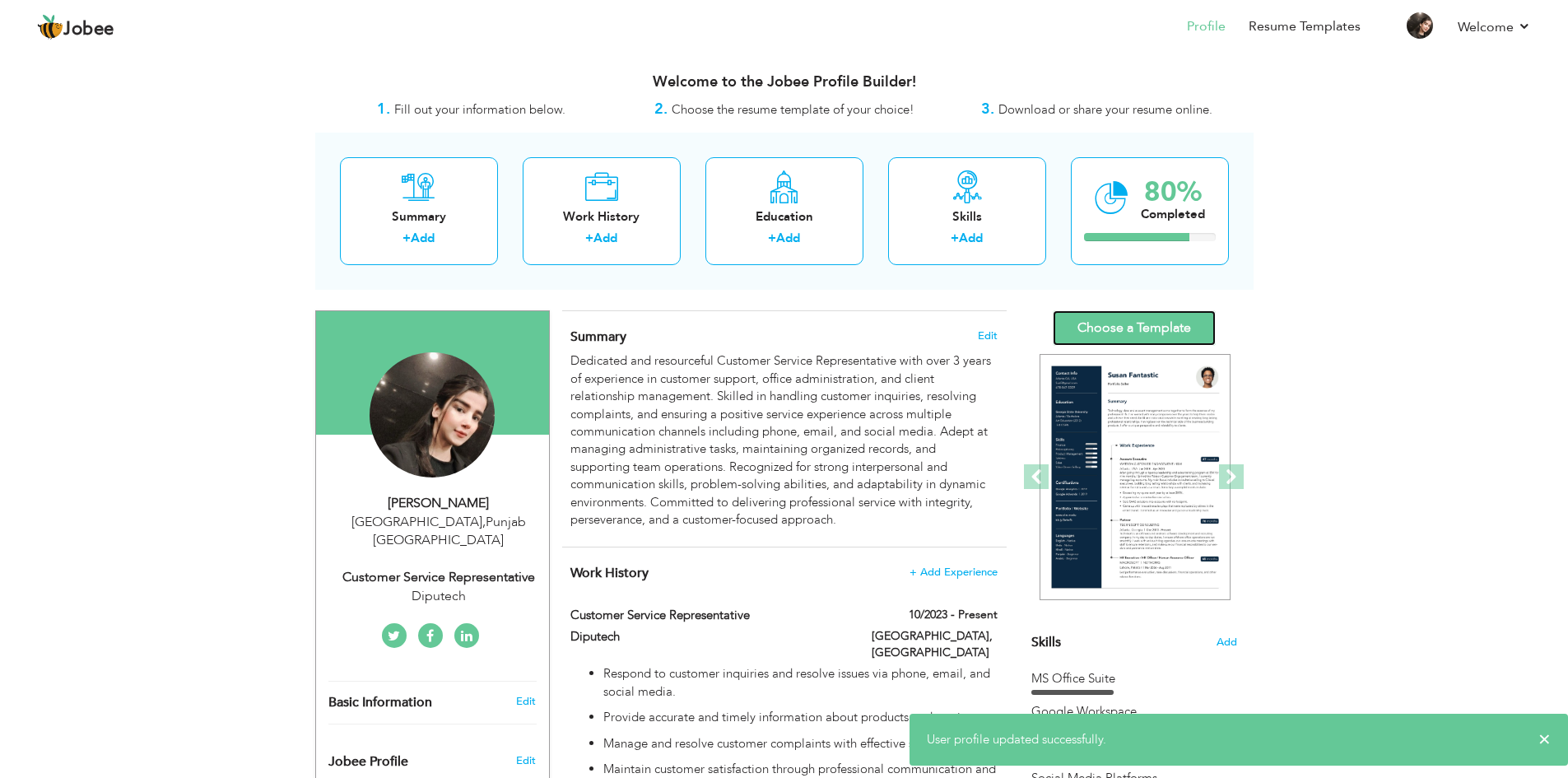
click at [1079, 326] on link "Choose a Template" at bounding box center [1134, 328] width 163 height 36
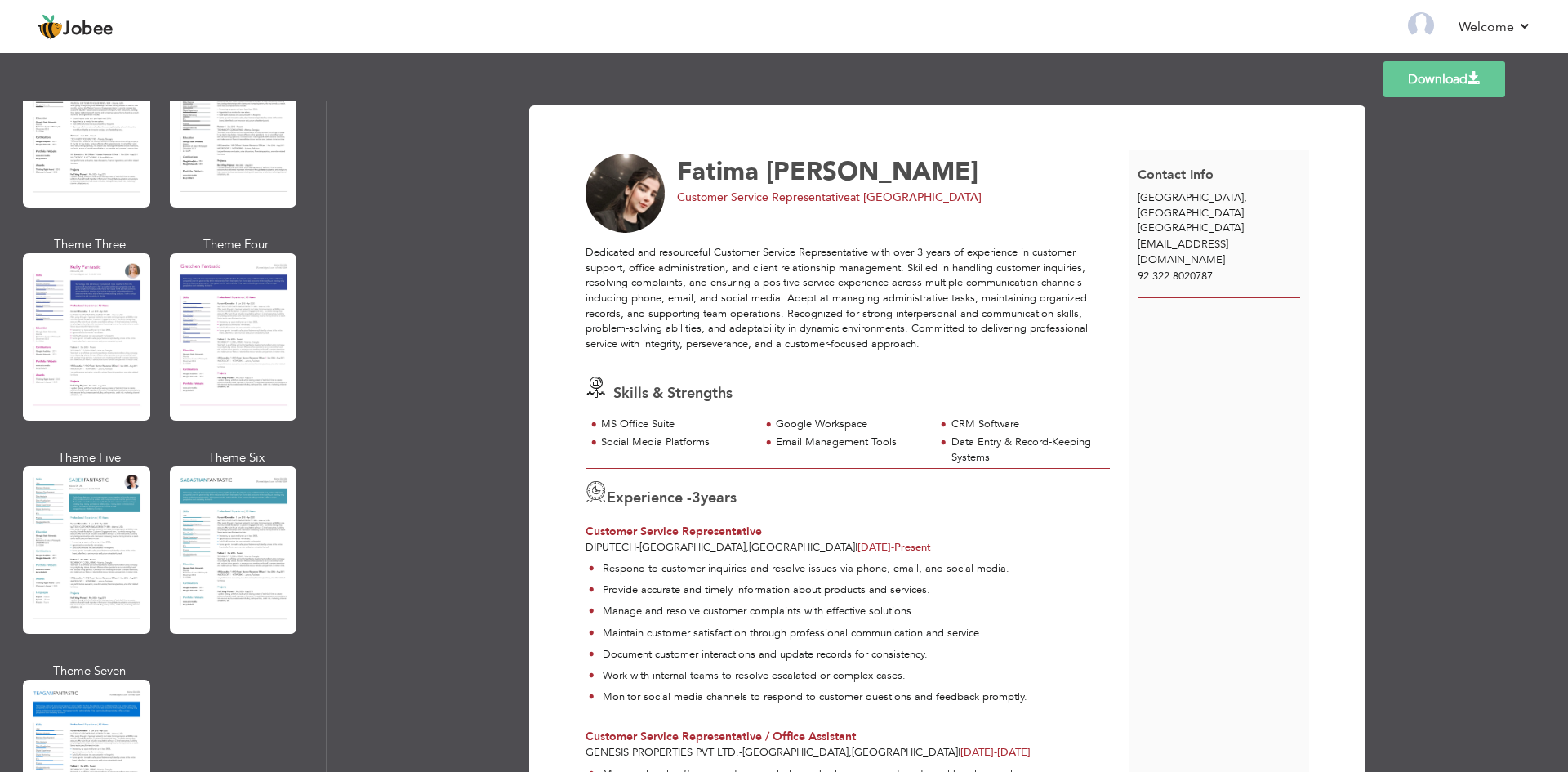
scroll to position [2659, 0]
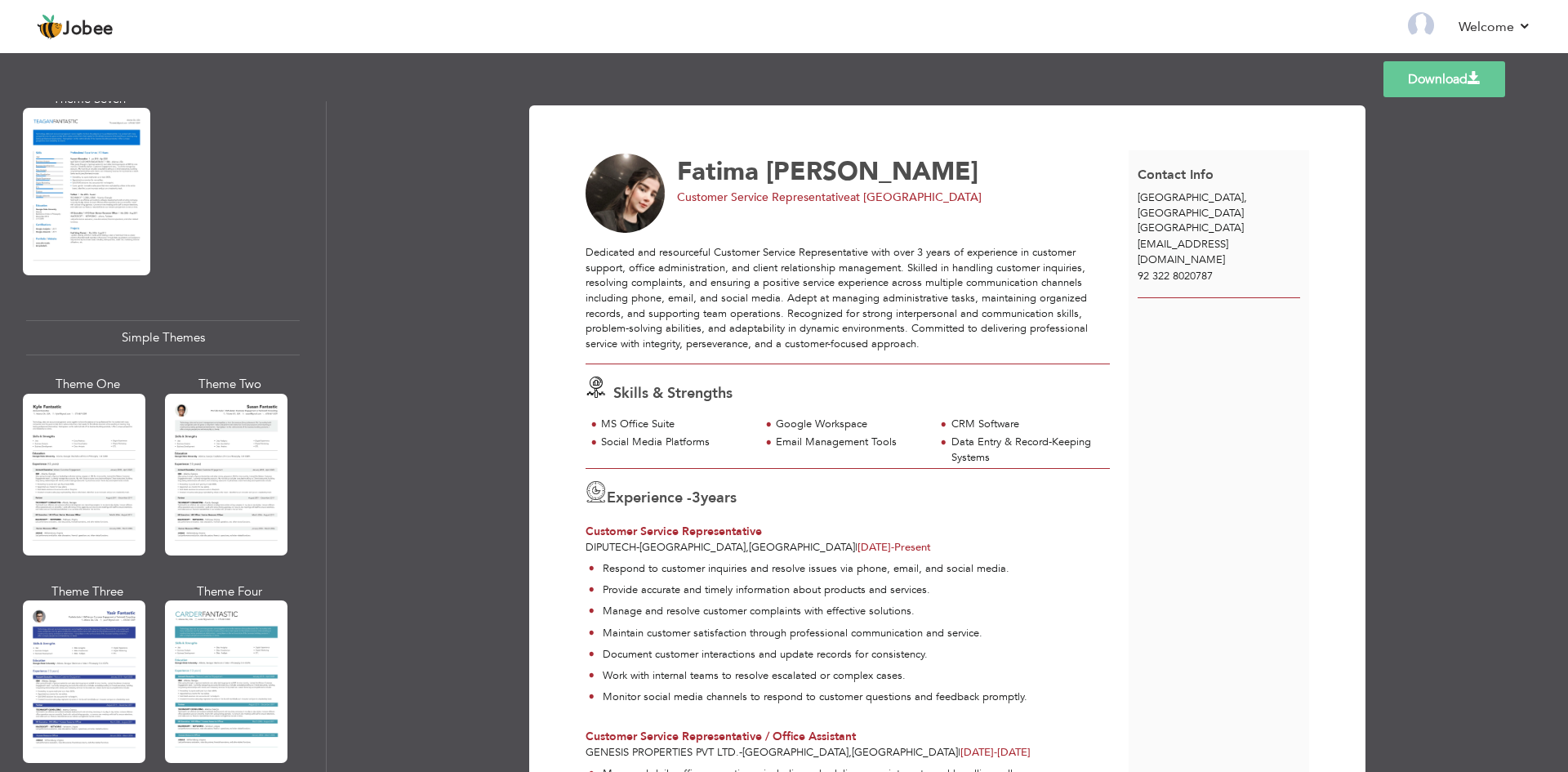
click at [82, 632] on div at bounding box center [84, 680] width 122 height 161
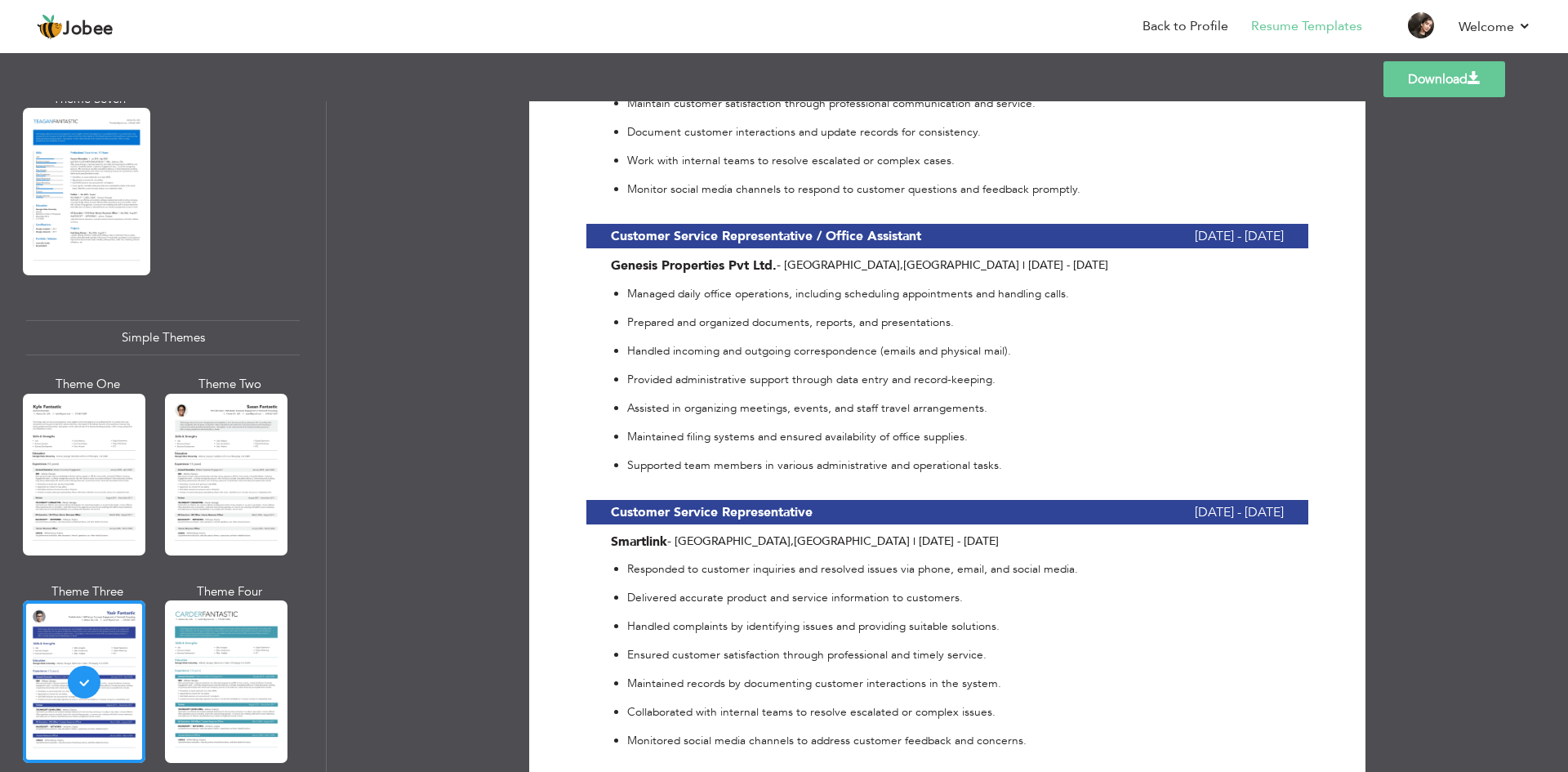
scroll to position [36, 0]
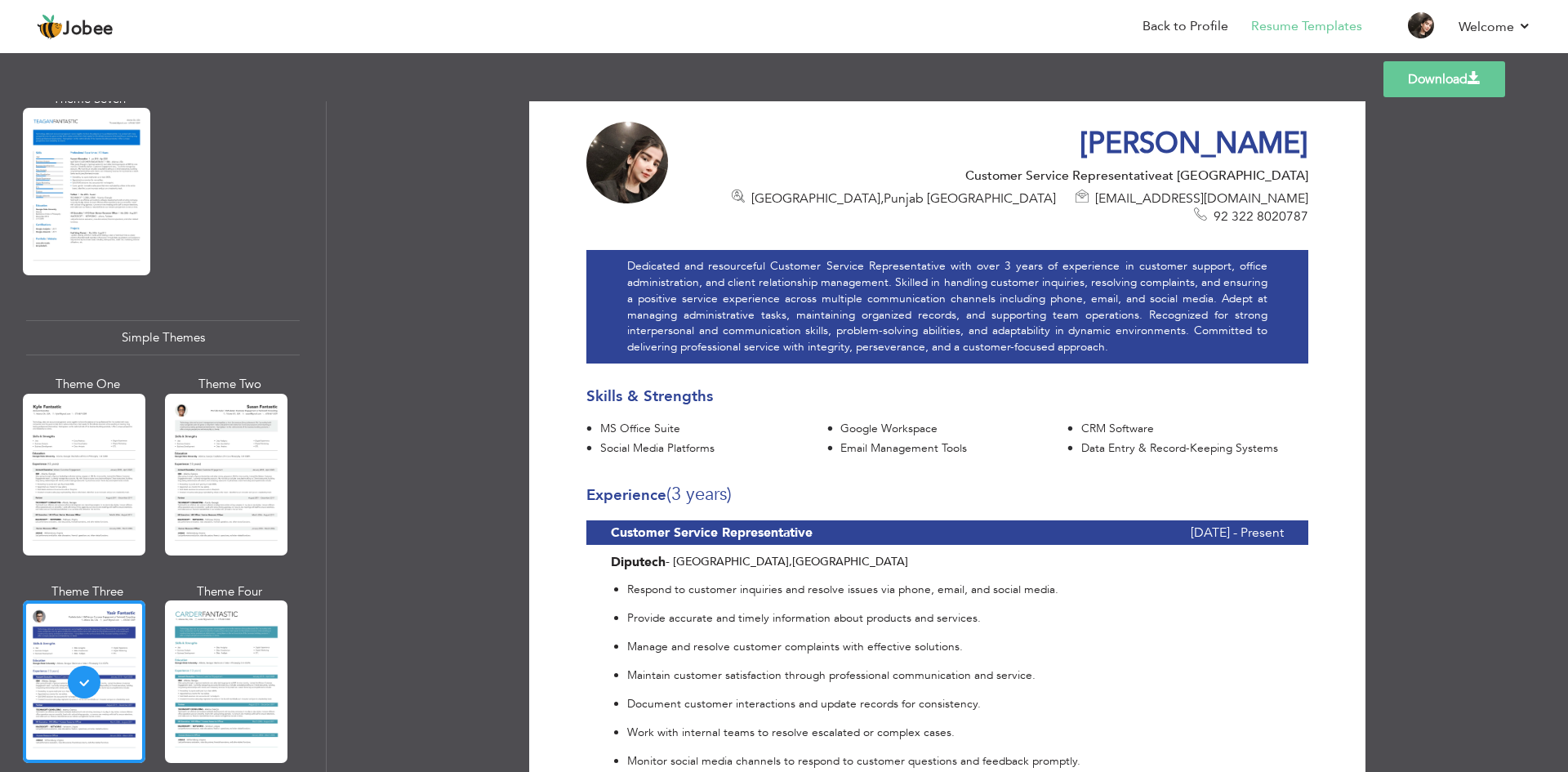
click at [1419, 75] on link "Download" at bounding box center [1444, 78] width 121 height 36
